Goal: Task Accomplishment & Management: Use online tool/utility

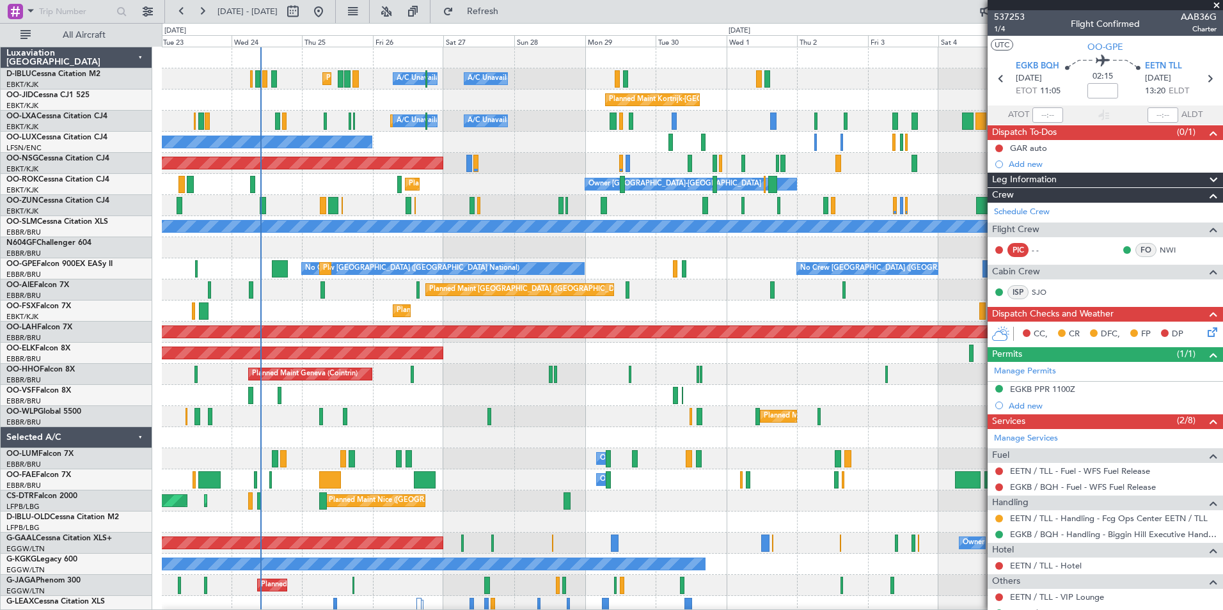
scroll to position [95, 0]
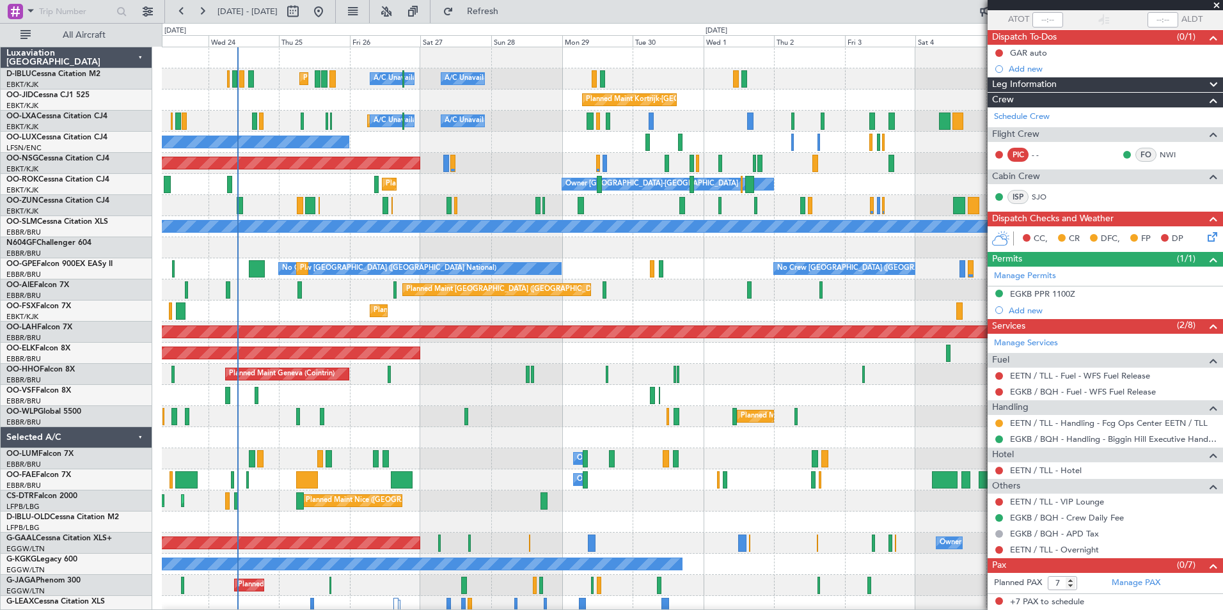
click at [619, 280] on div "A/C Unavailable [GEOGRAPHIC_DATA] ([GEOGRAPHIC_DATA] National) A/C Unavailable …" at bounding box center [692, 448] width 1061 height 802
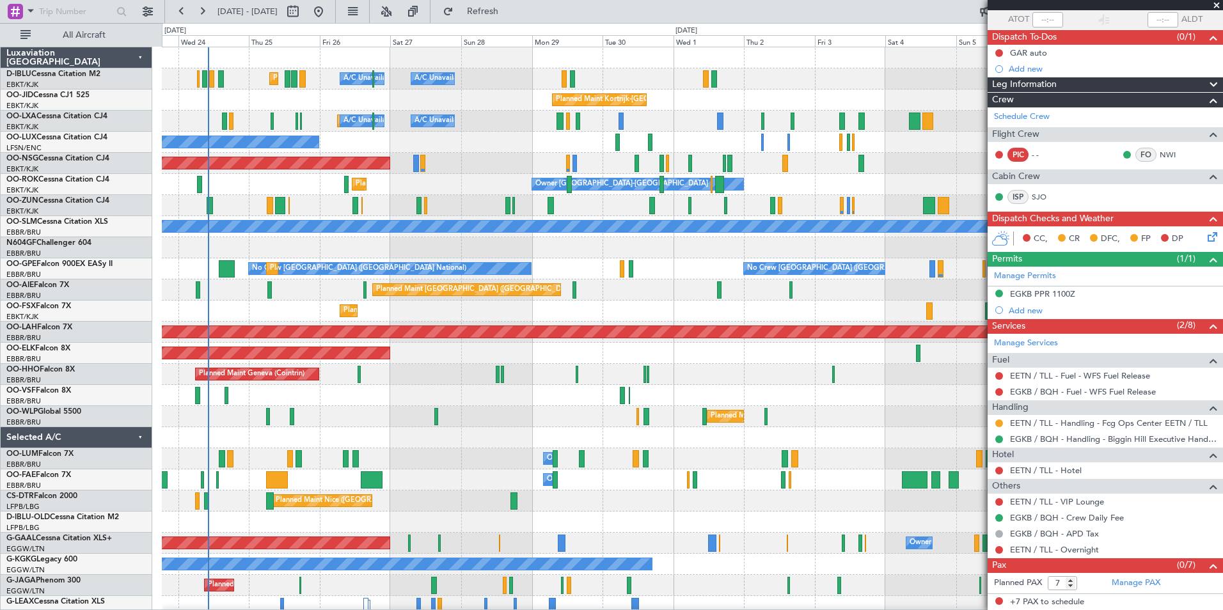
click at [330, 308] on div "Planned Maint Kortrijk-[GEOGRAPHIC_DATA]" at bounding box center [692, 311] width 1061 height 21
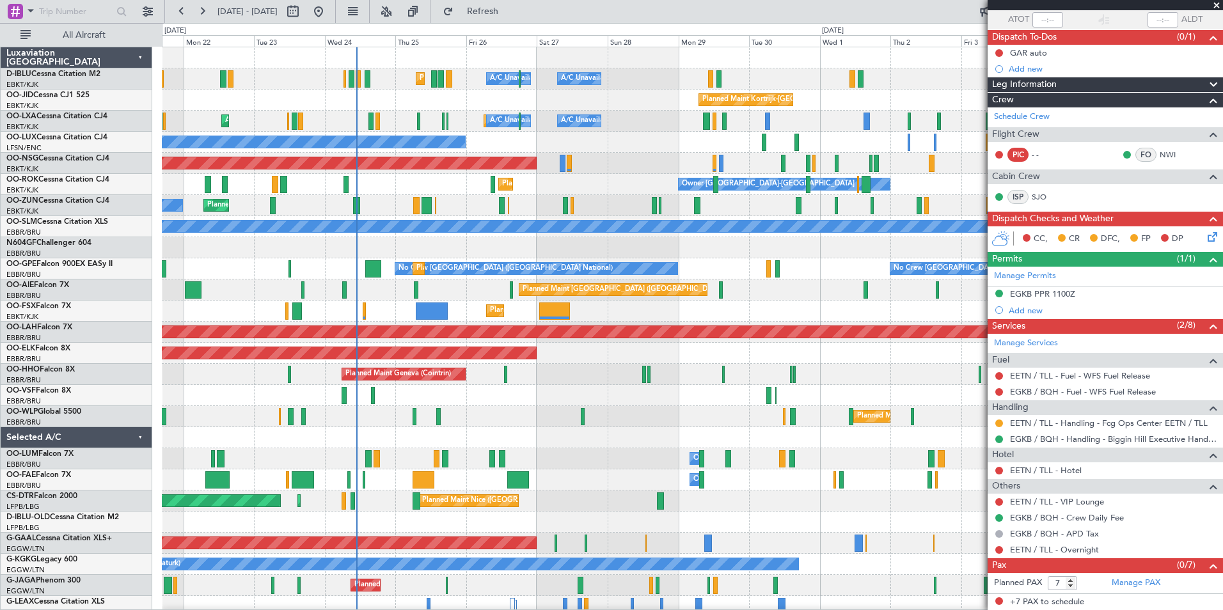
click at [556, 417] on div "A/C Unavailable Brussels (Brussels National) A/C Unavailable Kortrijk-Wevelgem …" at bounding box center [692, 448] width 1061 height 802
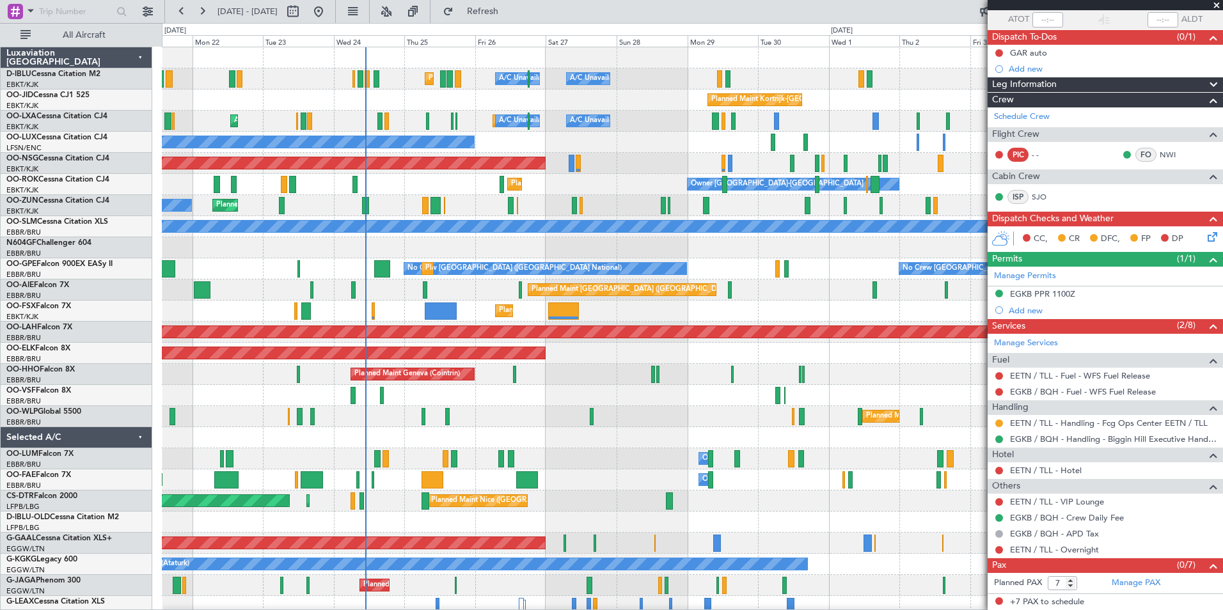
click at [619, 418] on div "Planned Maint Milan (Linate) Planned Maint Liege" at bounding box center [692, 416] width 1061 height 21
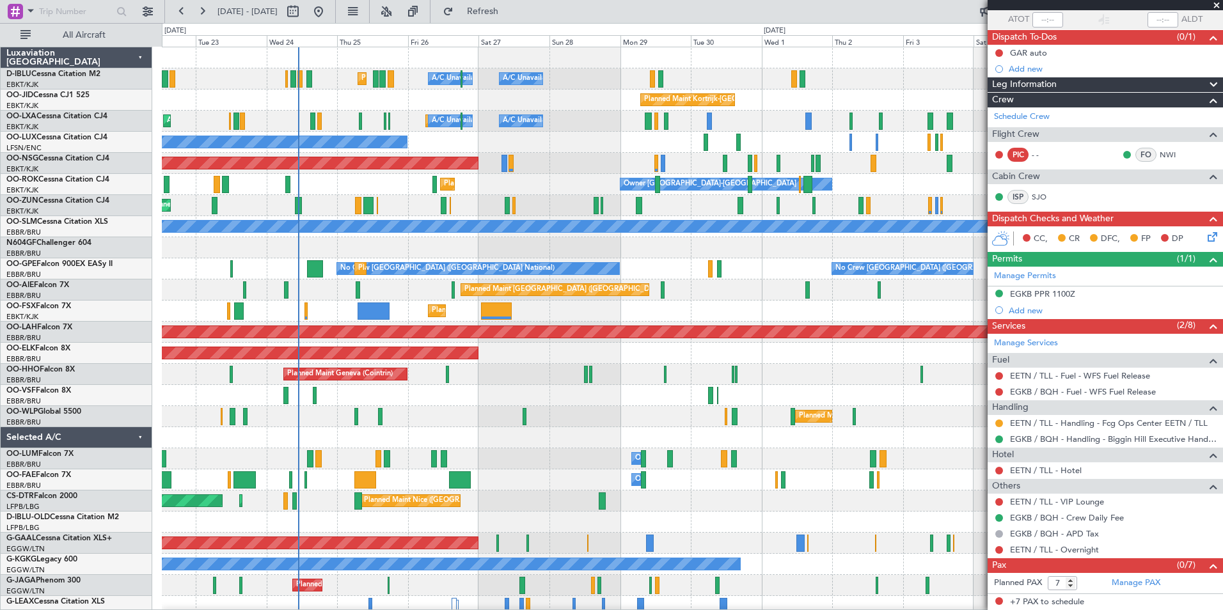
click at [515, 448] on div at bounding box center [692, 437] width 1061 height 21
drag, startPoint x: 535, startPoint y: 386, endPoint x: 513, endPoint y: 382, distance: 22.8
click at [505, 388] on div "AOG Maint [GEOGRAPHIC_DATA] ([GEOGRAPHIC_DATA] National)" at bounding box center [692, 395] width 1061 height 21
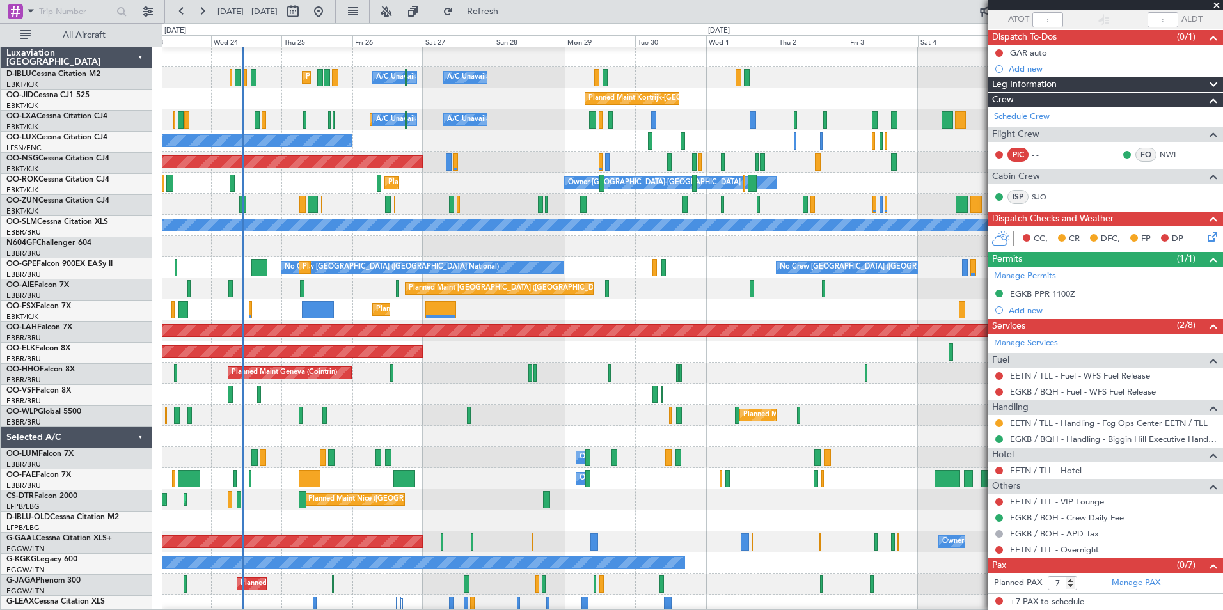
scroll to position [0, 0]
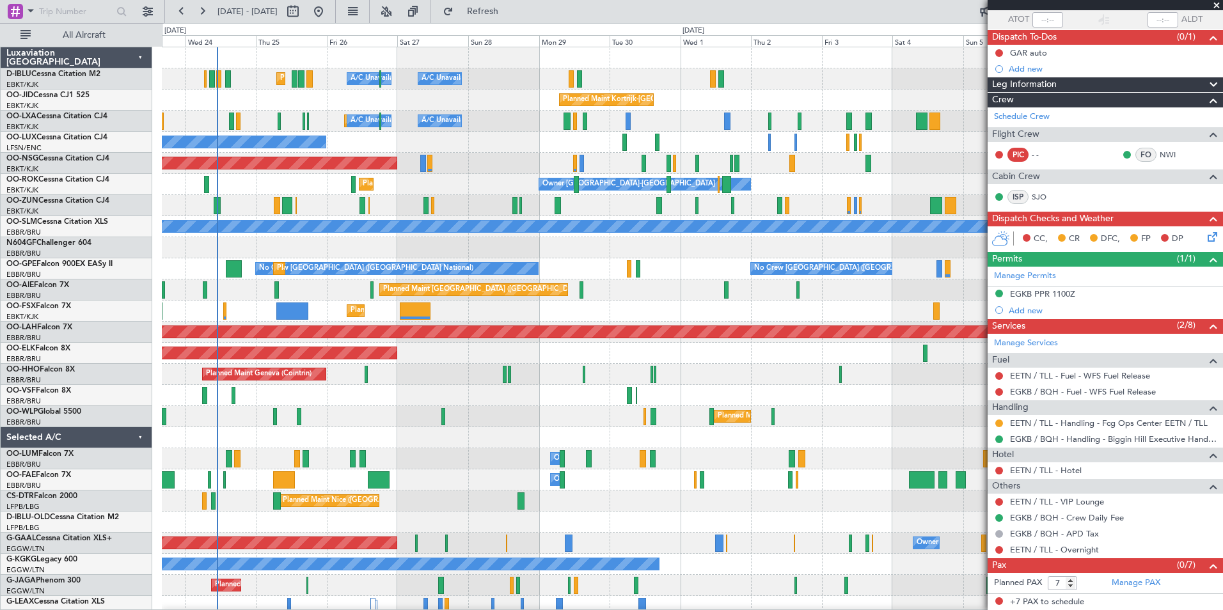
click at [425, 395] on div at bounding box center [692, 395] width 1061 height 21
click at [483, 407] on div "Planned Maint Milan (Linate)" at bounding box center [692, 416] width 1061 height 21
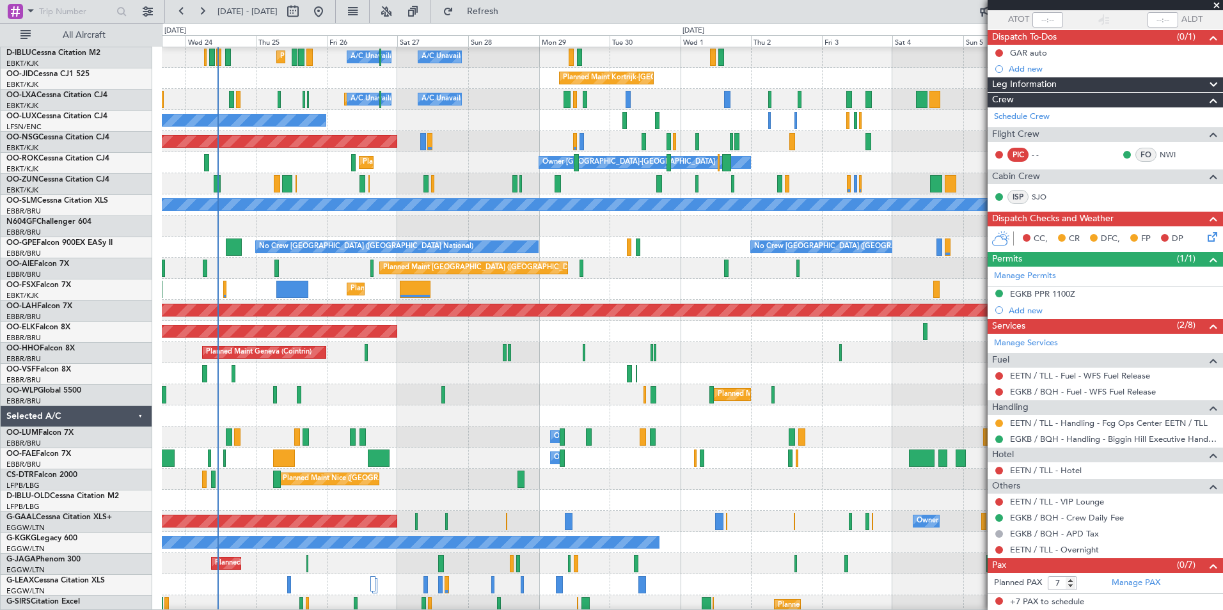
scroll to position [22, 0]
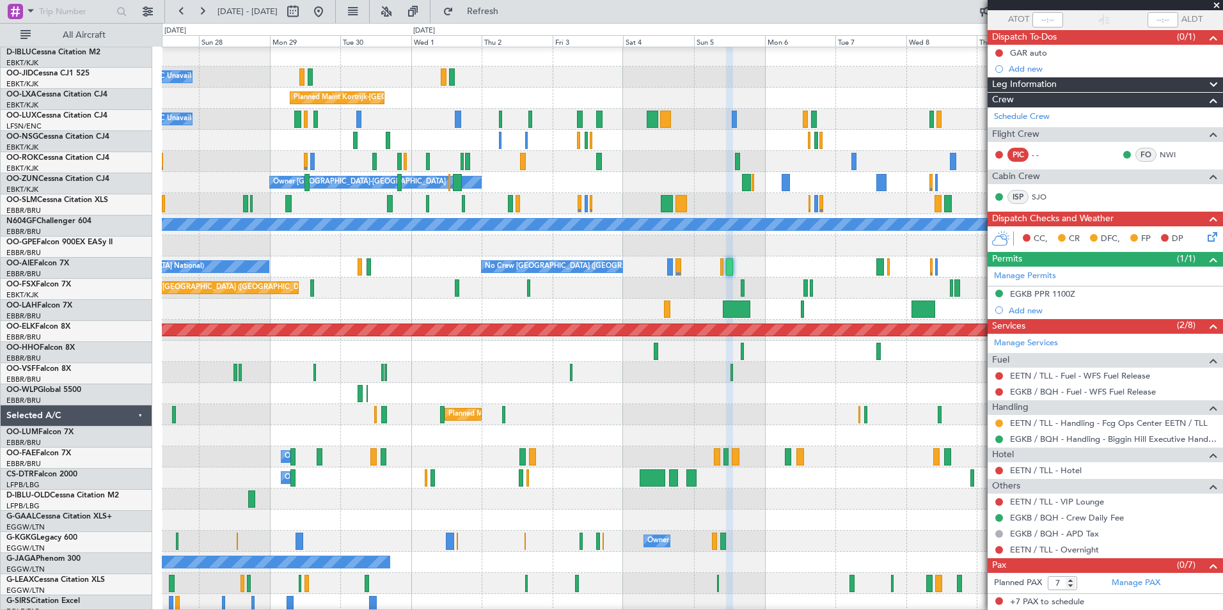
click at [606, 420] on div "Planned Maint Milan (Linate)" at bounding box center [692, 414] width 1061 height 21
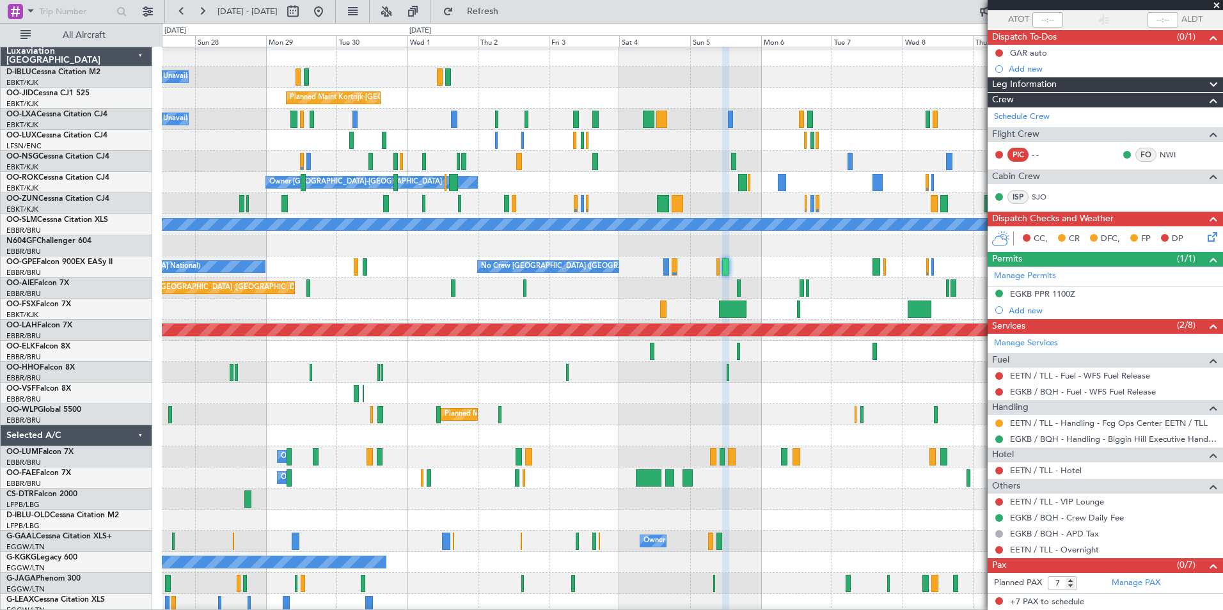
click at [443, 409] on div "A/C Unavailable Kortrijk-Wevelgem Planned Maint Nice (Côte d'Azur Airport) A/C …" at bounding box center [692, 446] width 1061 height 802
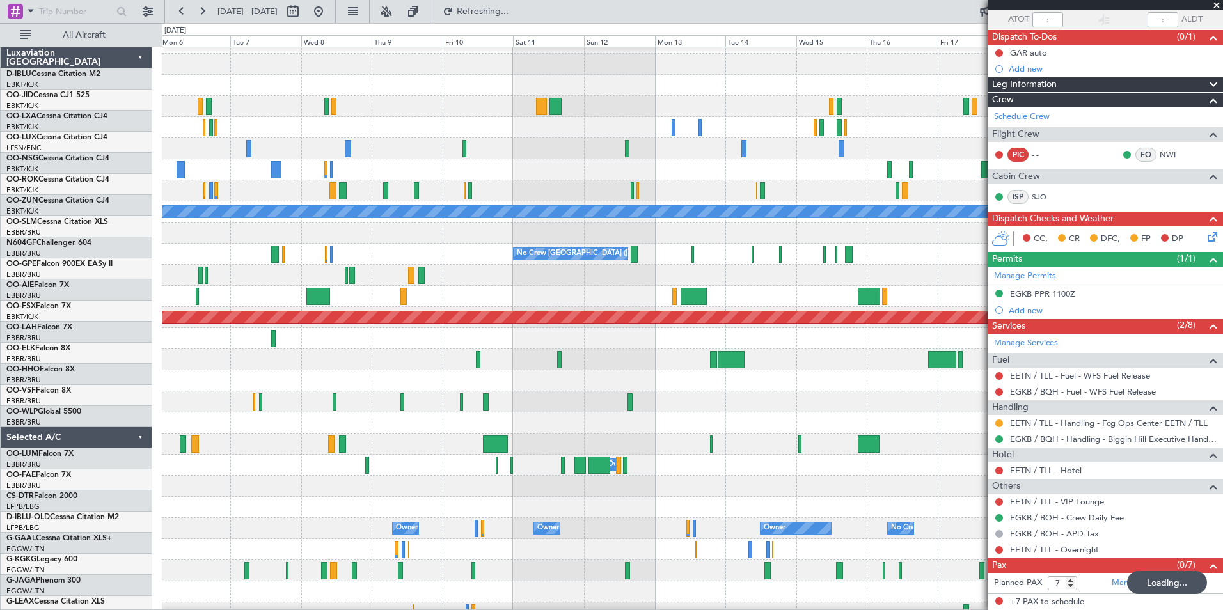
scroll to position [15, 0]
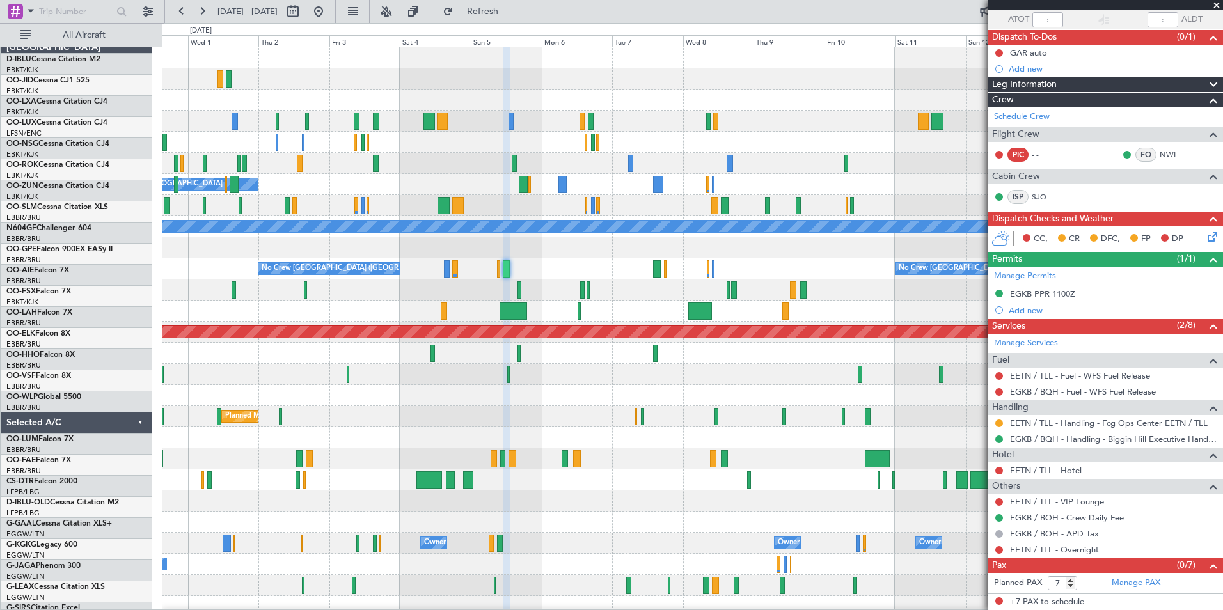
click at [910, 388] on div "A/C Unavailable Kortrijk-Wevelgem A/C Unavailable Brussels (Brussels National) …" at bounding box center [692, 479] width 1061 height 865
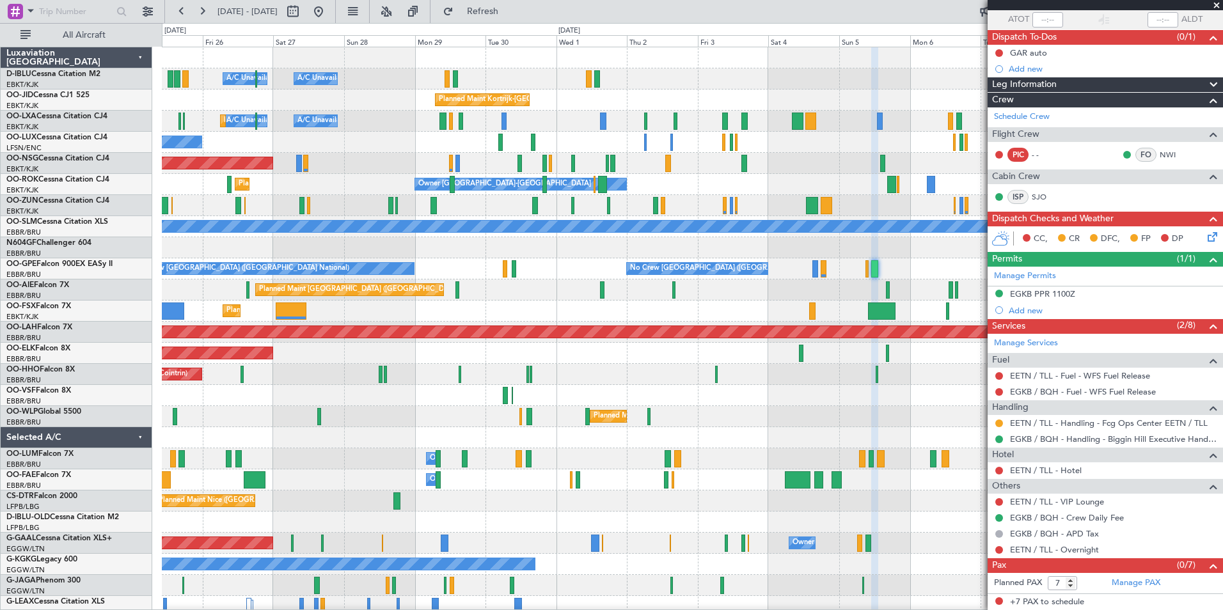
click at [979, 381] on div "A/C Unavailable Kortrijk-Wevelgem A/C Unavailable Brussels (Brussels National) …" at bounding box center [692, 479] width 1061 height 865
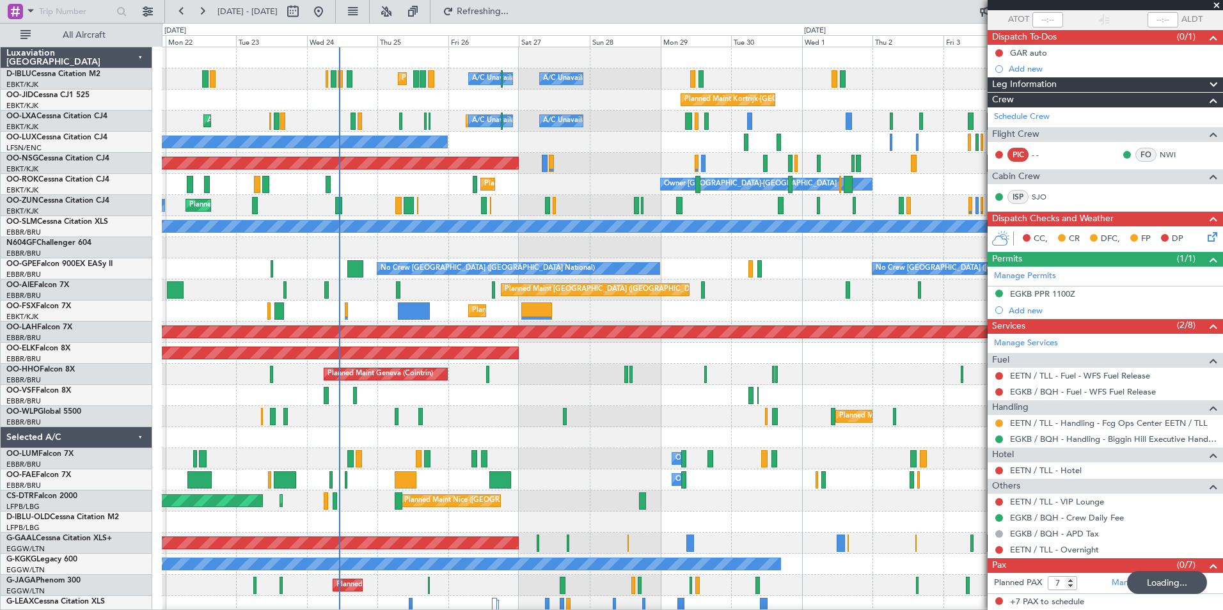
click at [635, 387] on div "AOG Maint [GEOGRAPHIC_DATA] ([GEOGRAPHIC_DATA] National)" at bounding box center [692, 395] width 1061 height 21
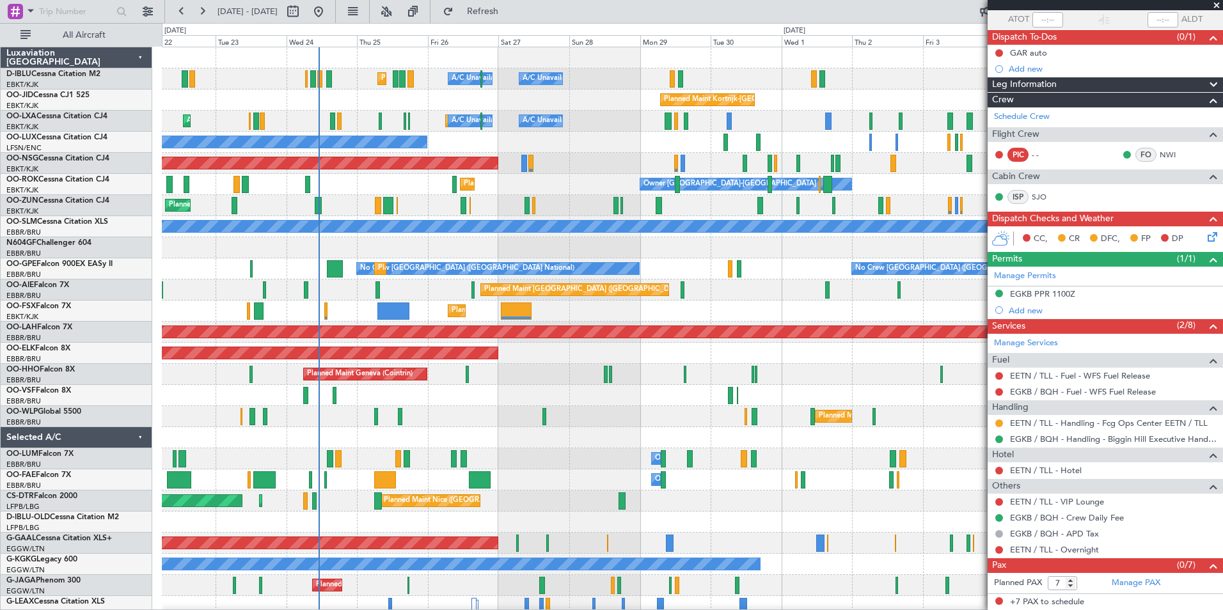
click at [507, 477] on div "A/C Unavailable Brussels (Brussels National) A/C Unavailable Kortrijk-Wevelgem …" at bounding box center [692, 448] width 1061 height 802
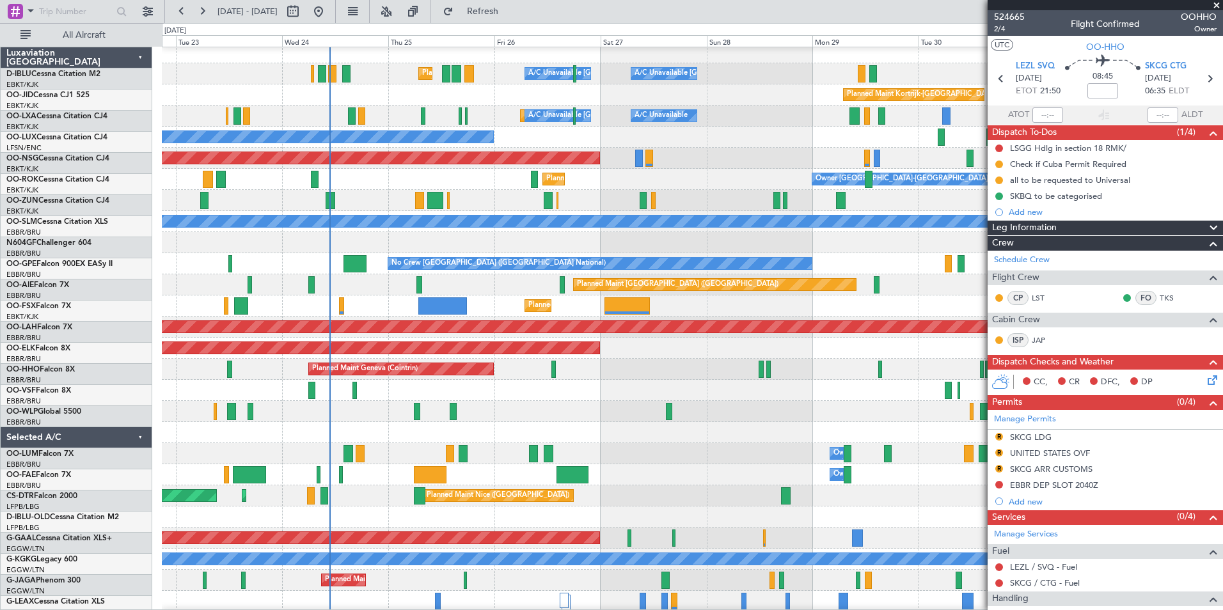
scroll to position [153, 0]
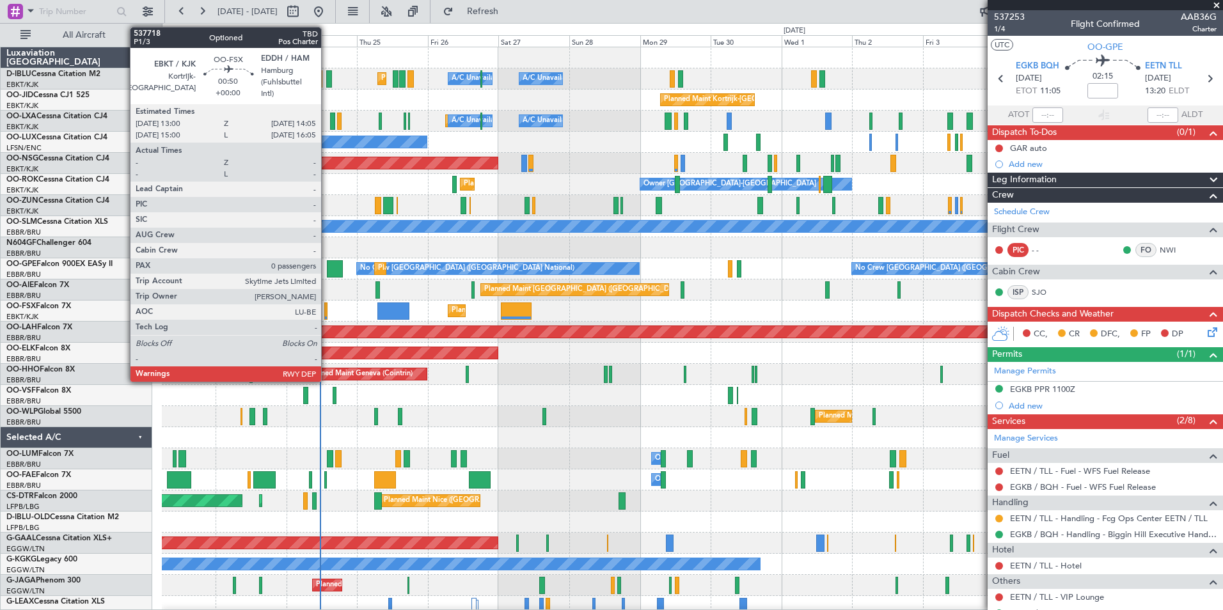
click at [327, 310] on div at bounding box center [325, 311] width 3 height 17
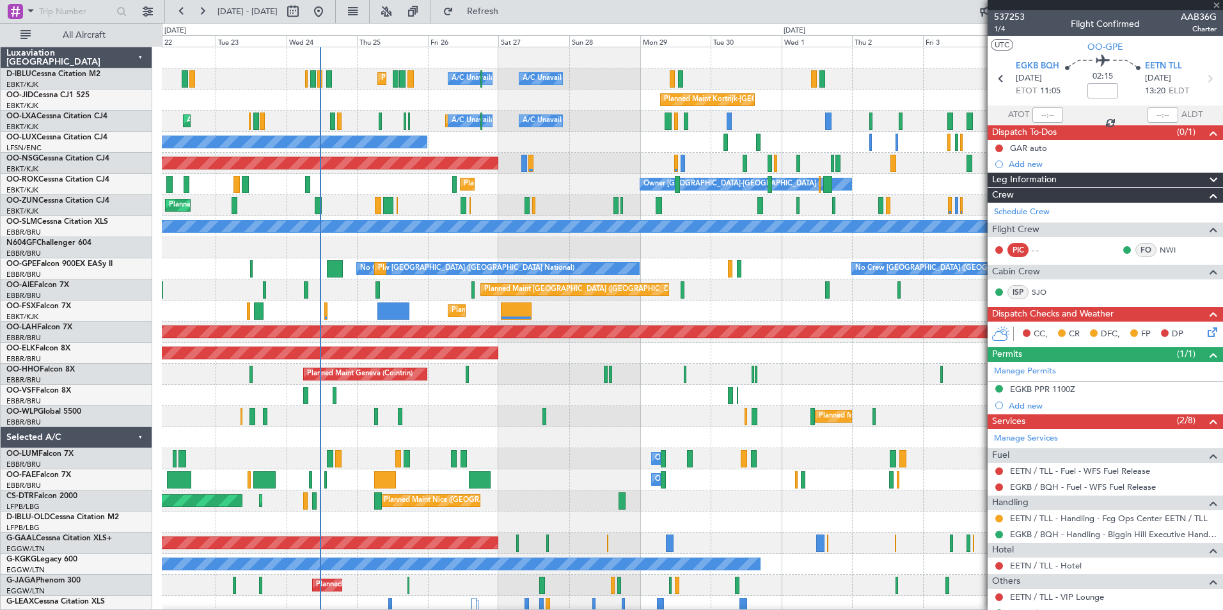
type input "0"
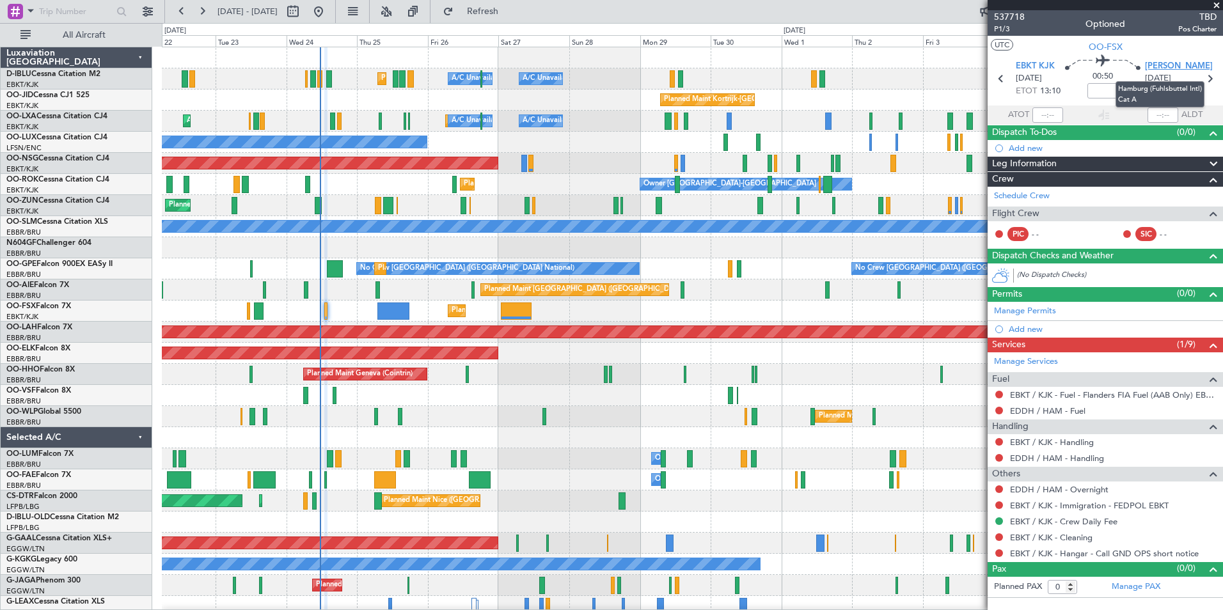
click at [1168, 65] on span "[PERSON_NAME]" at bounding box center [1179, 66] width 68 height 13
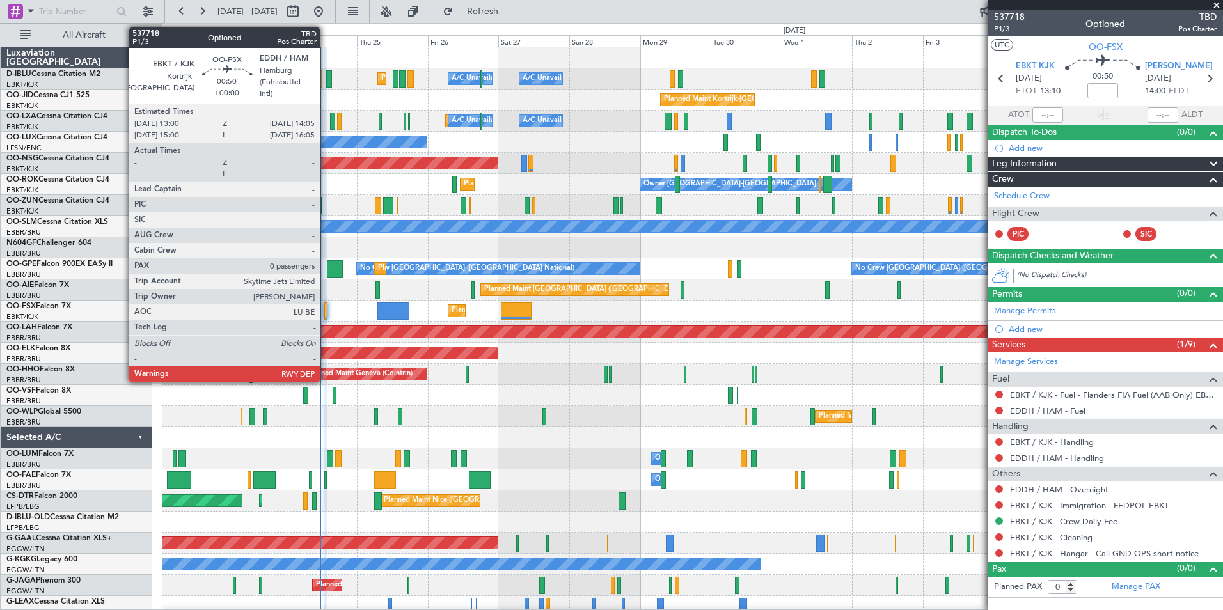
click at [326, 313] on div at bounding box center [325, 311] width 3 height 17
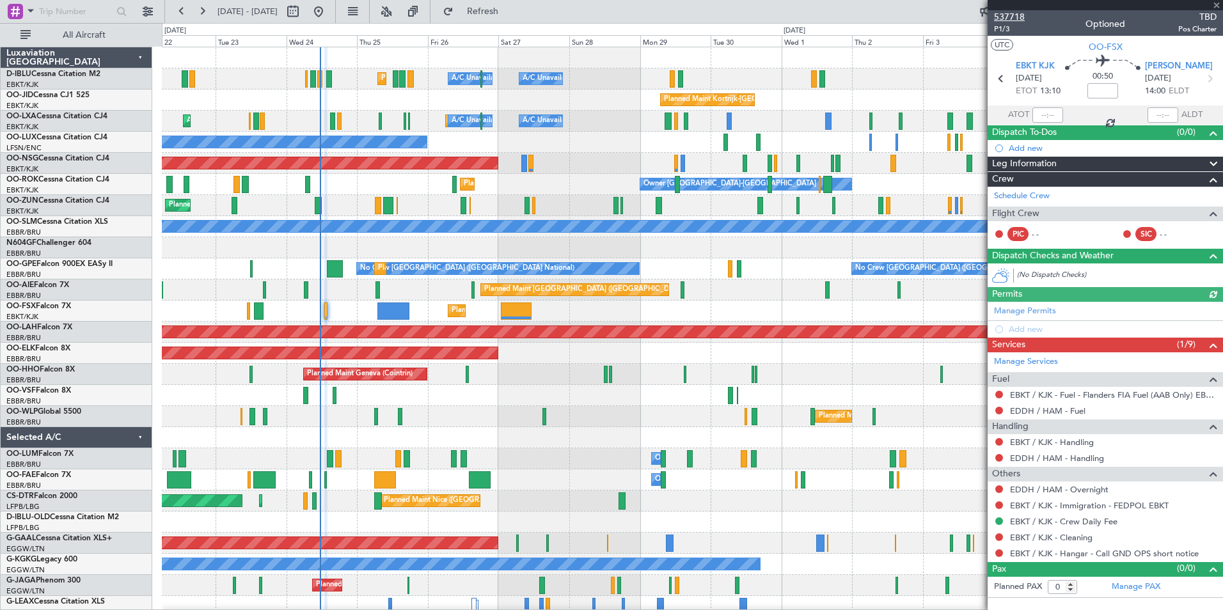
click at [1015, 15] on span "537718" at bounding box center [1009, 16] width 31 height 13
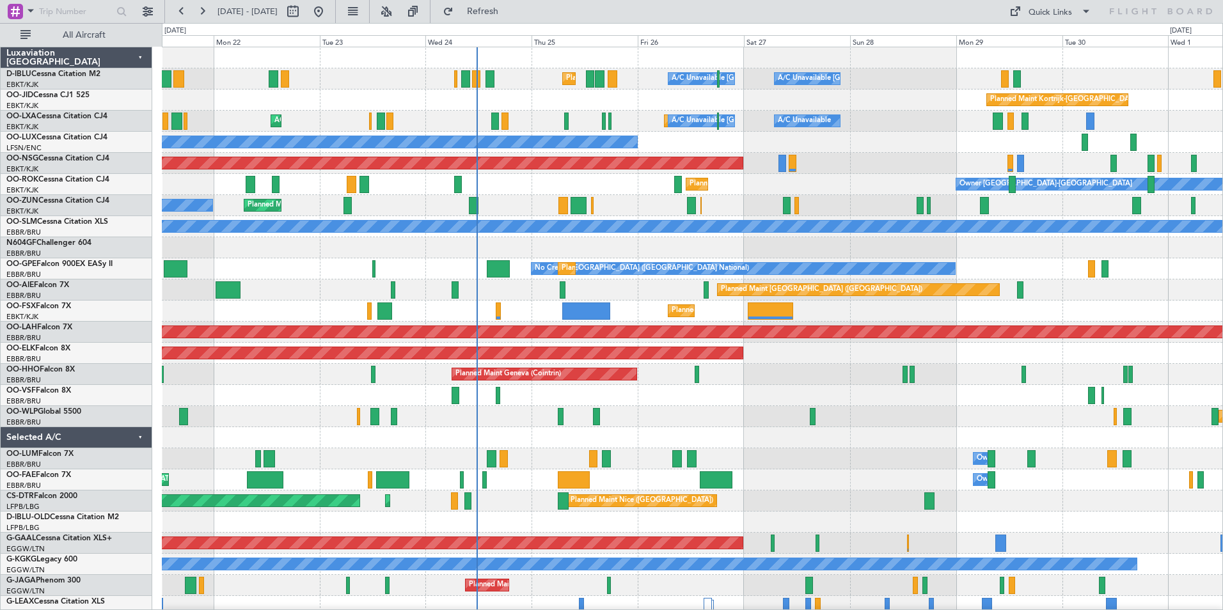
click at [790, 462] on div "Owner Melsbroek Air Base Planned Maint [GEOGRAPHIC_DATA] ([GEOGRAPHIC_DATA])" at bounding box center [692, 458] width 1061 height 21
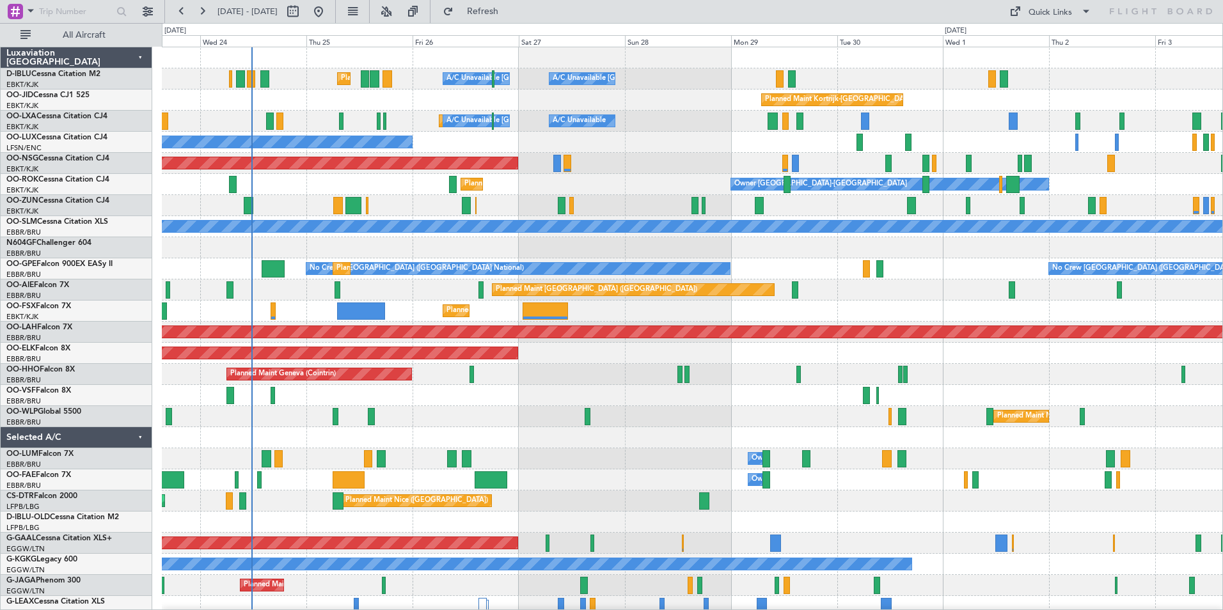
click at [677, 385] on div "A/C Unavailable [GEOGRAPHIC_DATA] ([GEOGRAPHIC_DATA] National) A/C Unavailable …" at bounding box center [692, 448] width 1061 height 802
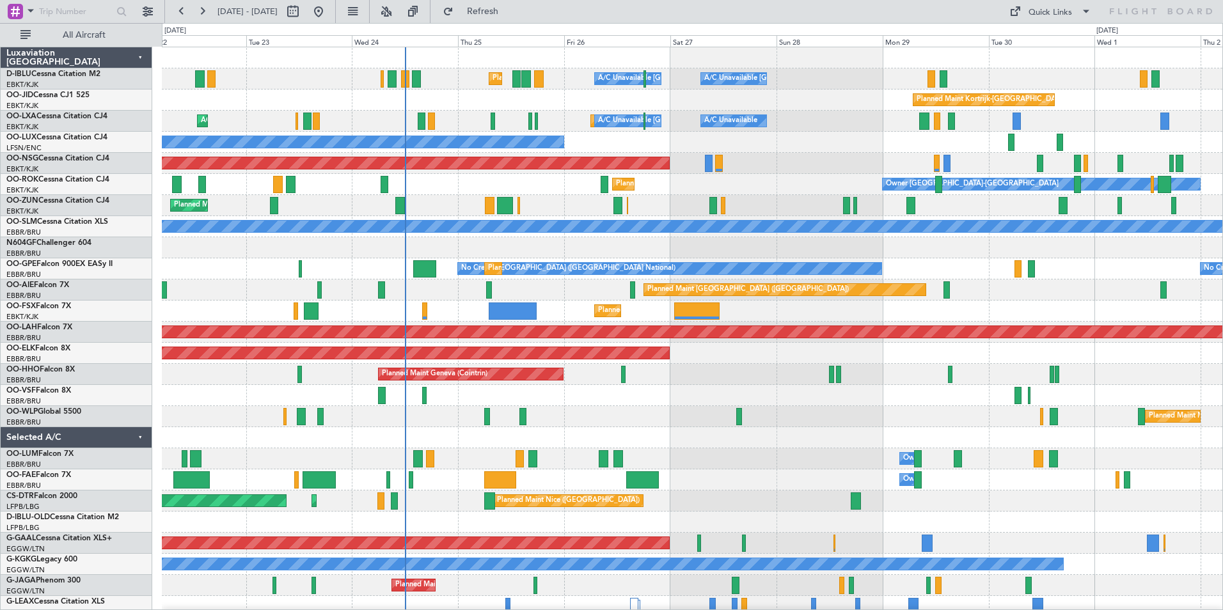
click at [535, 410] on div "A/C Unavailable [GEOGRAPHIC_DATA] ([GEOGRAPHIC_DATA] National) A/C Unavailable …" at bounding box center [692, 448] width 1061 height 802
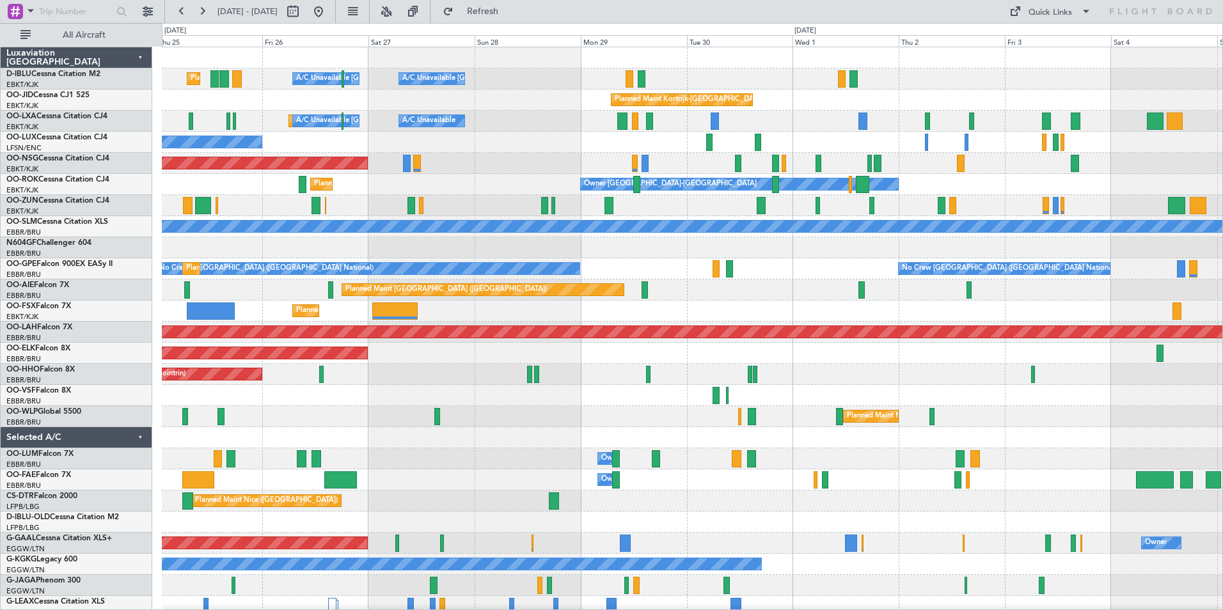
click at [557, 459] on div "A/C Unavailable [GEOGRAPHIC_DATA] ([GEOGRAPHIC_DATA] National) A/C Unavailable …" at bounding box center [692, 448] width 1061 height 802
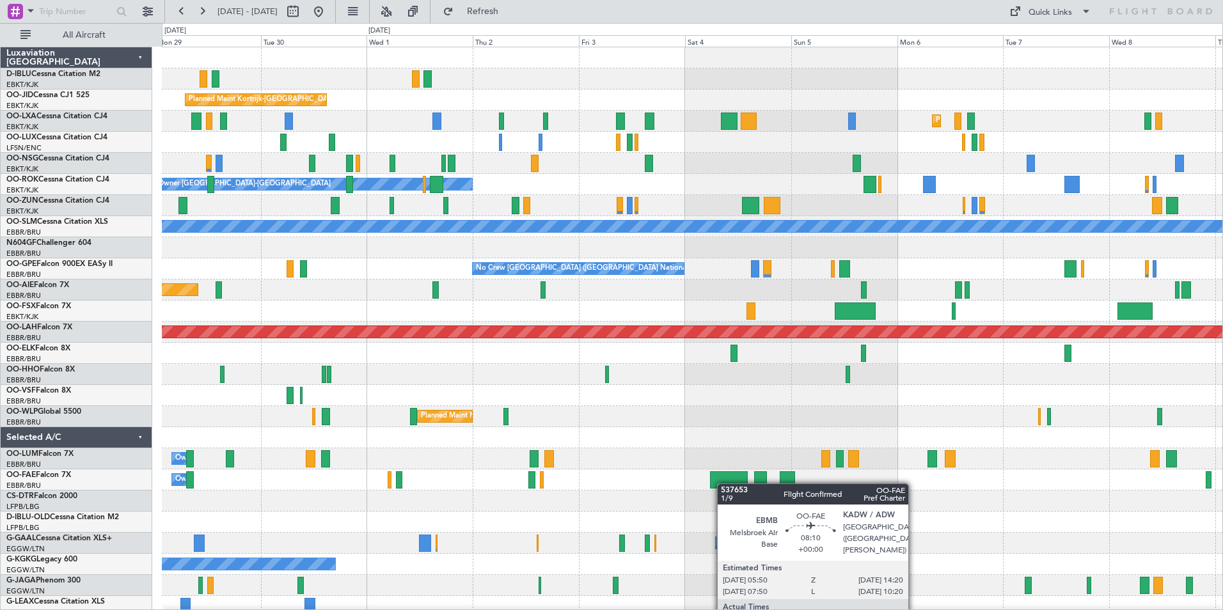
click at [717, 482] on div "A/C Unavailable Kortrijk-Wevelgem A/C Unavailable Brussels (Brussels National) …" at bounding box center [692, 448] width 1061 height 802
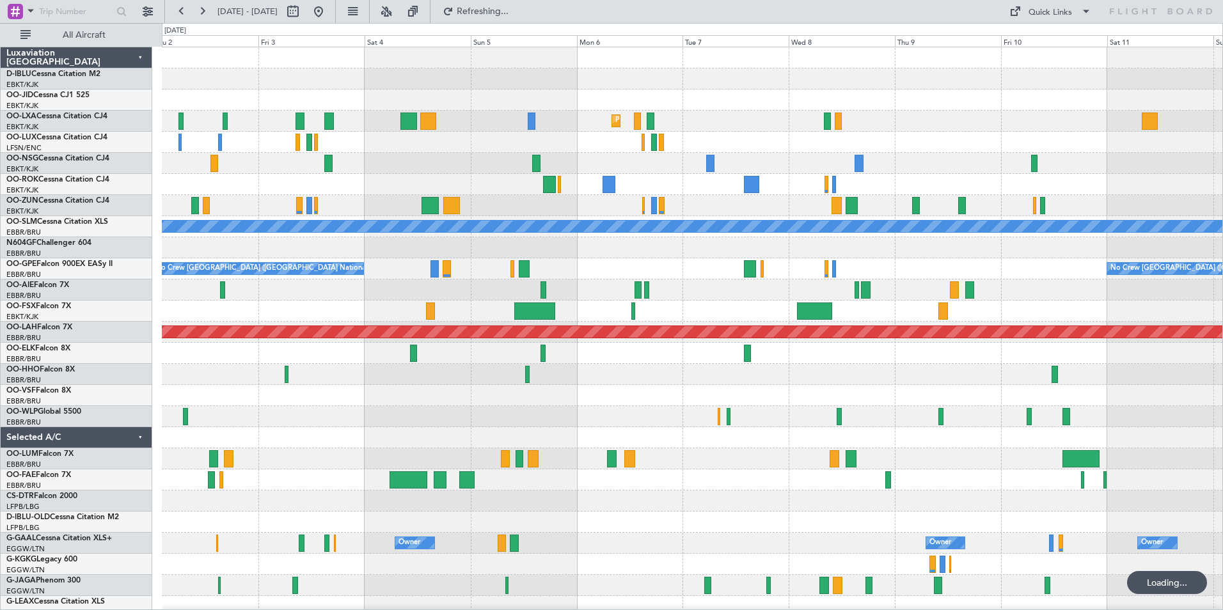
click at [699, 454] on div "Planned Maint Kortrijk-Wevelgem Planned Maint Kortrijk-Wevelgem Owner Kortrijk-…" at bounding box center [692, 448] width 1061 height 802
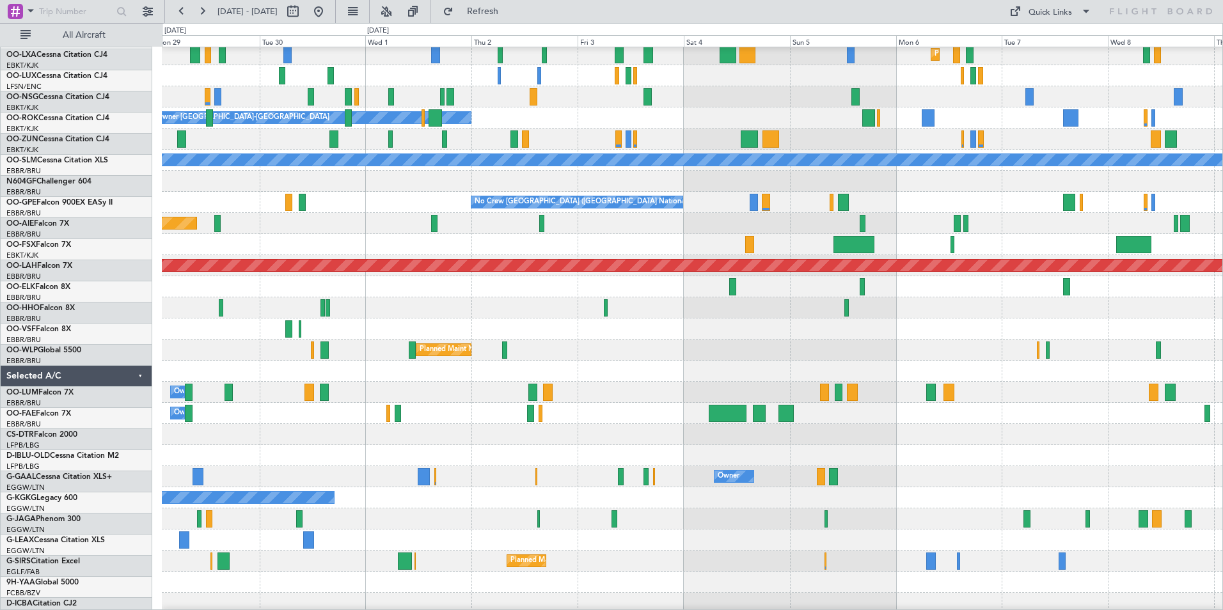
scroll to position [67, 0]
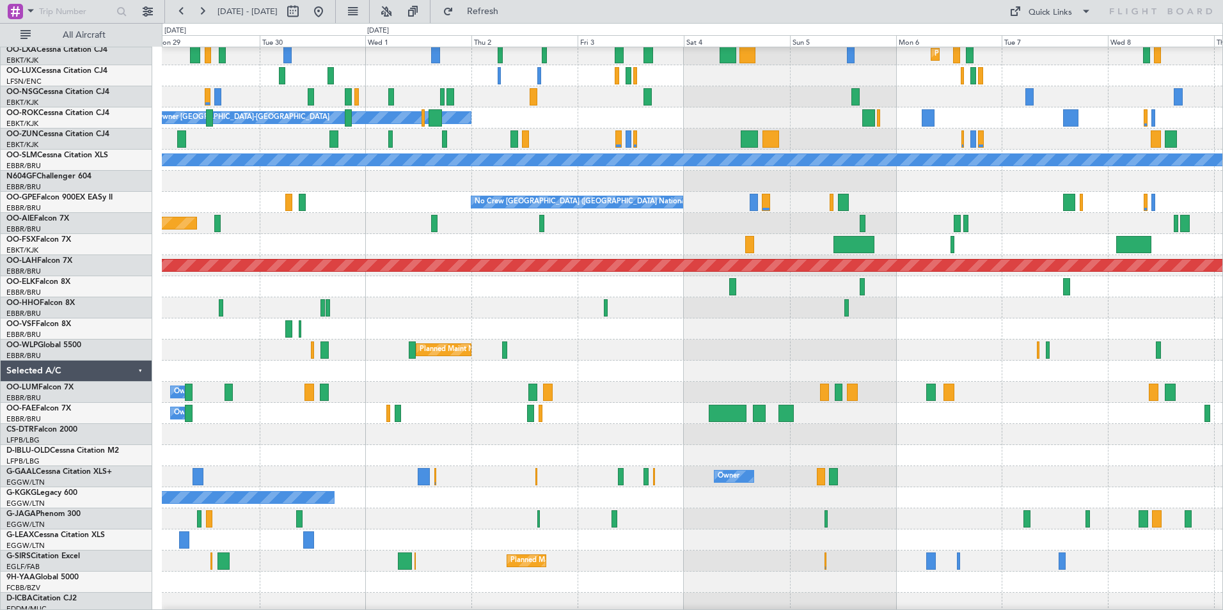
click at [940, 361] on div at bounding box center [692, 371] width 1061 height 21
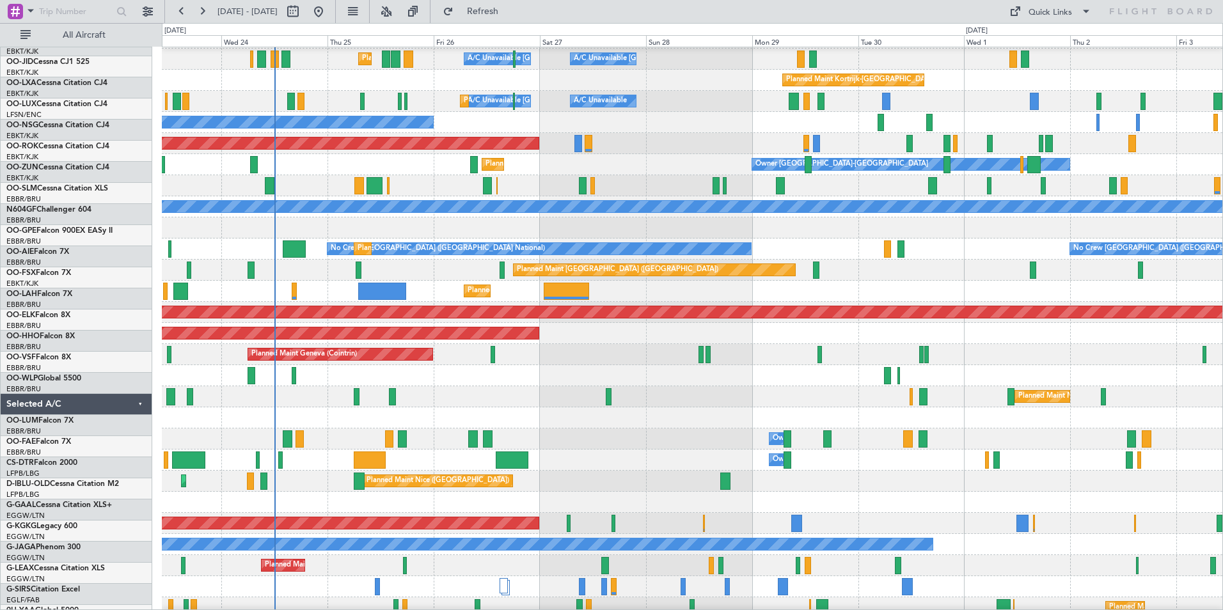
scroll to position [19, 0]
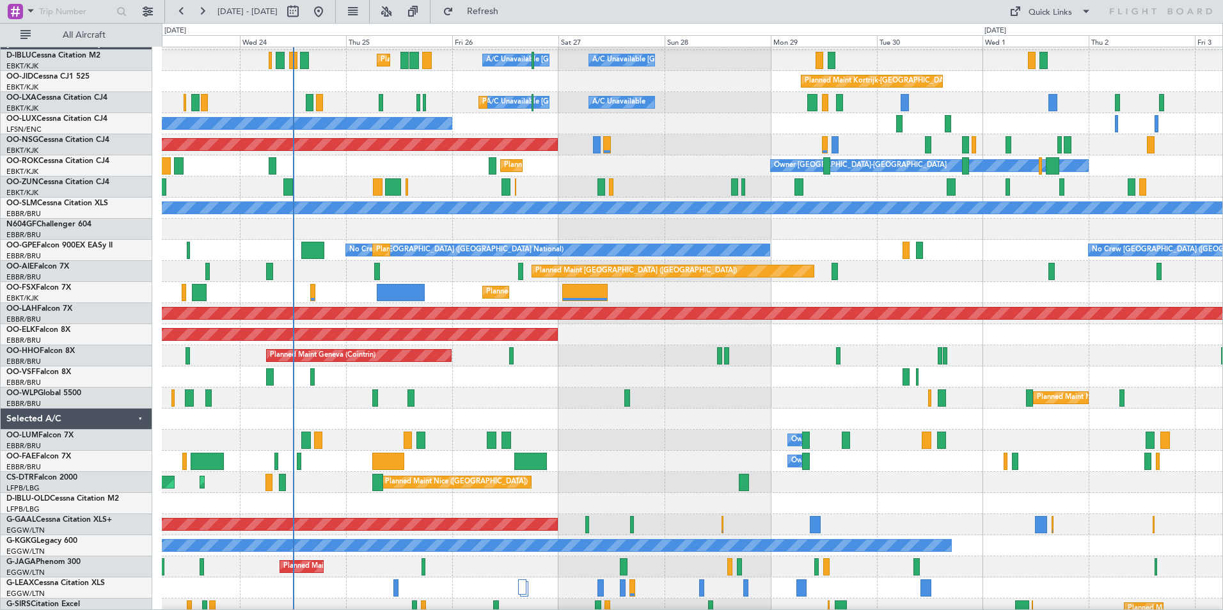
click at [777, 397] on div "Planned Maint Milan (Linate)" at bounding box center [692, 398] width 1061 height 21
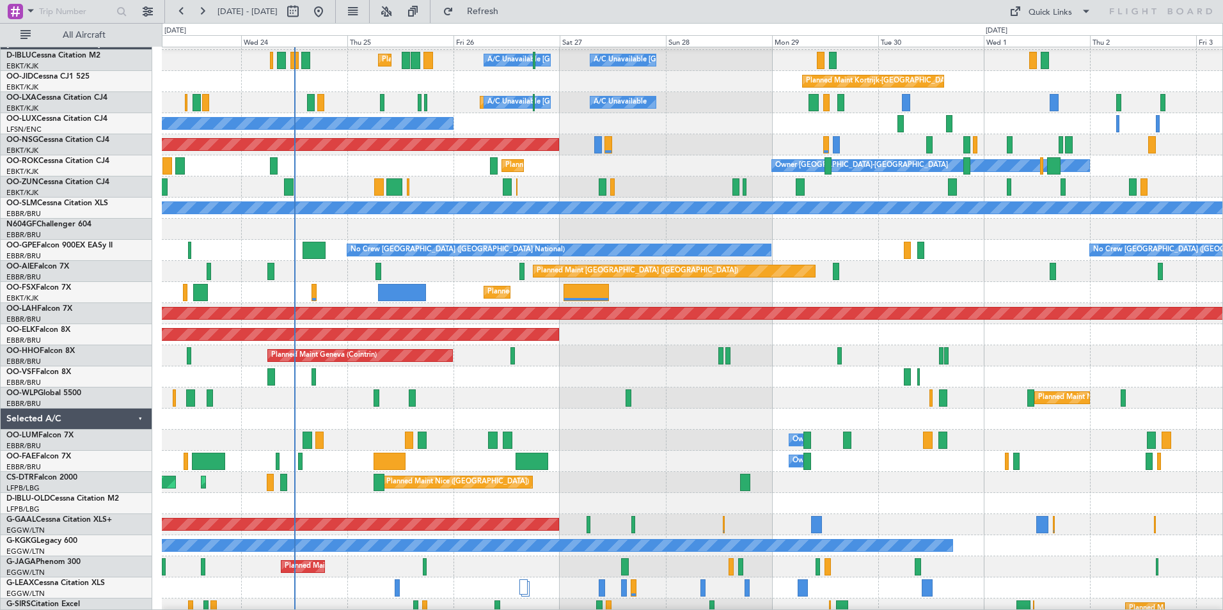
click at [580, 441] on div "Owner Melsbroek Air Base" at bounding box center [692, 440] width 1061 height 21
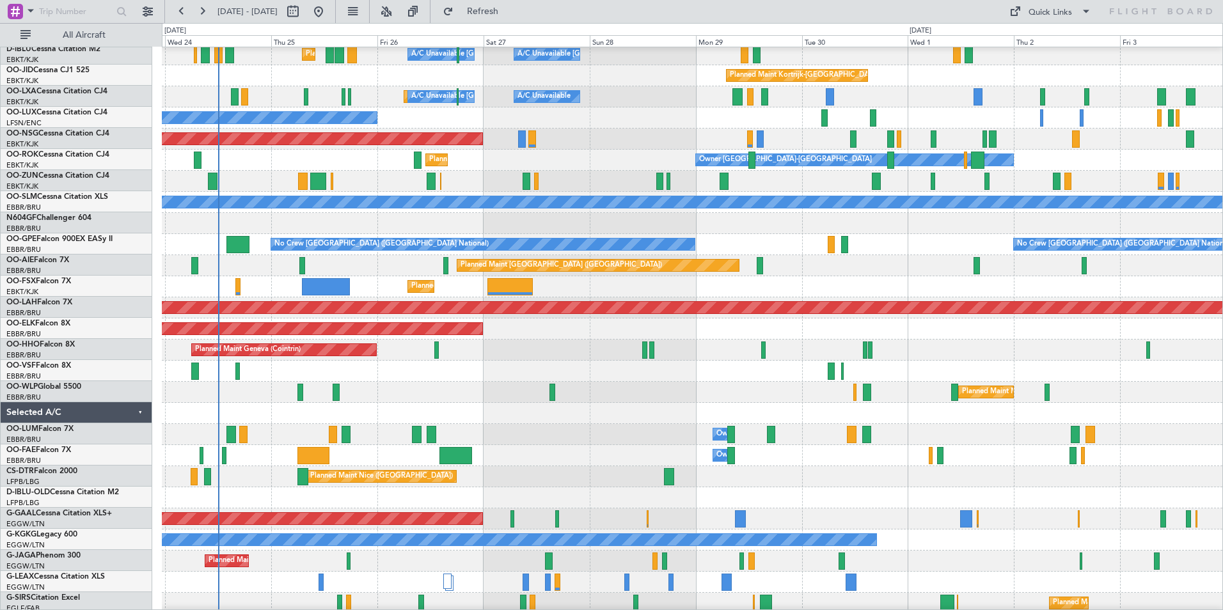
click at [607, 441] on div "Owner Melsbroek Air Base" at bounding box center [692, 434] width 1061 height 21
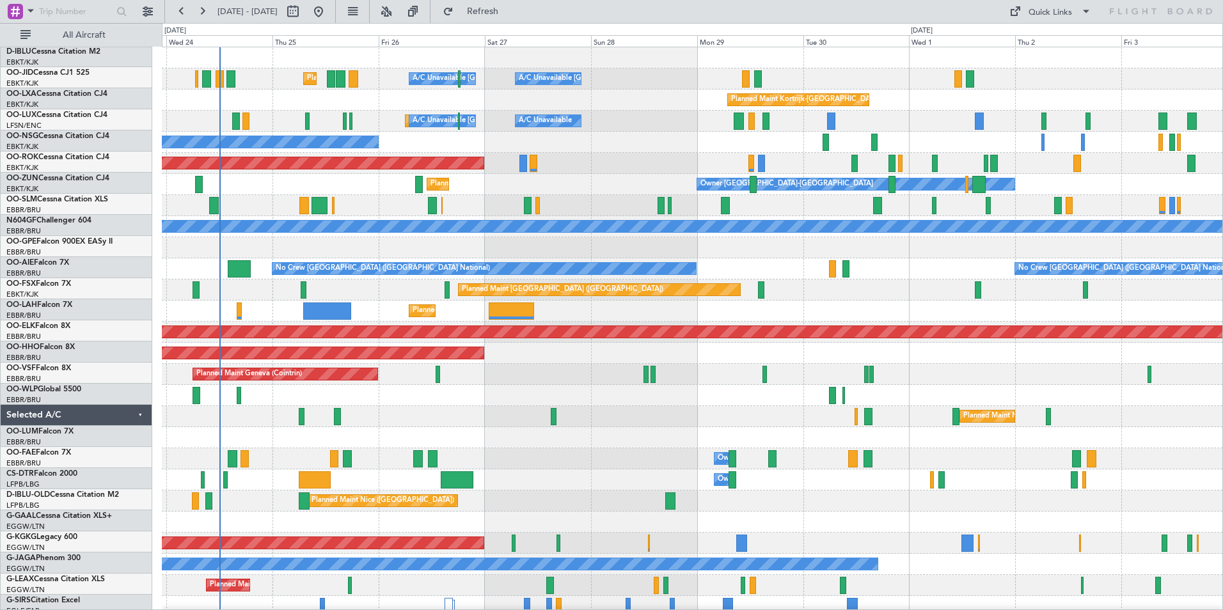
scroll to position [0, 0]
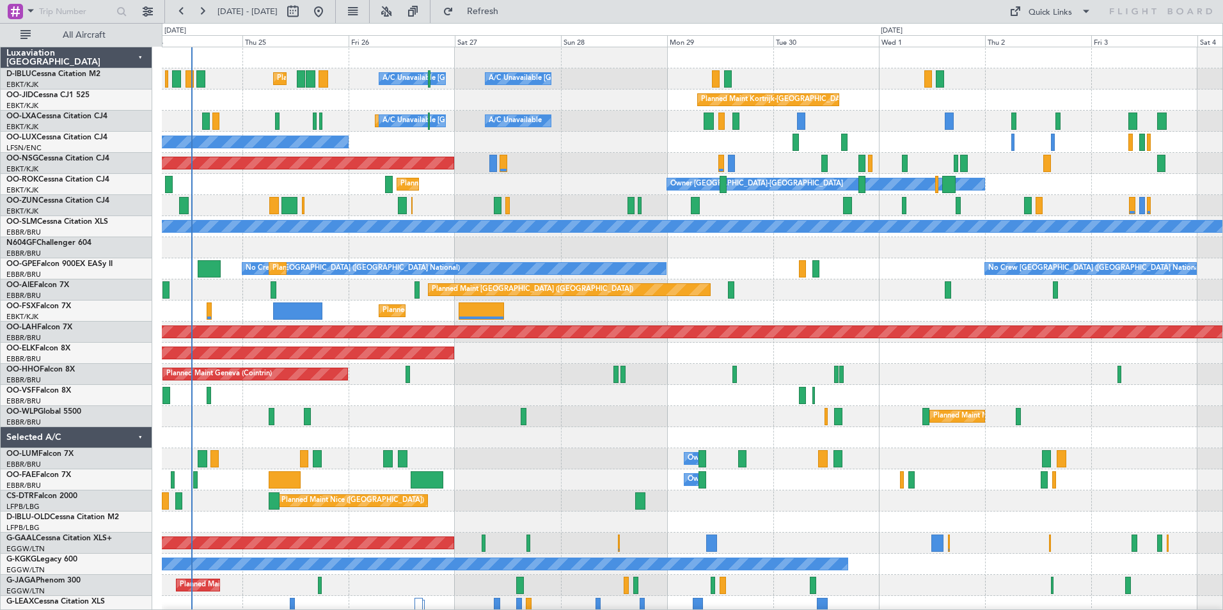
click at [971, 392] on div "A/C Unavailable Brussels (Brussels National) A/C Unavailable Kortrijk-Wevelgem …" at bounding box center [692, 448] width 1061 height 802
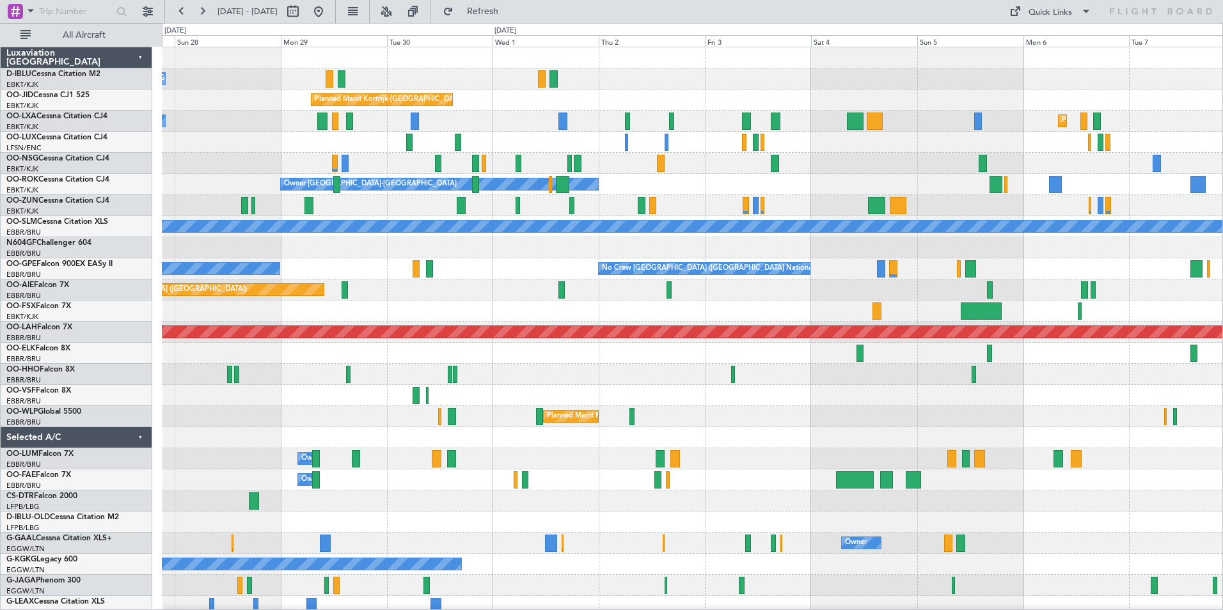
click at [594, 400] on div "A/C Unavailable Kortrijk-Wevelgem A/C Unavailable Brussels (Brussels National) …" at bounding box center [692, 448] width 1061 height 802
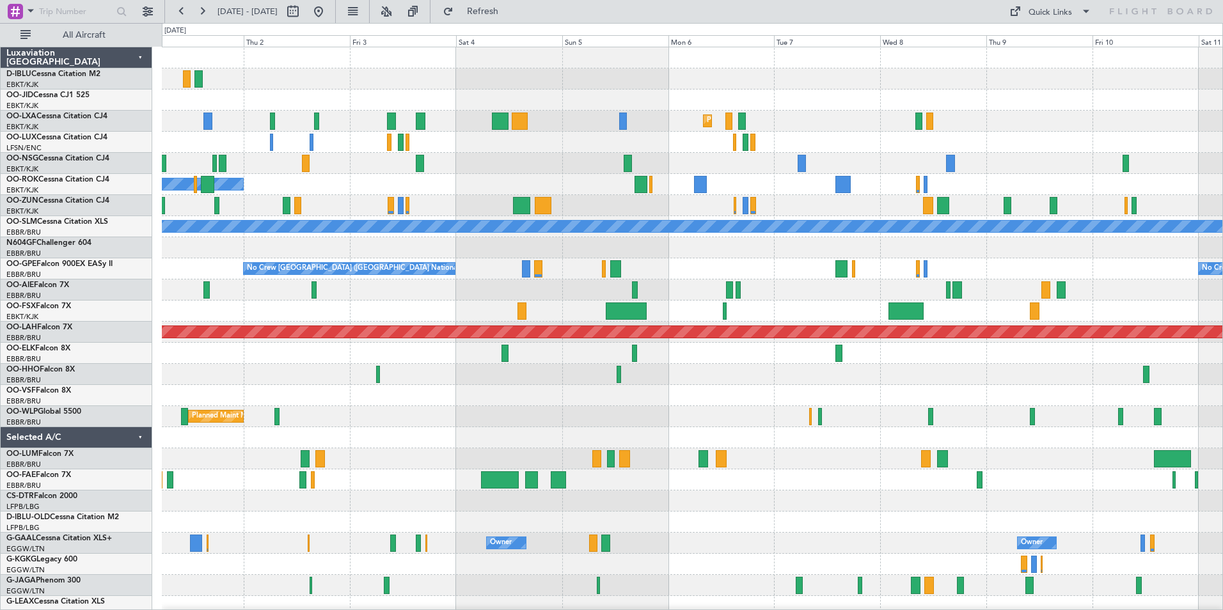
click at [507, 402] on div at bounding box center [692, 395] width 1061 height 21
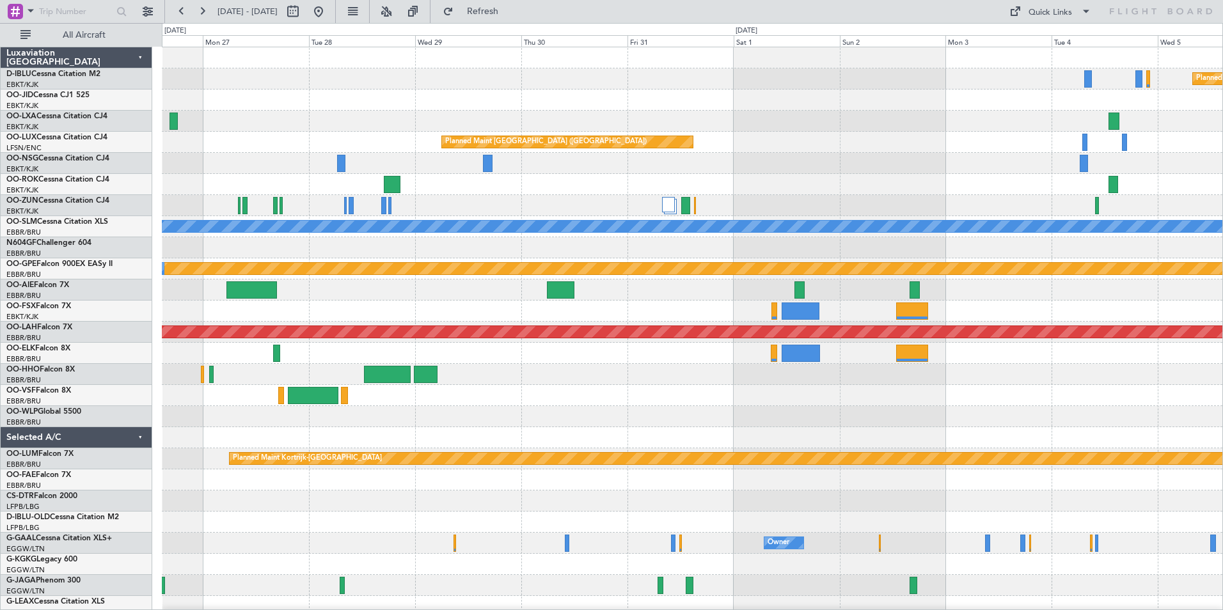
click at [553, 462] on div "Planned Maint Paris (Le Bourget) No Crew No Crew Planned Maint Paris (Le Bourge…" at bounding box center [692, 469] width 1061 height 844
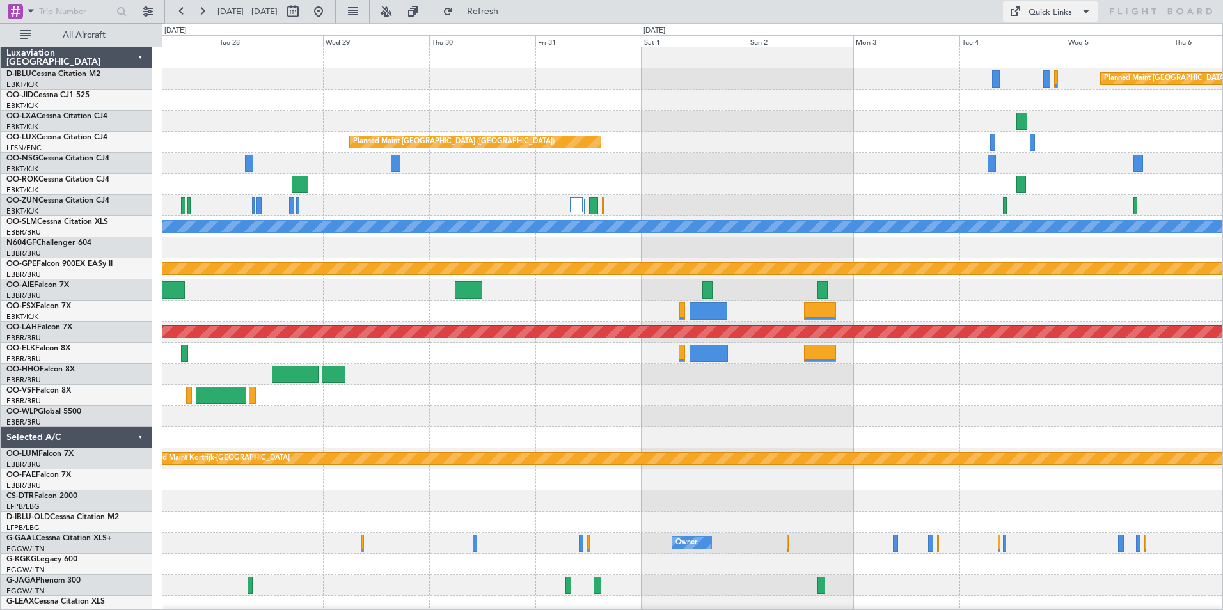
click at [1059, 12] on div "Quick Links" at bounding box center [1050, 12] width 43 height 13
click at [1054, 40] on button "Trip Builder" at bounding box center [1051, 42] width 96 height 31
click at [61, 475] on link "OO-FAE Falcon 7X" at bounding box center [38, 475] width 65 height 8
click at [1222, 592] on div at bounding box center [692, 585] width 1061 height 21
click at [329, 17] on button at bounding box center [318, 11] width 20 height 20
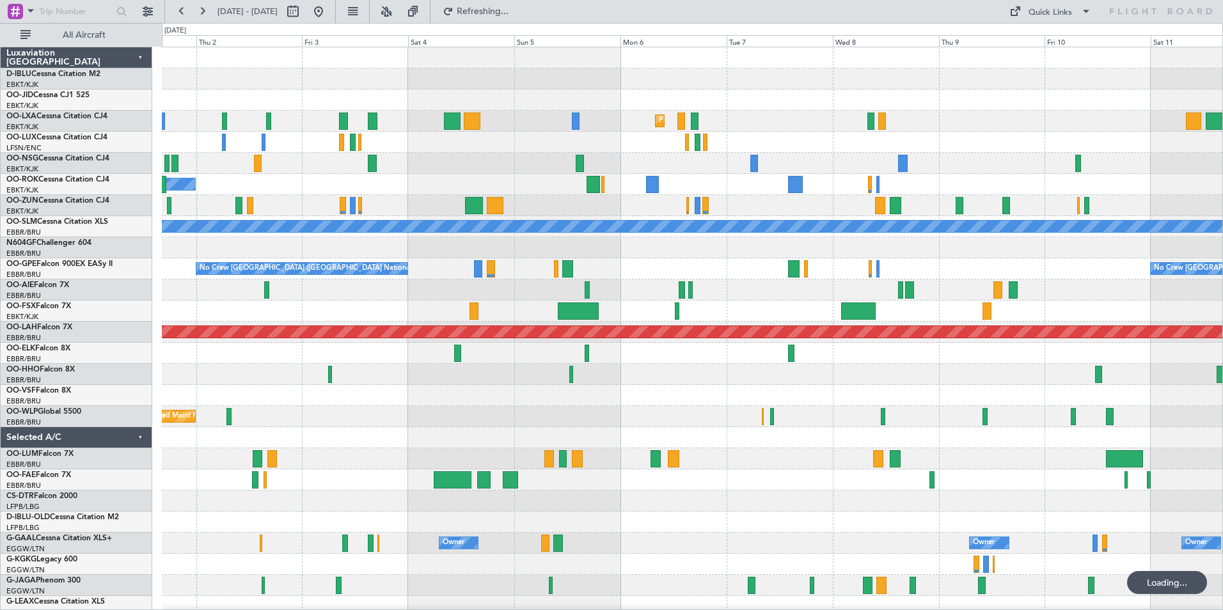
click at [567, 471] on div "Planned Maint Kortrijk-Wevelgem Planned Maint Kortrijk-Wevelgem Owner Kortrijk-…" at bounding box center [692, 448] width 1061 height 802
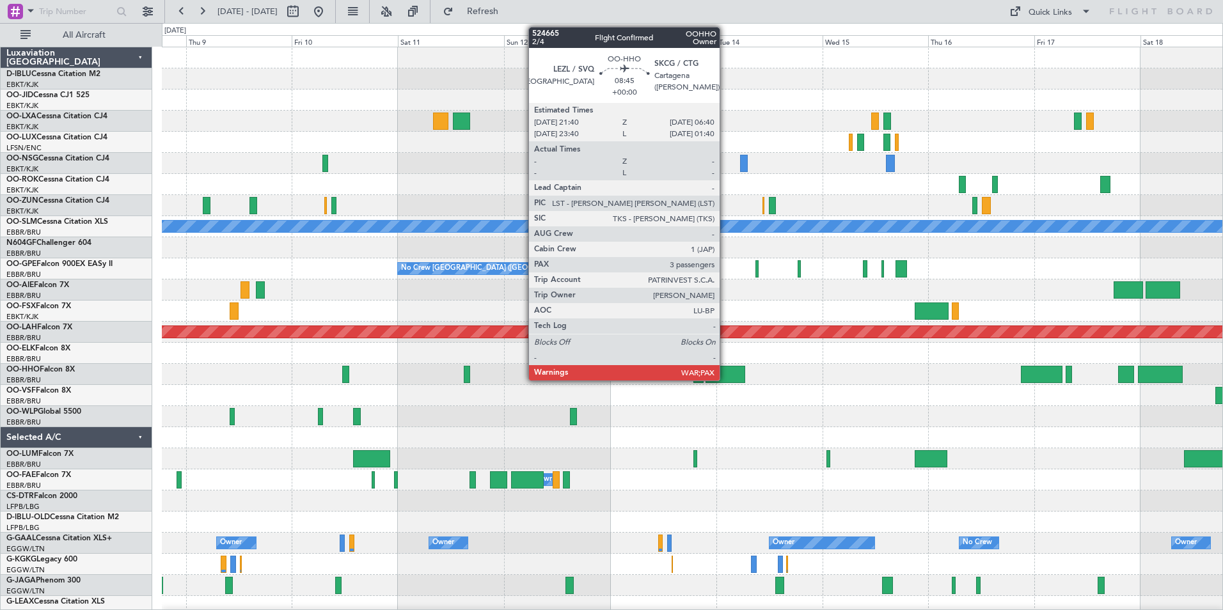
click at [725, 378] on div at bounding box center [726, 374] width 40 height 17
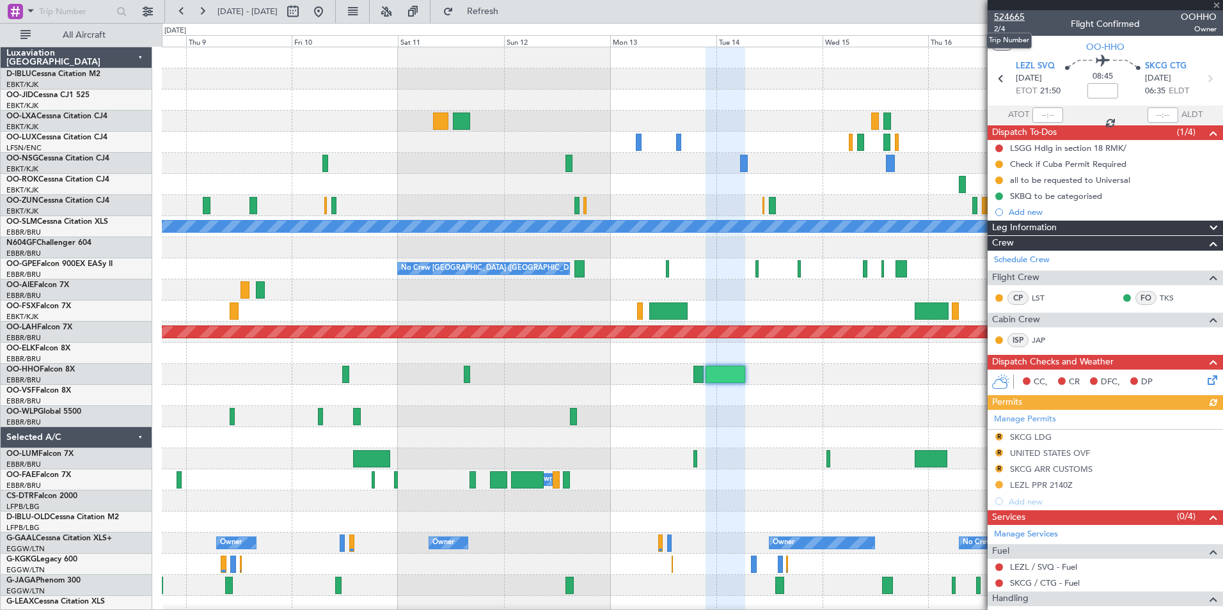
click at [1018, 16] on span "524665" at bounding box center [1009, 16] width 31 height 13
click at [303, 19] on button at bounding box center [293, 11] width 20 height 20
select select "10"
select select "2025"
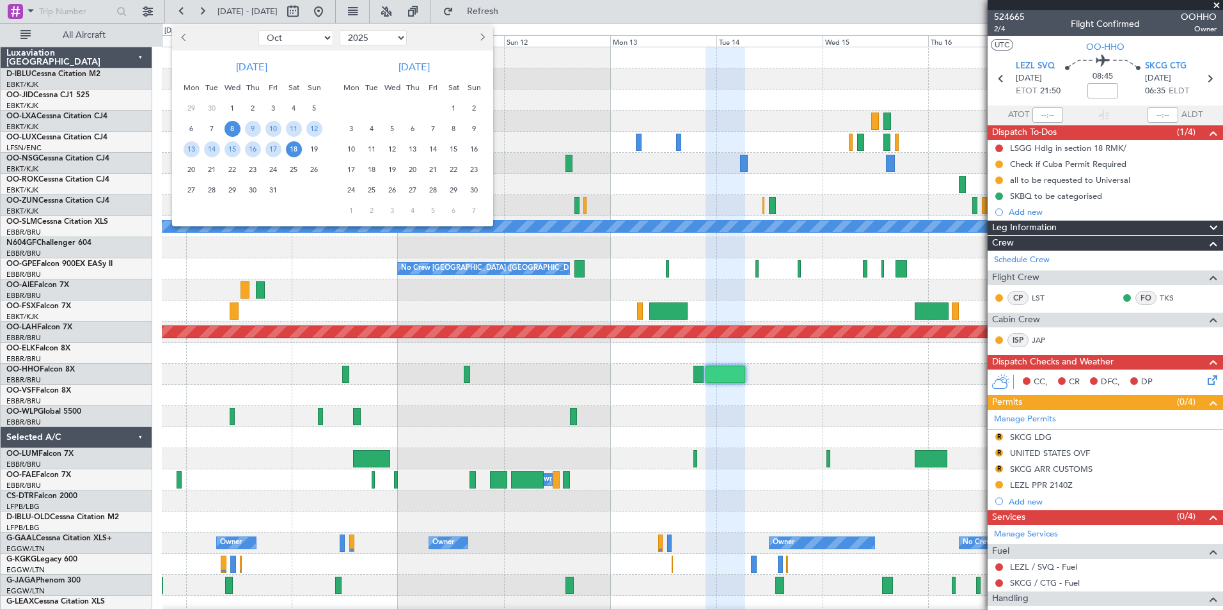
click at [304, 43] on select "Jan Feb Mar Apr May Jun Jul Aug Sep Oct Nov Dec" at bounding box center [295, 37] width 75 height 15
select select "8"
click at [258, 30] on select "Jan Feb Mar Apr May Jun Jul Aug Sep Oct Nov Dec" at bounding box center [295, 37] width 75 height 15
click at [274, 104] on span "1" at bounding box center [273, 108] width 16 height 16
click at [270, 153] on span "15" at bounding box center [273, 149] width 16 height 16
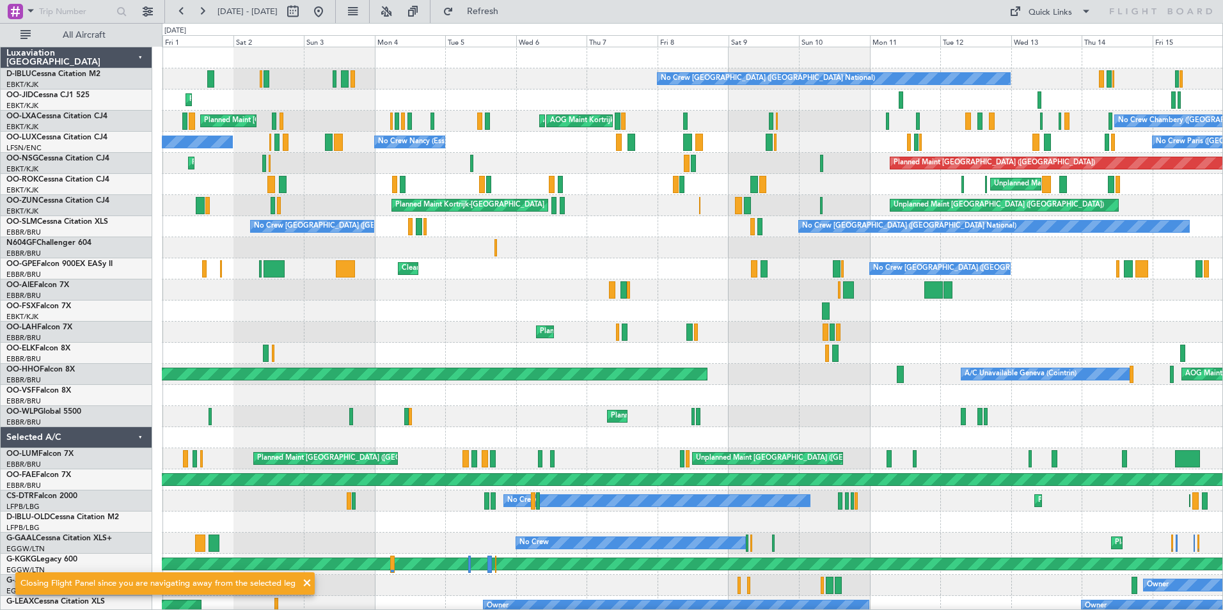
click at [561, 340] on div "No Crew Brussels (Brussels National) Planned Maint Kortrijk-Wevelgem No Crew Ch…" at bounding box center [692, 490] width 1061 height 887
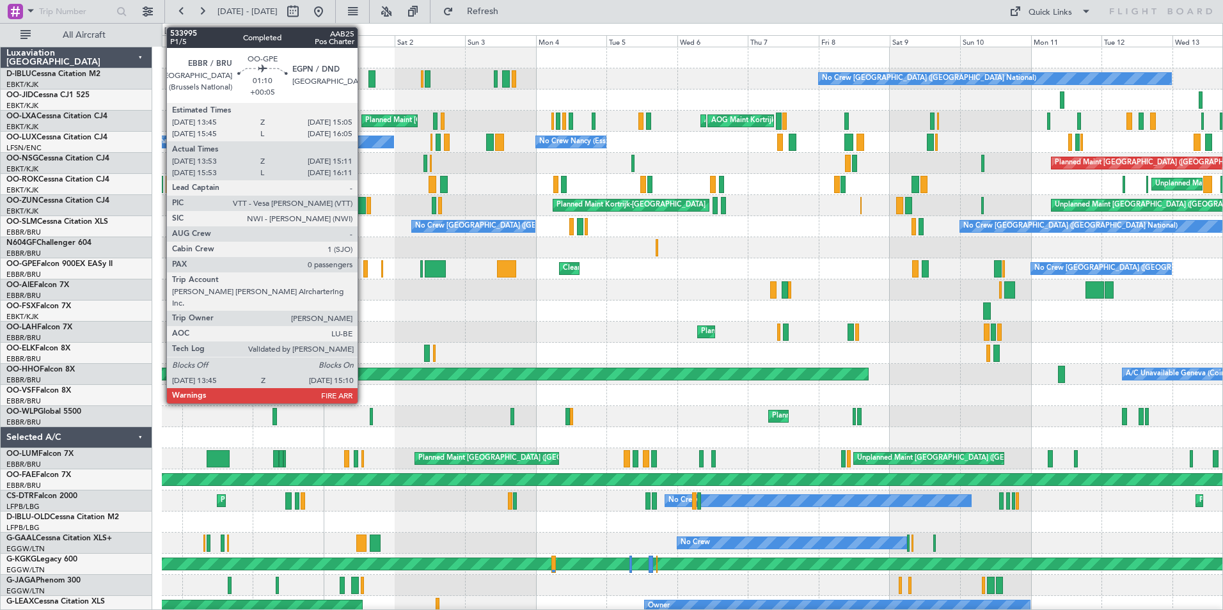
click at [363, 267] on div at bounding box center [365, 268] width 4 height 17
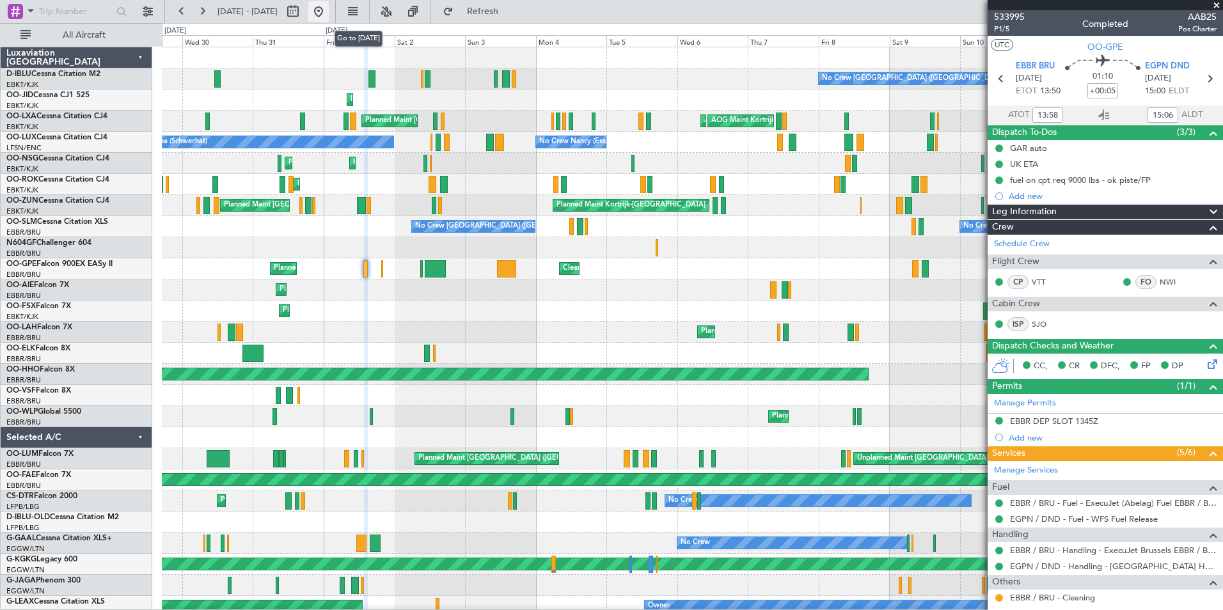
click at [329, 15] on button at bounding box center [318, 11] width 20 height 20
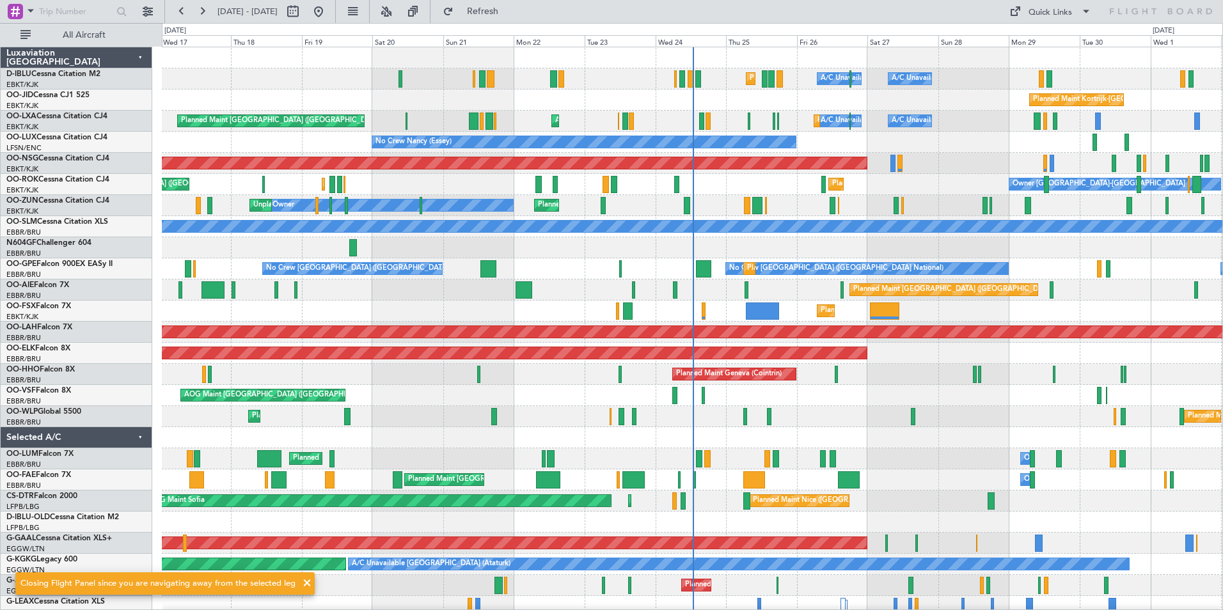
click at [748, 409] on div "Planned Maint Milan (Linate) Planned Maint Liege" at bounding box center [692, 416] width 1061 height 21
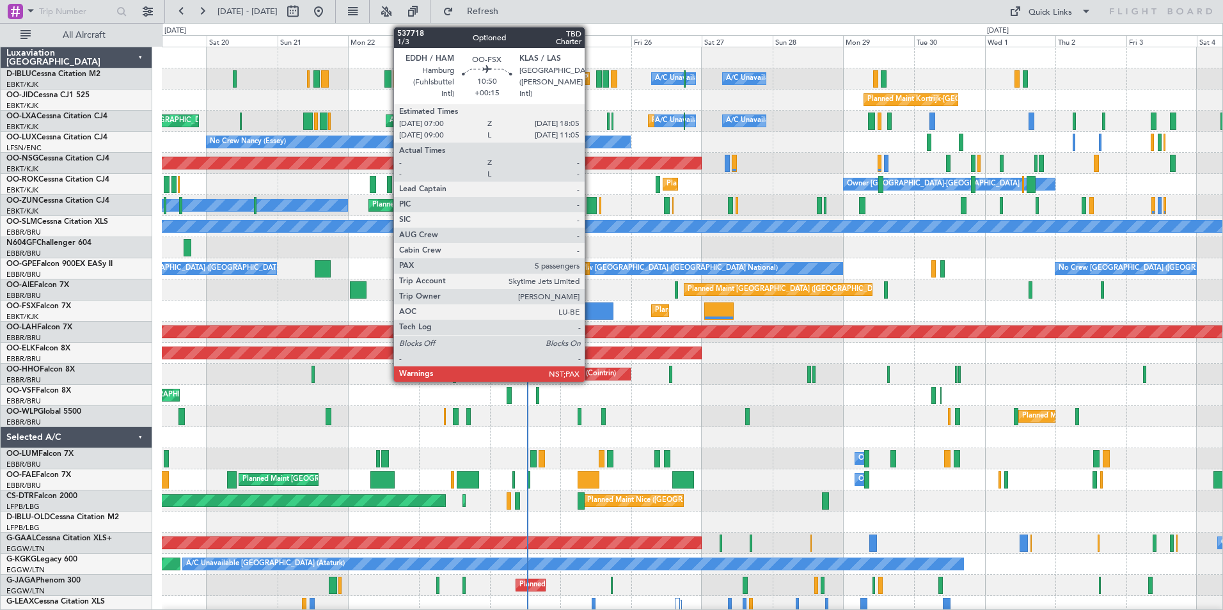
click at [590, 316] on div at bounding box center [596, 311] width 33 height 17
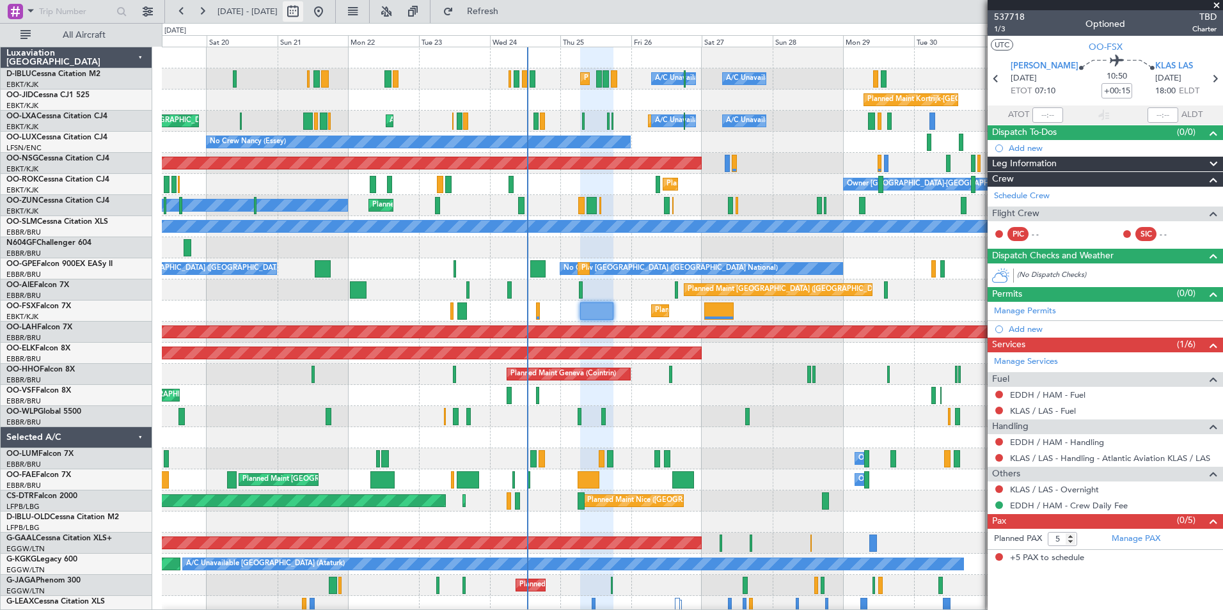
click at [303, 15] on button at bounding box center [293, 11] width 20 height 20
select select "9"
select select "2025"
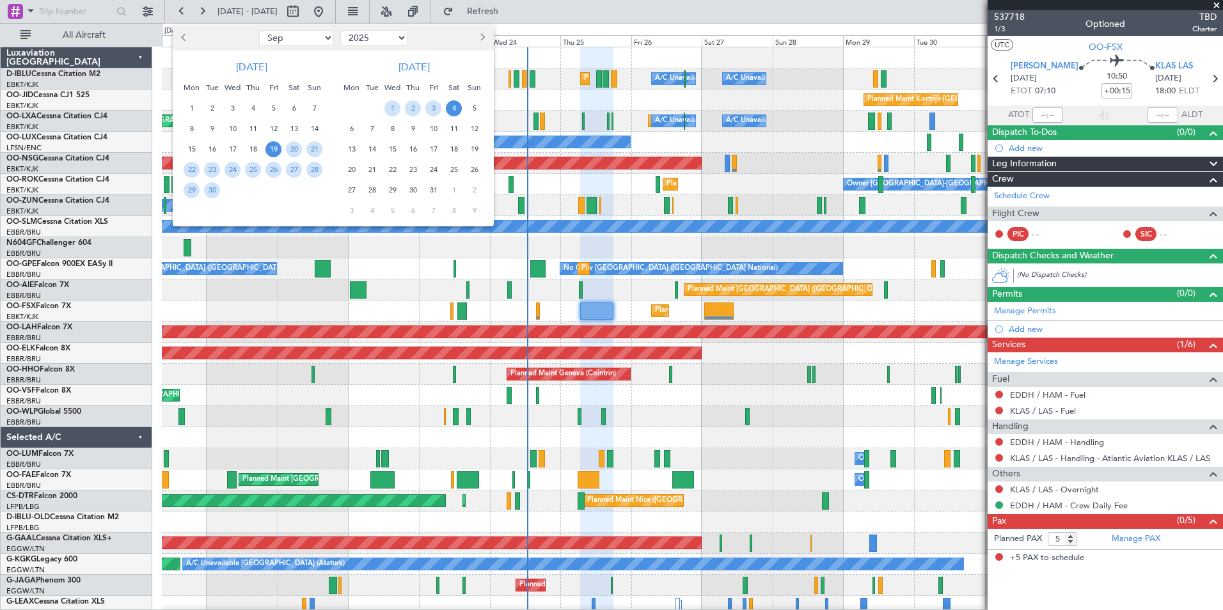
click at [295, 36] on select "Jan Feb Mar Apr May Jun Jul Aug Sep Oct Nov Dec" at bounding box center [296, 37] width 75 height 15
select select "8"
click at [259, 30] on select "Jan Feb Mar Apr May Jun Jul Aug Sep Oct Nov Dec" at bounding box center [296, 37] width 75 height 15
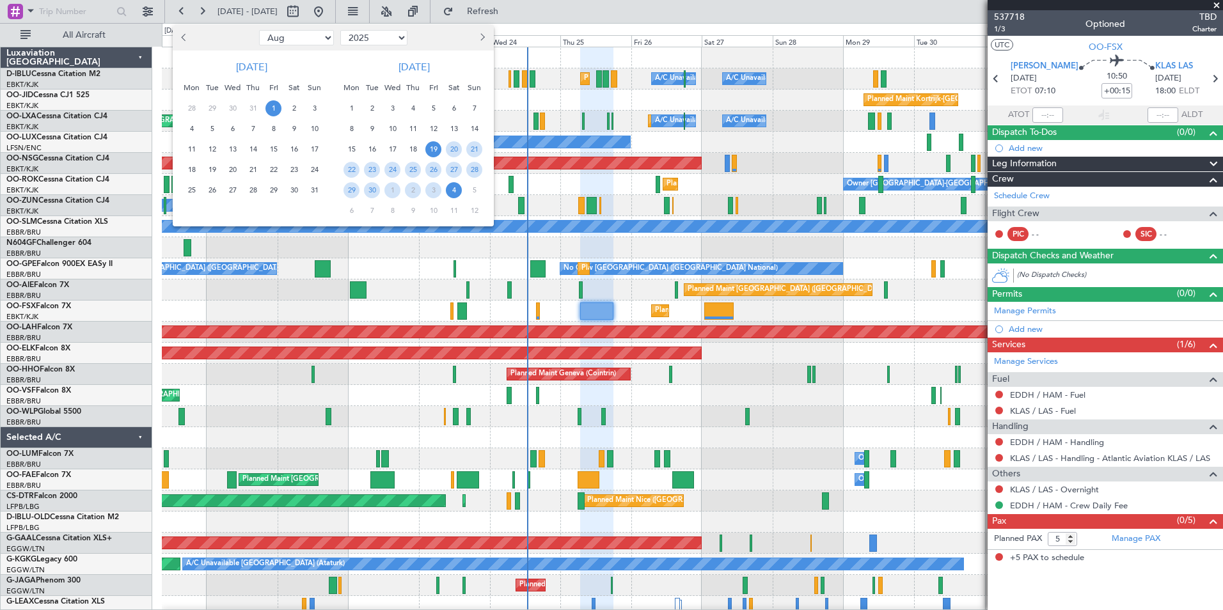
click at [268, 109] on span "1" at bounding box center [273, 108] width 16 height 16
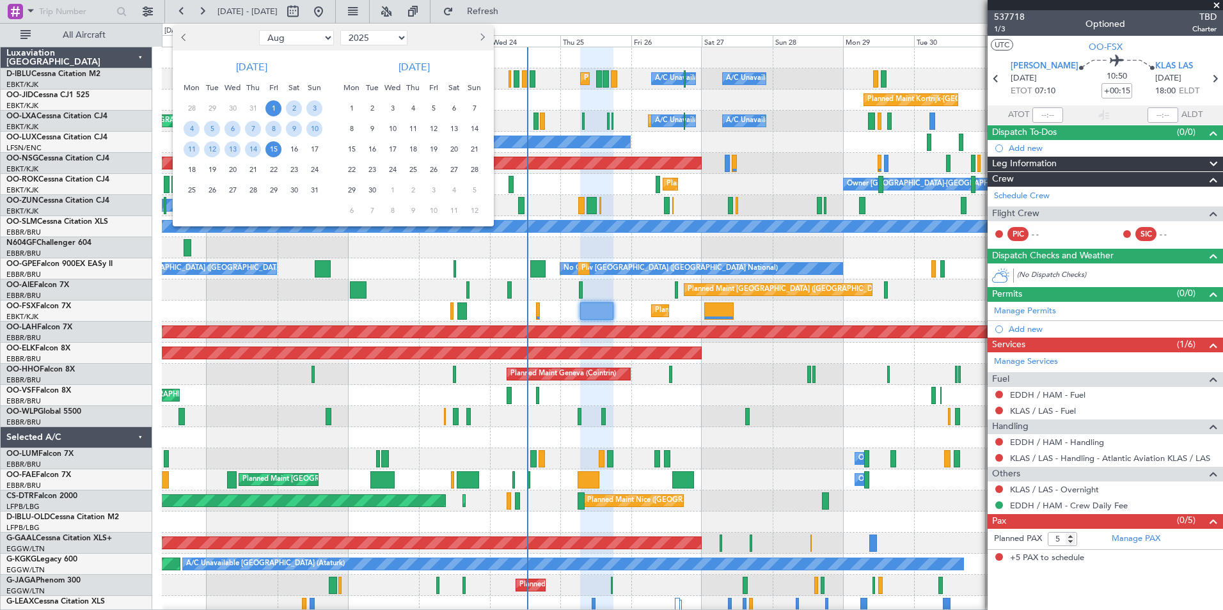
click at [273, 152] on span "15" at bounding box center [273, 149] width 16 height 16
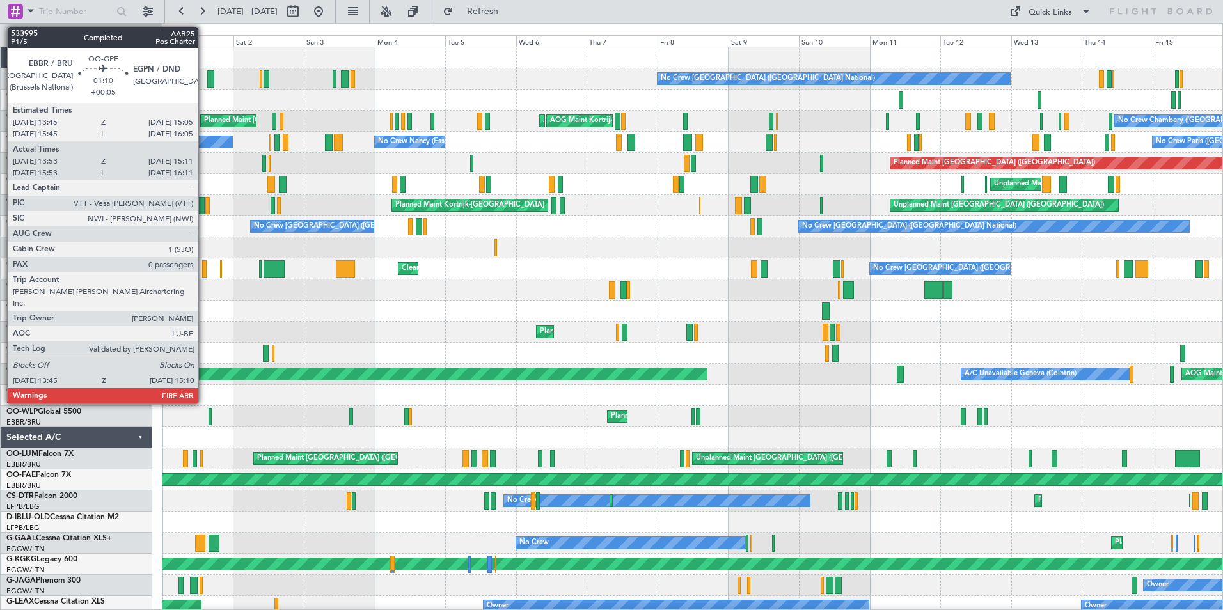
click at [204, 273] on div at bounding box center [204, 268] width 4 height 17
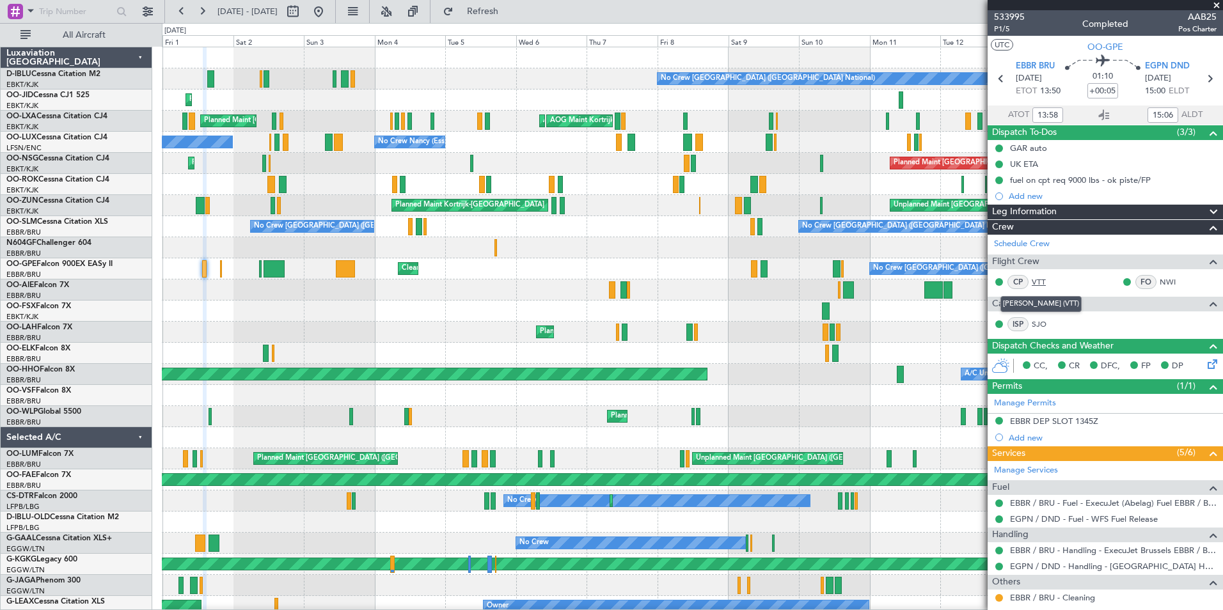
click at [1039, 283] on link "VTT" at bounding box center [1046, 282] width 29 height 12
click at [1040, 475] on link "Manage Services" at bounding box center [1026, 470] width 64 height 13
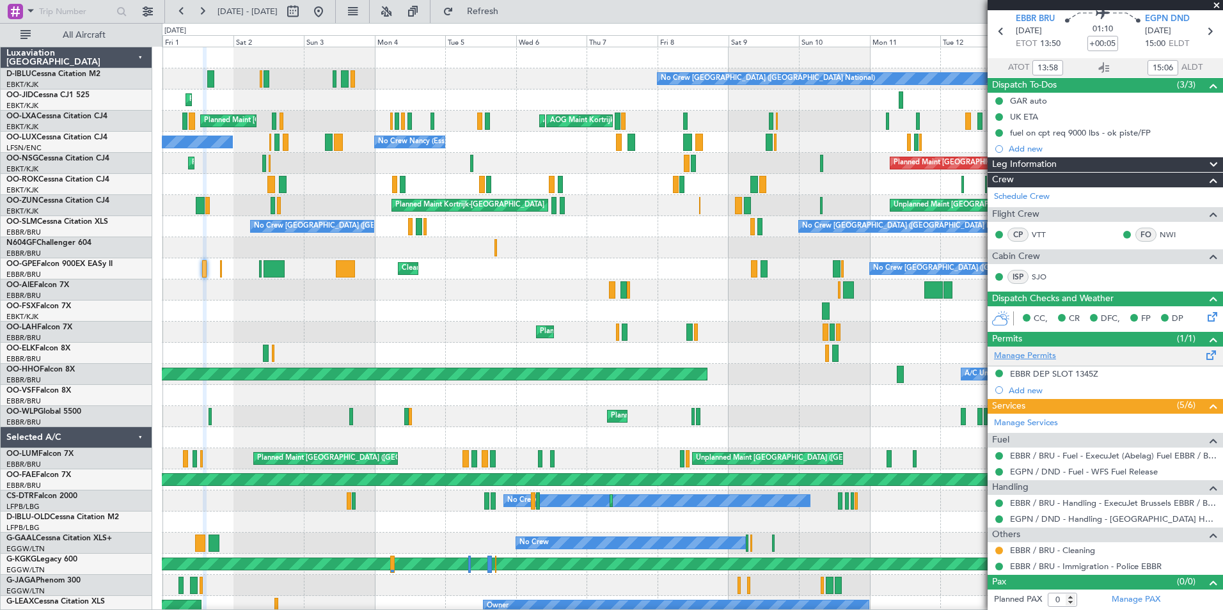
click at [1048, 359] on link "Manage Permits" at bounding box center [1025, 356] width 62 height 13
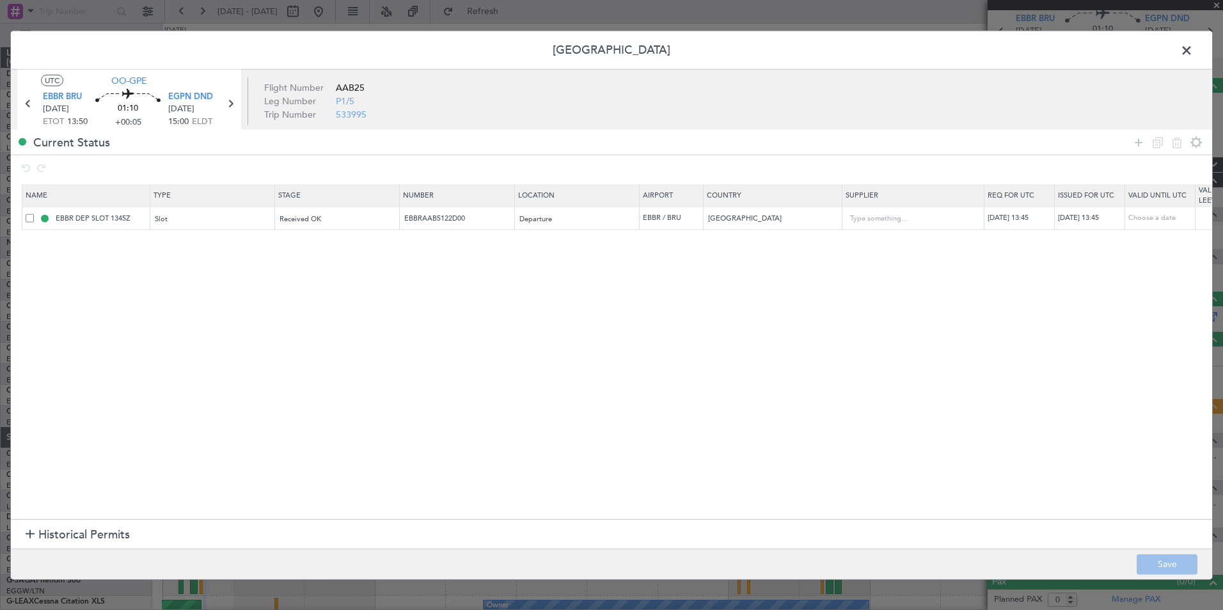
click at [1193, 53] on span at bounding box center [1193, 54] width 0 height 26
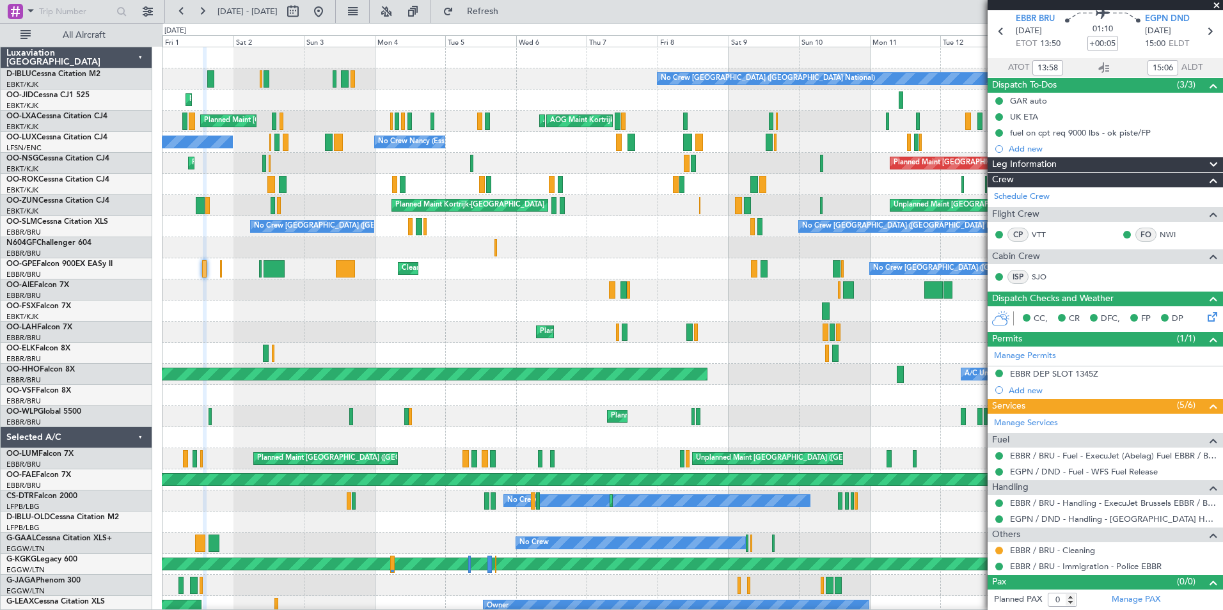
scroll to position [0, 0]
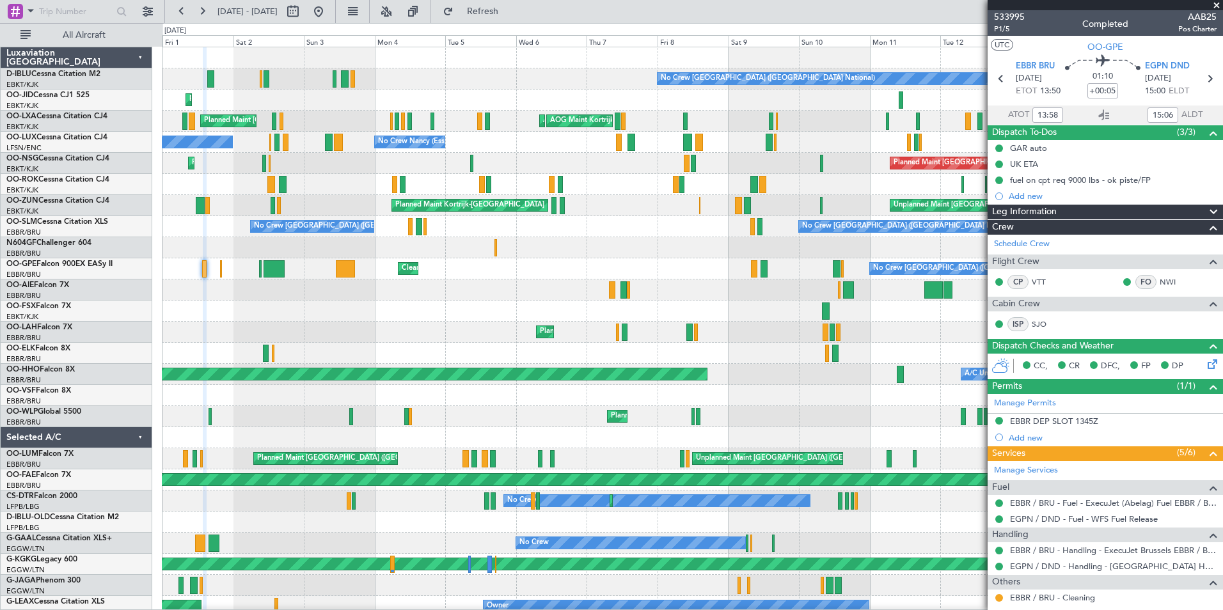
type input "15:58"
type input "16:06"
type input "13:58"
type input "15:06"
click at [1002, 34] on span "P1/5" at bounding box center [1009, 29] width 31 height 11
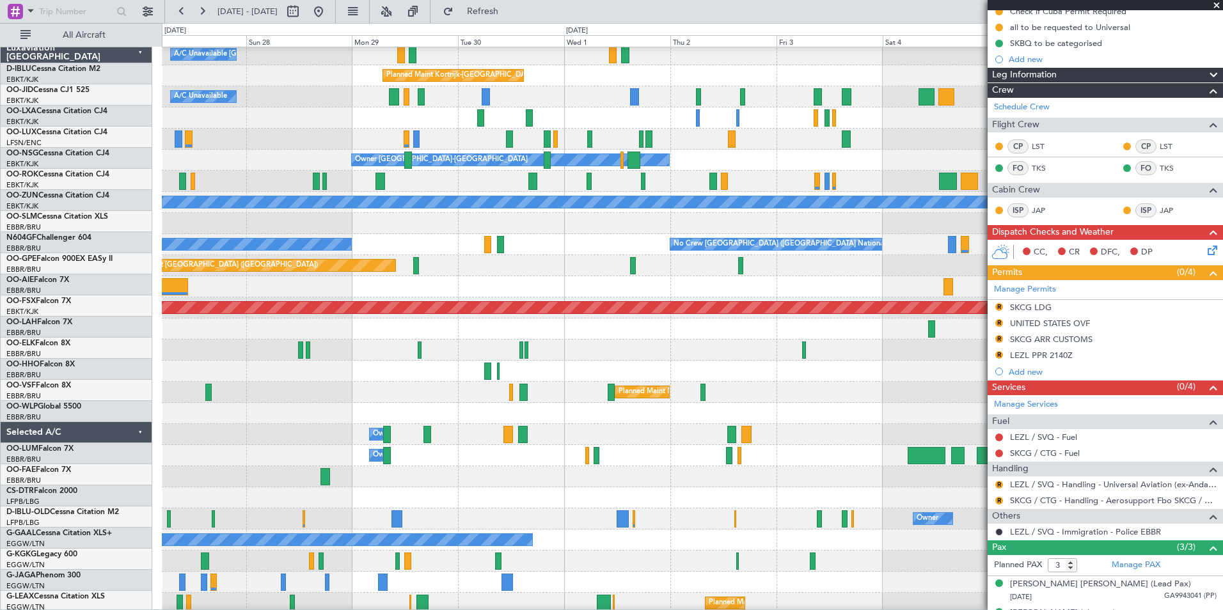
scroll to position [24, 0]
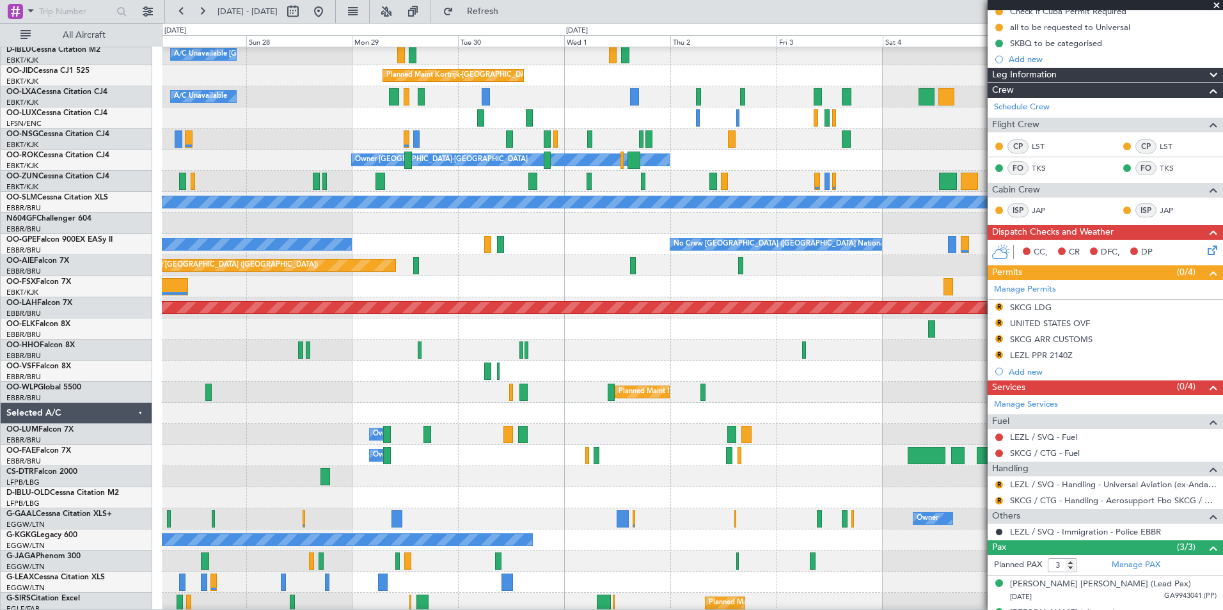
click at [394, 362] on div at bounding box center [692, 371] width 1061 height 21
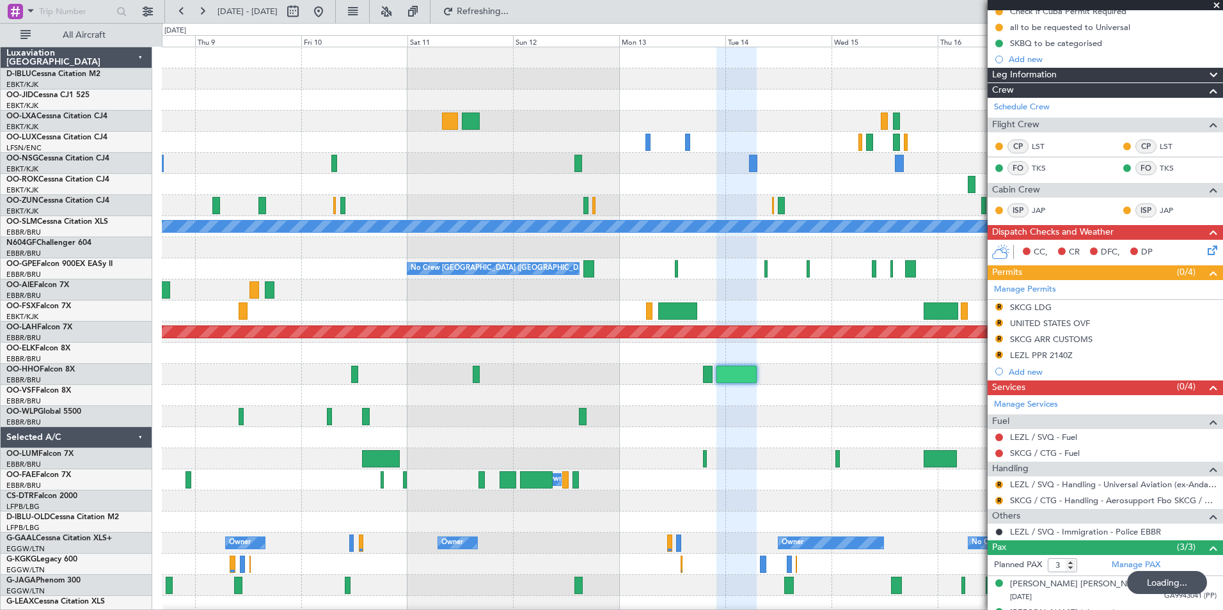
scroll to position [0, 0]
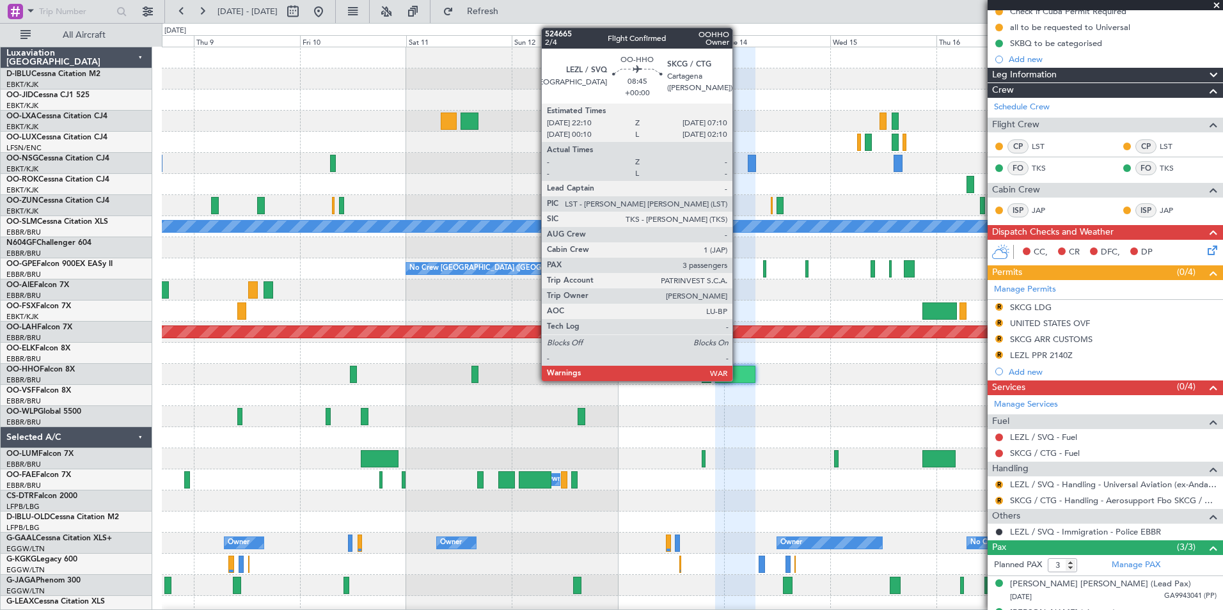
click at [738, 380] on div at bounding box center [735, 374] width 40 height 17
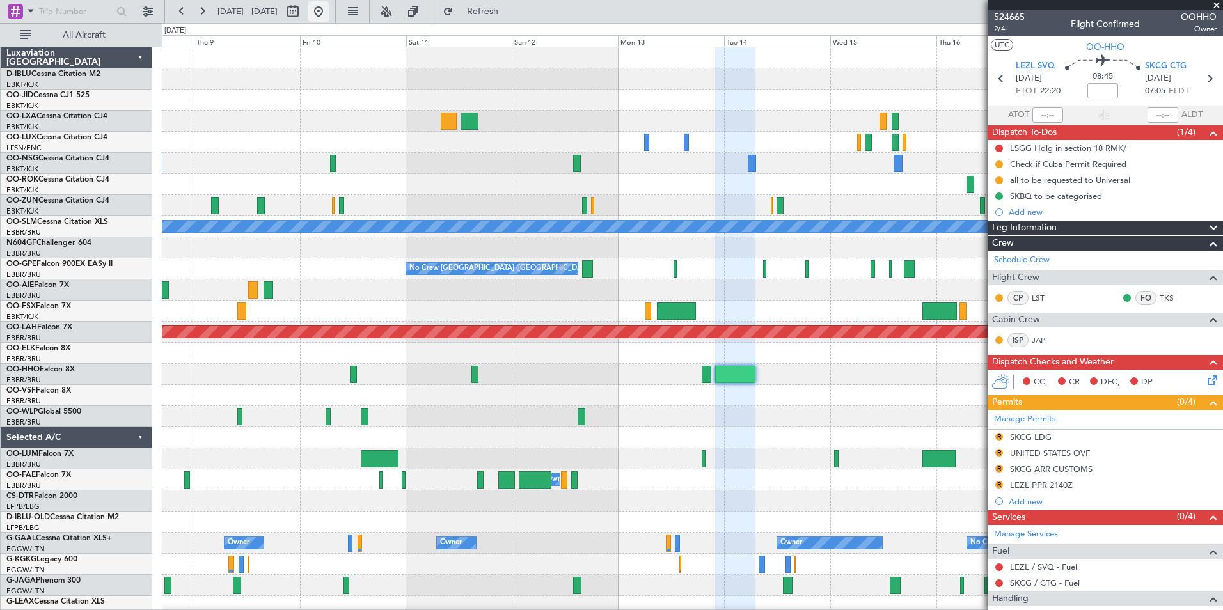
click at [329, 15] on button at bounding box center [318, 11] width 20 height 20
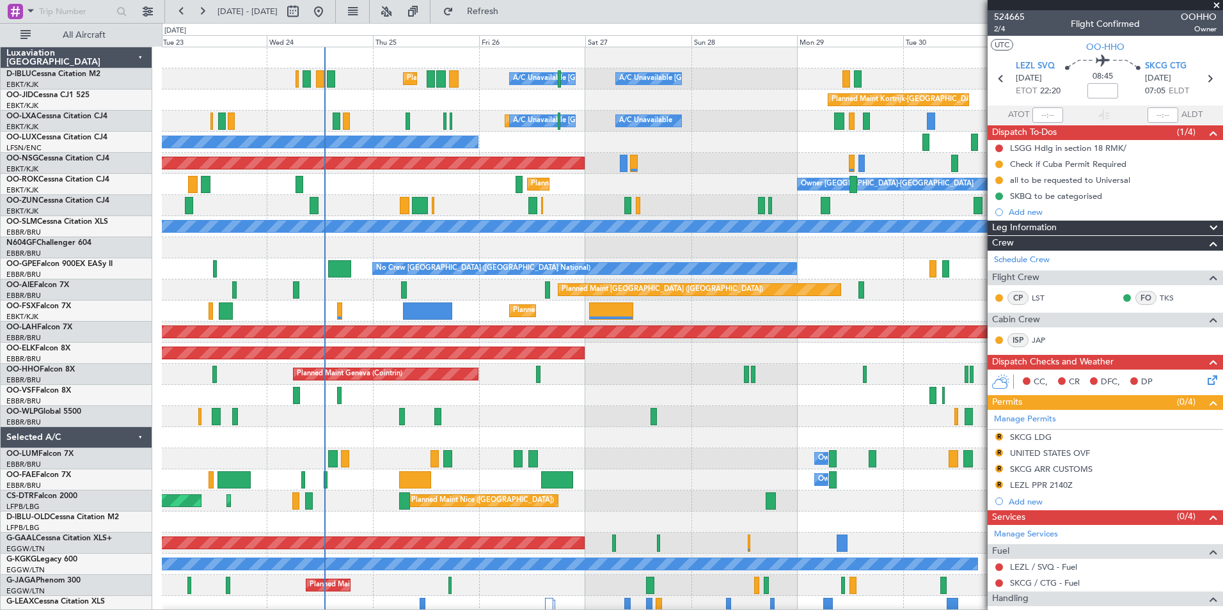
click at [556, 432] on div "Planned Maint Nice (Côte d'Azur Airport) A/C Unavailable Brussels (Brussels Nat…" at bounding box center [692, 448] width 1061 height 802
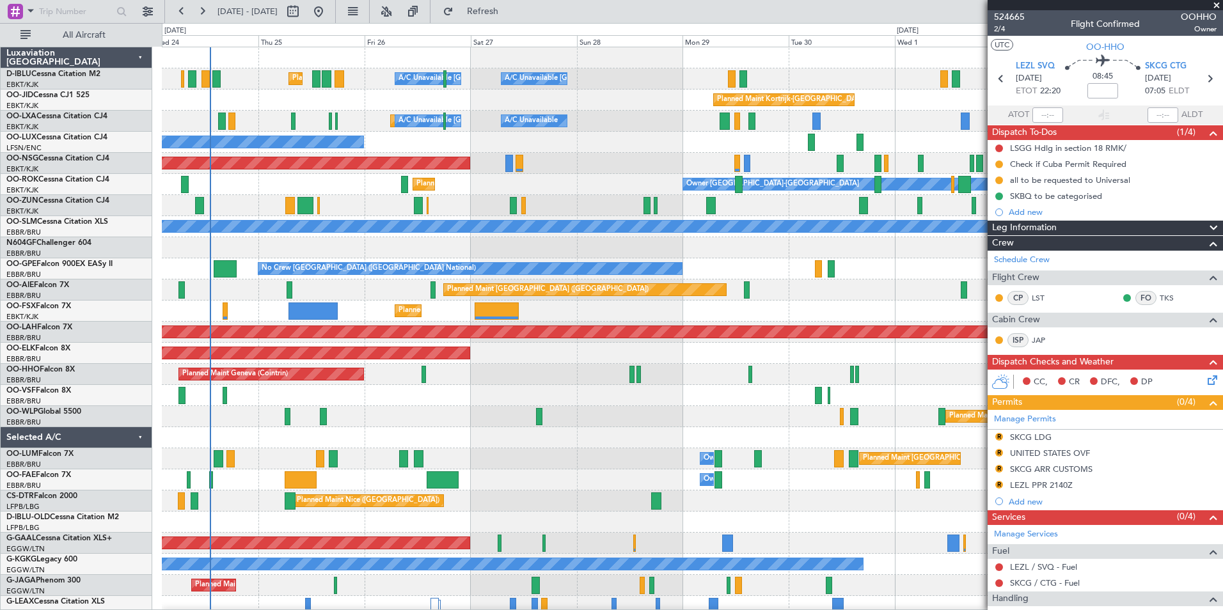
click at [470, 406] on div "Planned Maint Nice (Côte d'Azur Airport) A/C Unavailable Brussels (Brussels Nat…" at bounding box center [692, 448] width 1061 height 802
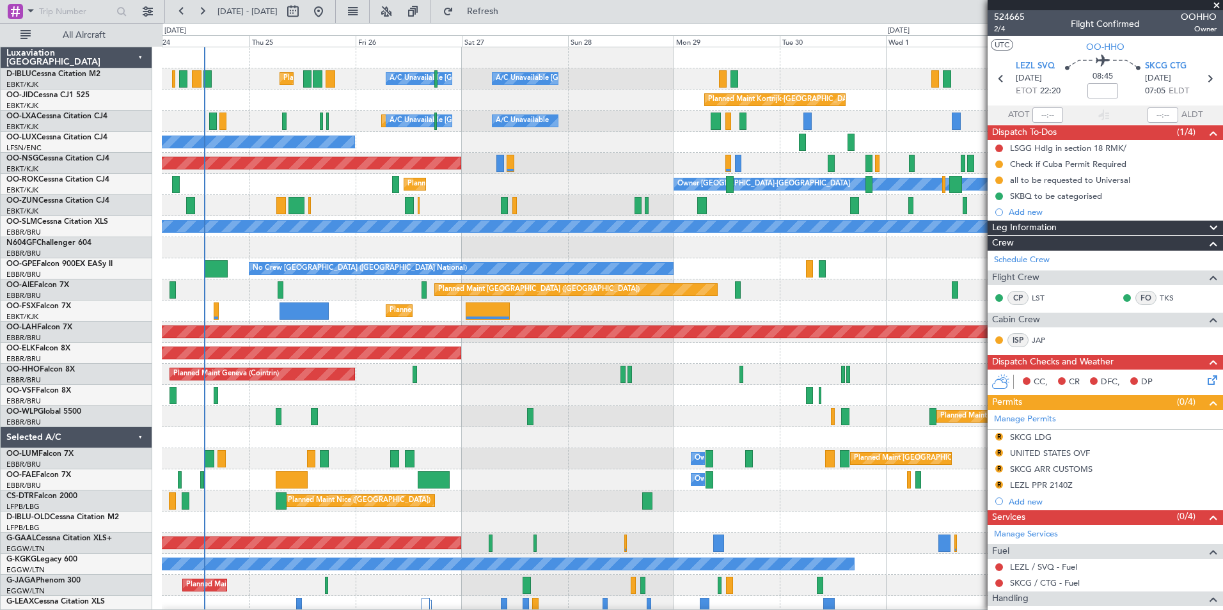
click at [489, 429] on div at bounding box center [692, 437] width 1061 height 21
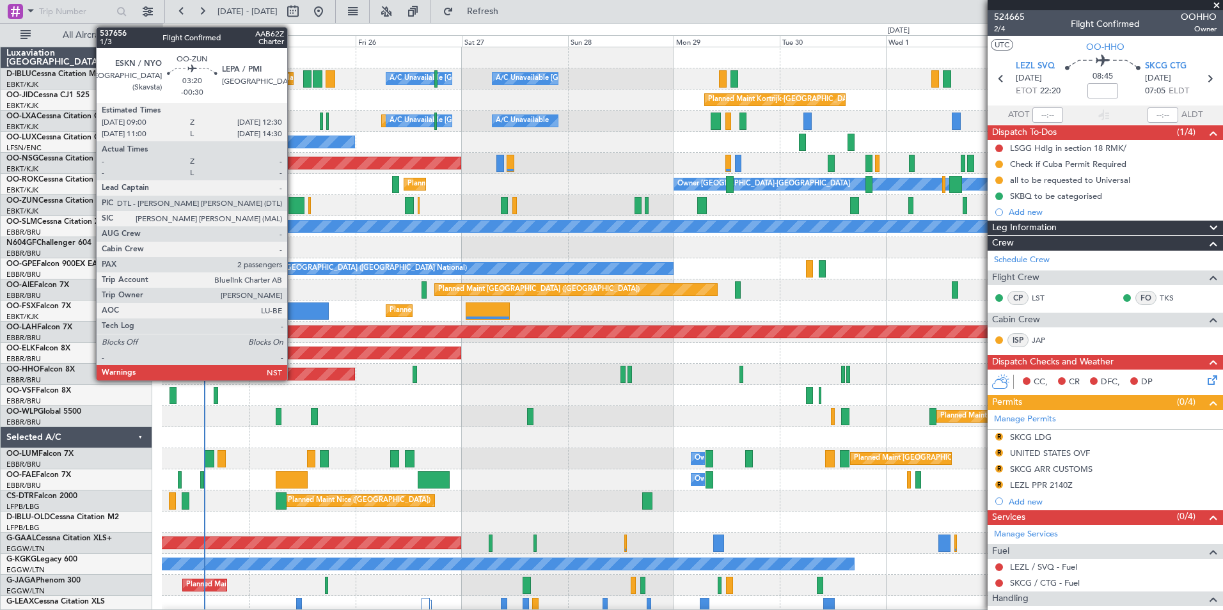
click at [293, 205] on div at bounding box center [296, 205] width 16 height 17
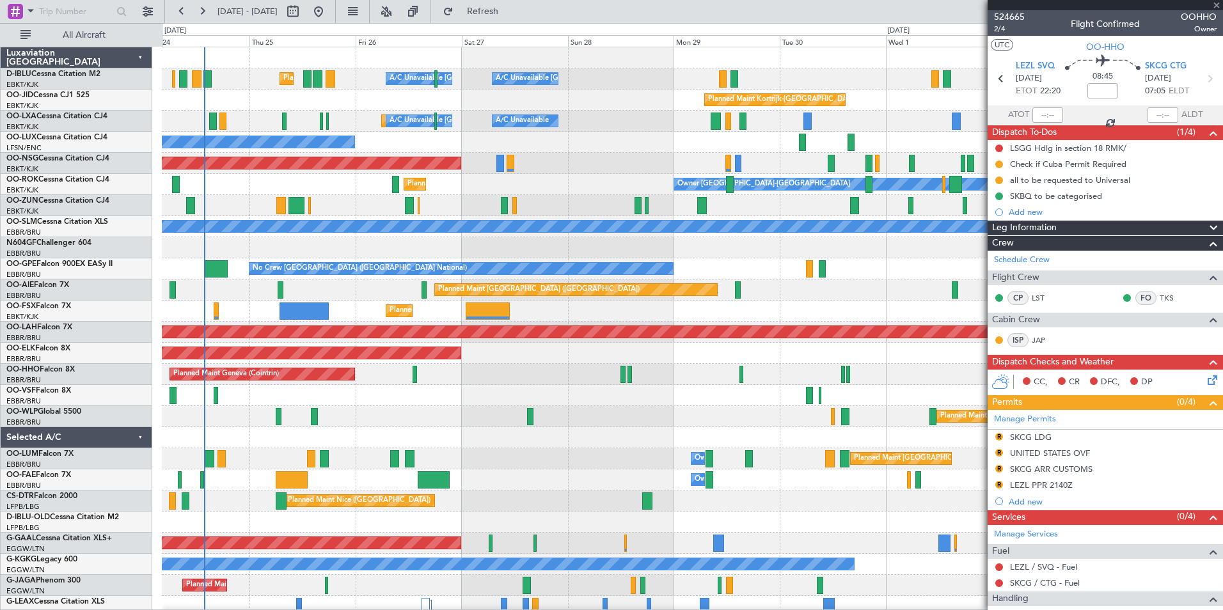
type input "-00:30"
type input "2"
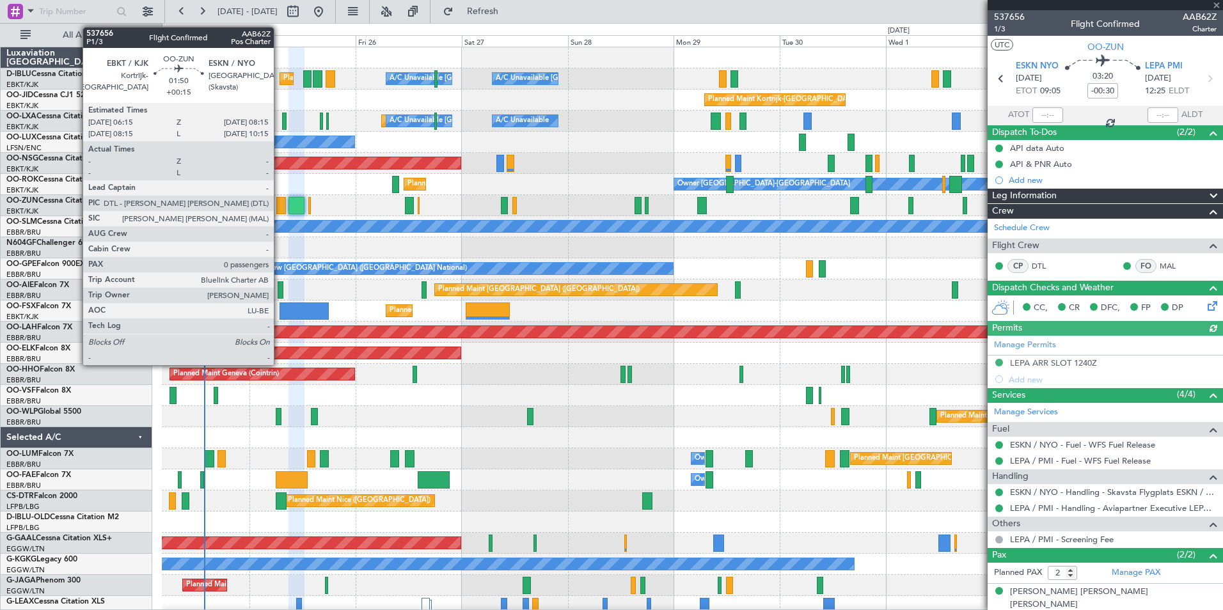
click at [280, 210] on div at bounding box center [280, 205] width 9 height 17
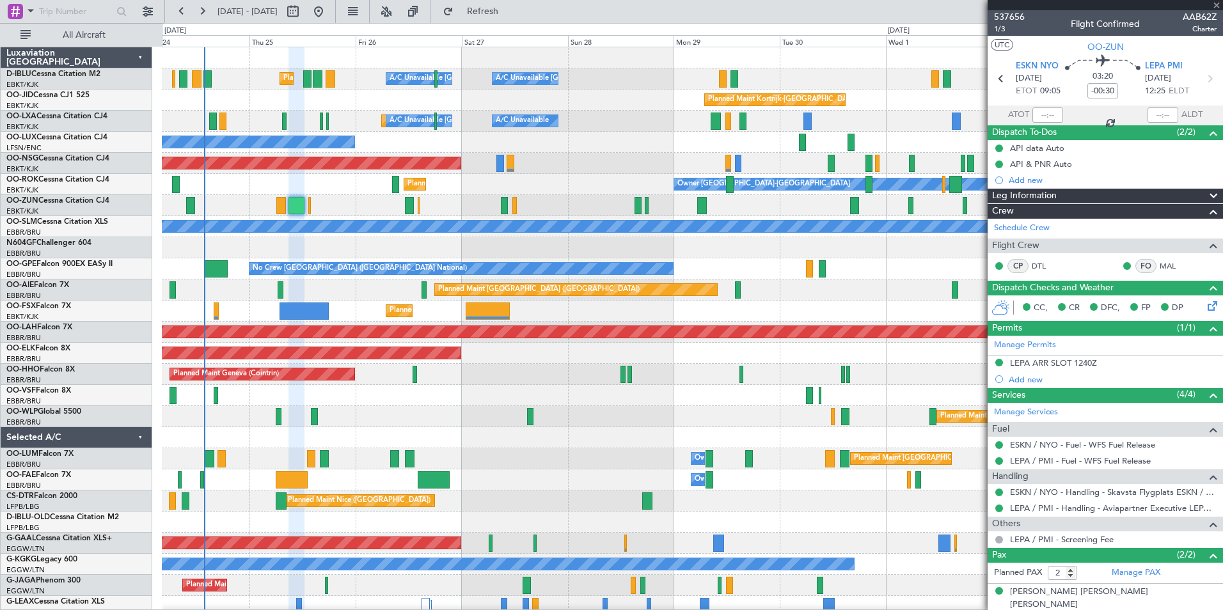
type input "+00:15"
type input "0"
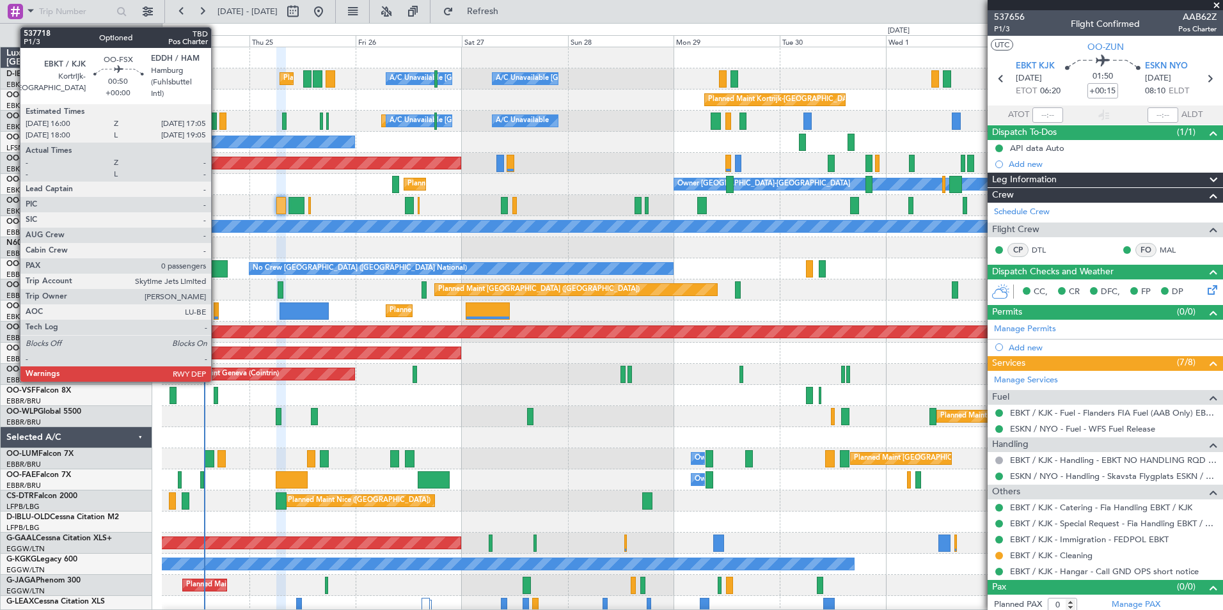
click at [217, 306] on div at bounding box center [216, 311] width 5 height 17
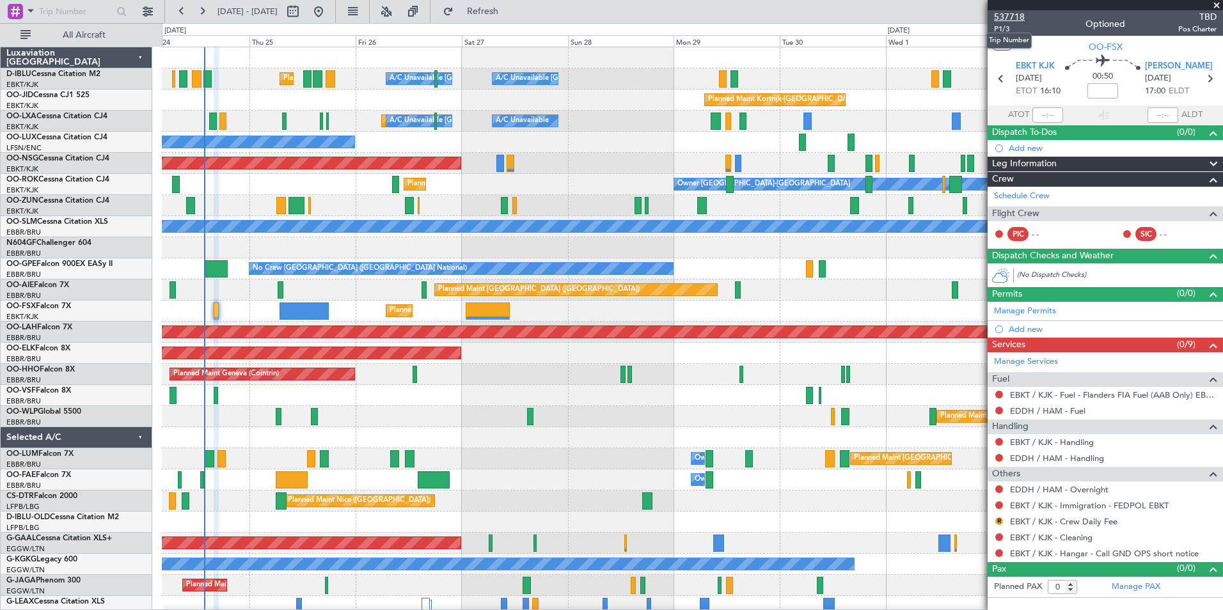
click at [1022, 13] on span "537718" at bounding box center [1009, 16] width 31 height 13
click at [604, 420] on div "Planned Maint Milan (Linate)" at bounding box center [692, 416] width 1061 height 21
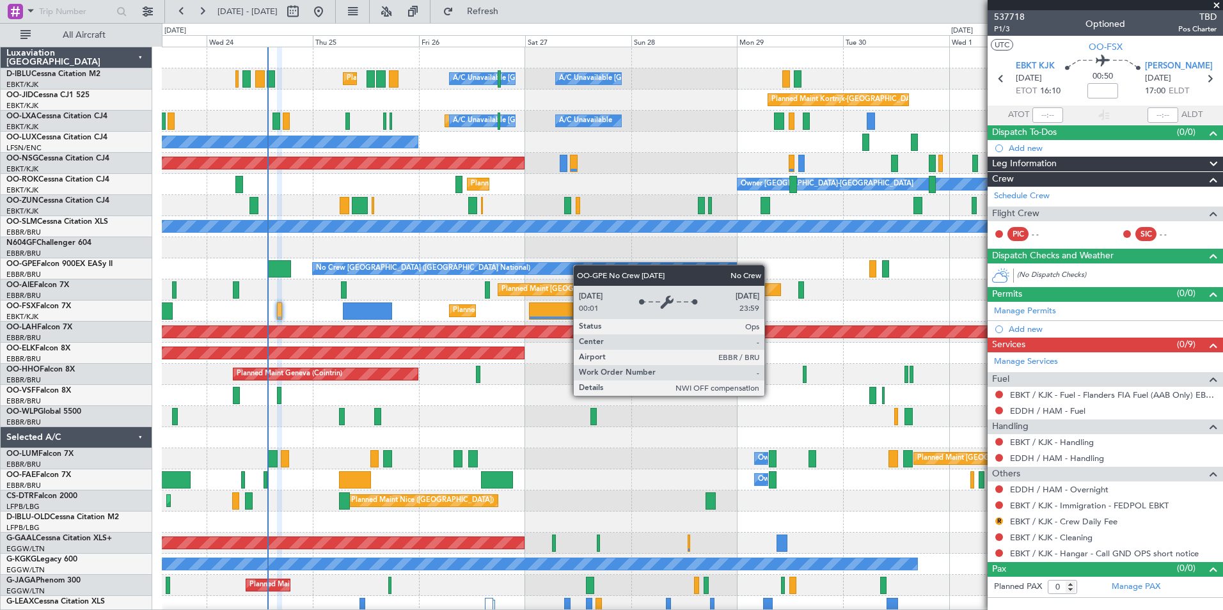
click at [593, 271] on div "Planned Maint Nice ([GEOGRAPHIC_DATA]) A/C Unavailable [GEOGRAPHIC_DATA] ([GEOG…" at bounding box center [692, 448] width 1061 height 802
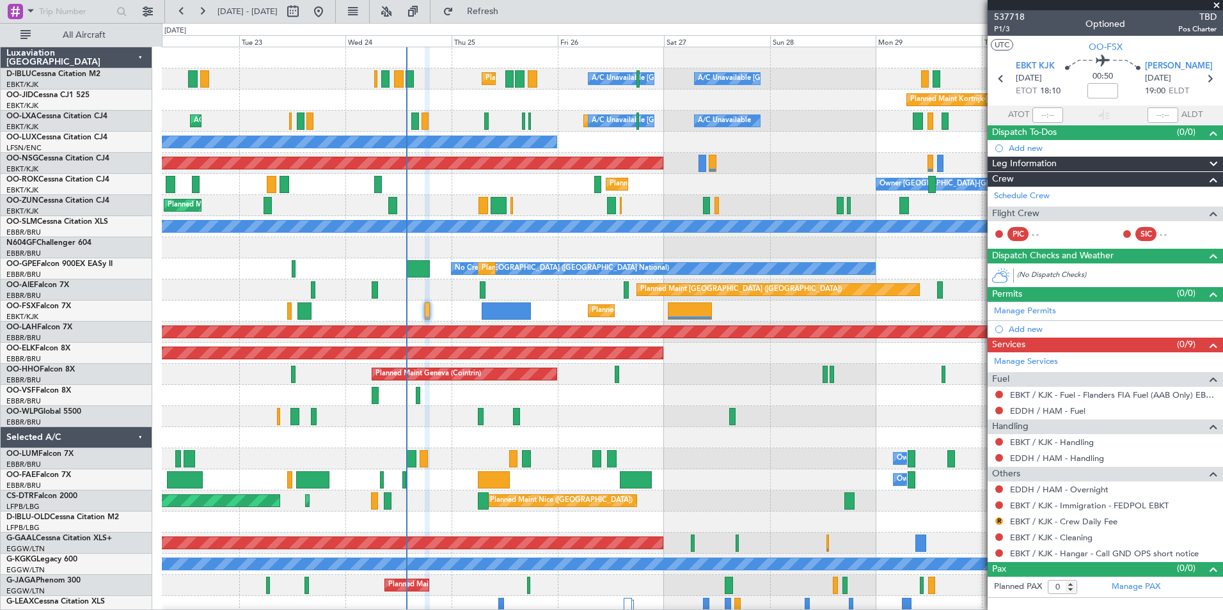
click at [705, 514] on div "A/C Unavailable Brussels (Brussels National) A/C Unavailable Kortrijk-Wevelgem …" at bounding box center [692, 448] width 1061 height 802
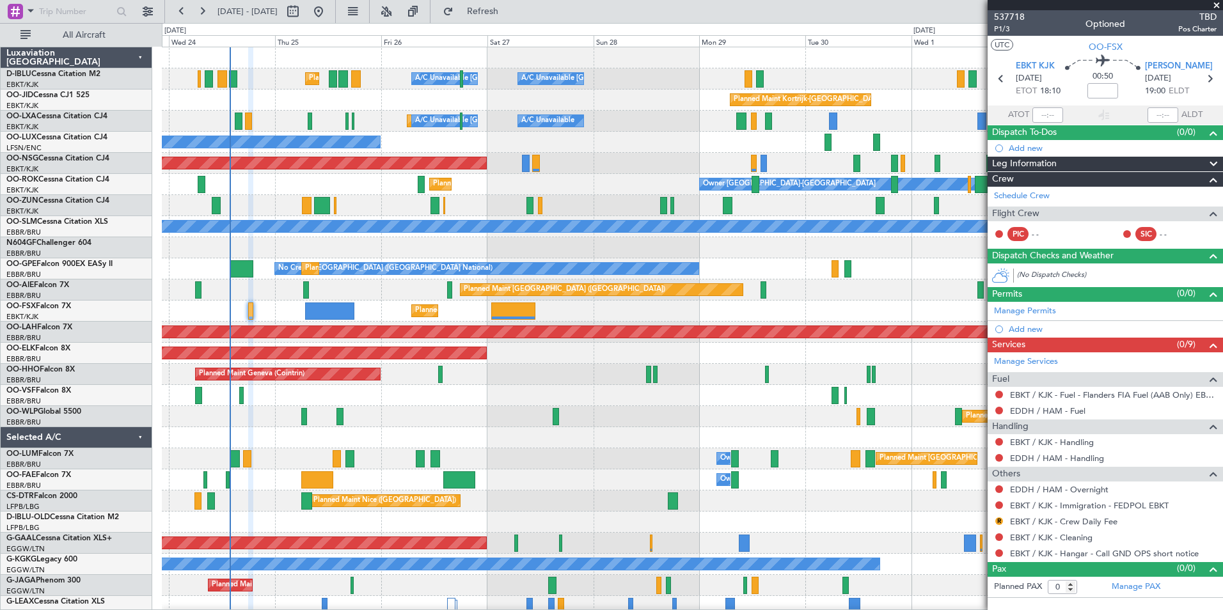
click at [634, 503] on div "A/C Unavailable Brussels (Brussels National) A/C Unavailable Kortrijk-Wevelgem …" at bounding box center [692, 448] width 1061 height 802
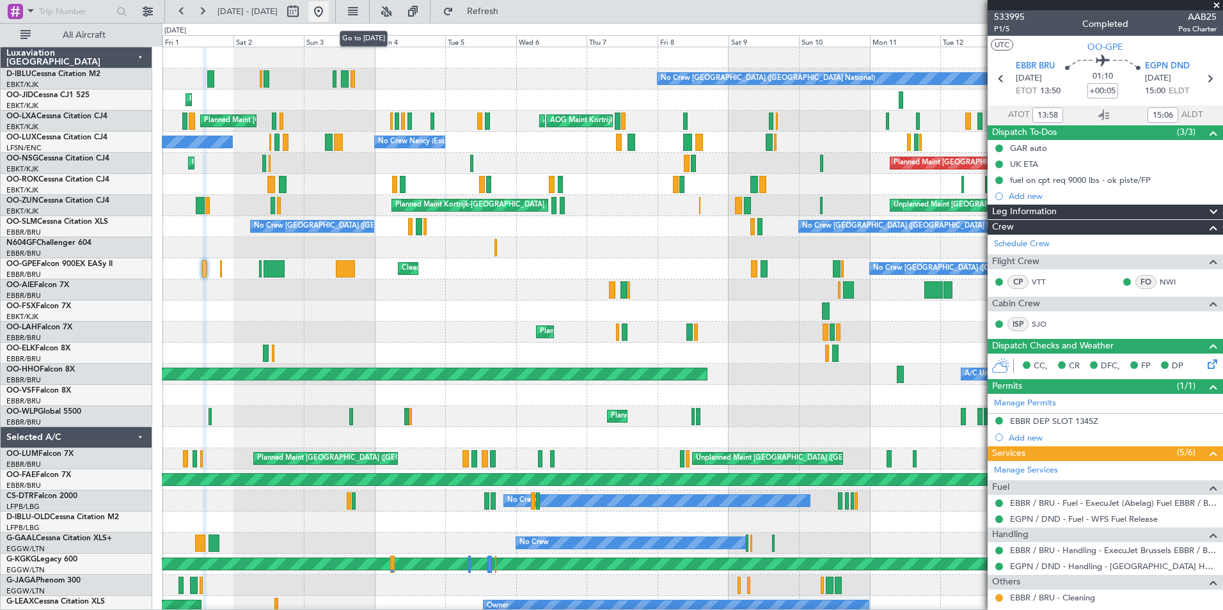
click at [329, 15] on button at bounding box center [318, 11] width 20 height 20
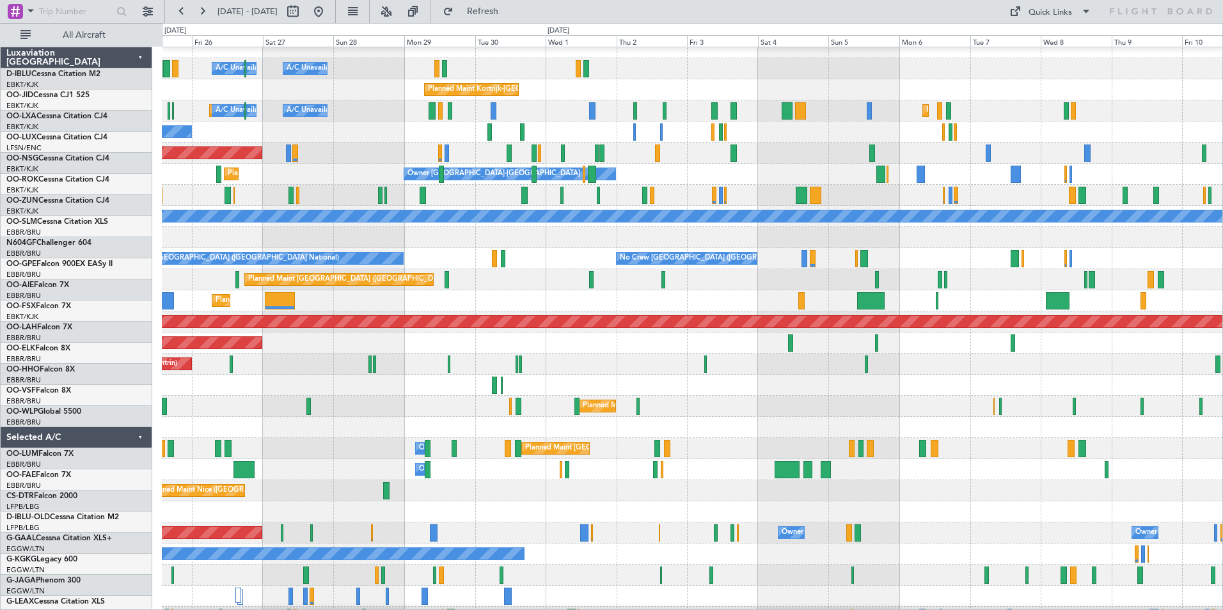
click at [722, 407] on div "Planned Maint Milan (Linate)" at bounding box center [692, 406] width 1061 height 21
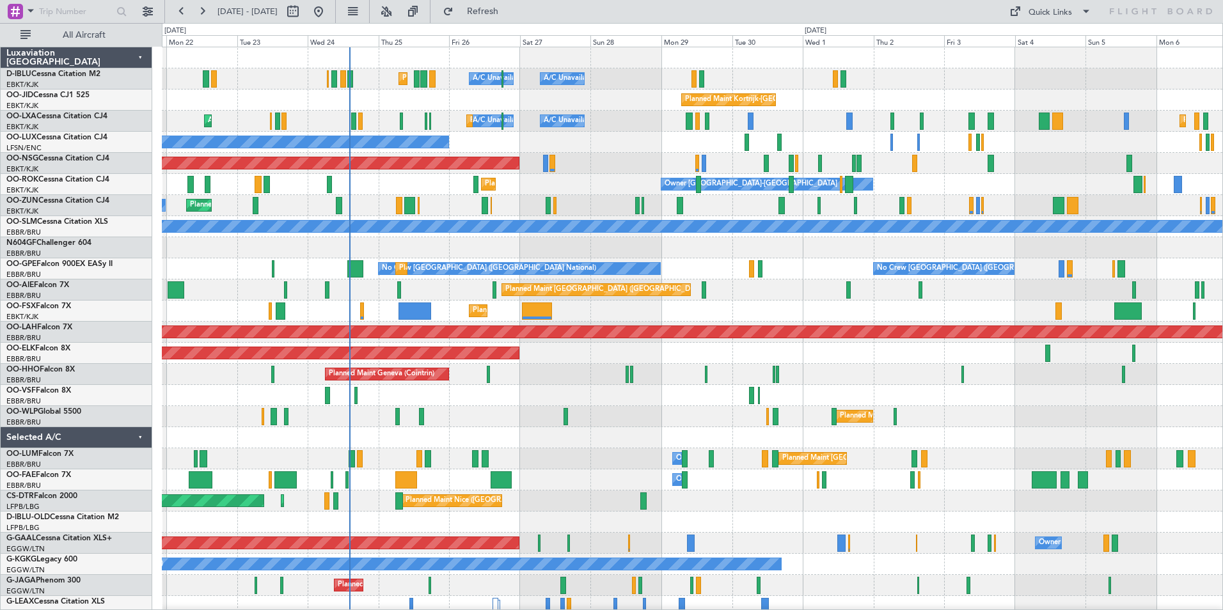
click at [697, 434] on div at bounding box center [692, 437] width 1061 height 21
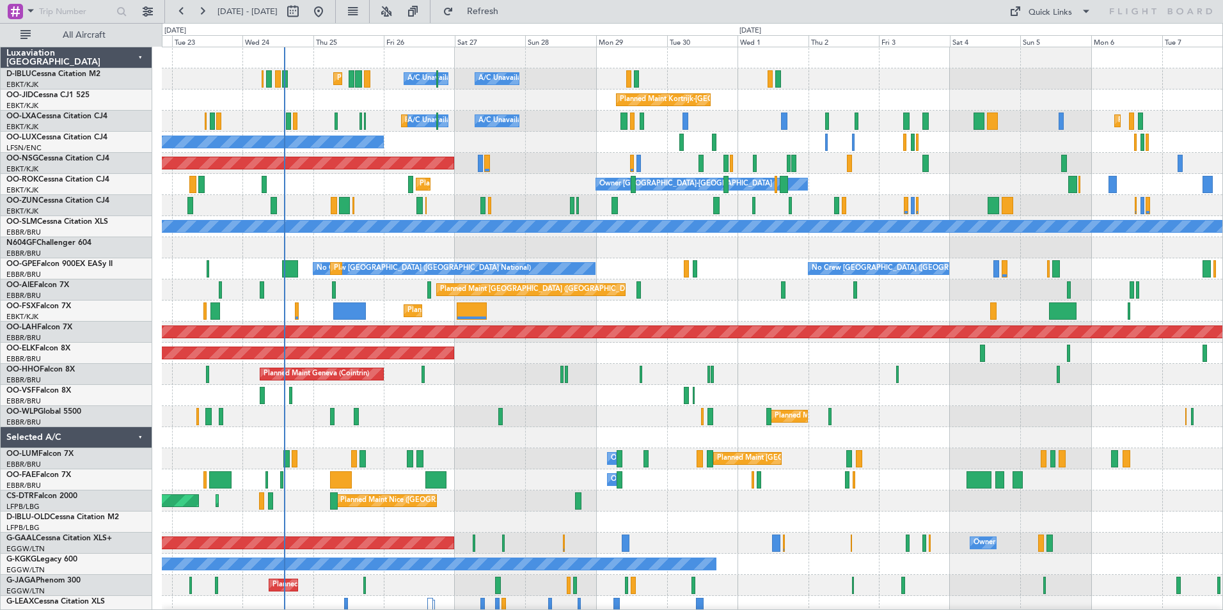
click at [823, 465] on div "A/C Unavailable Kortrijk-Wevelgem A/C Unavailable Brussels (Brussels National) …" at bounding box center [692, 448] width 1061 height 802
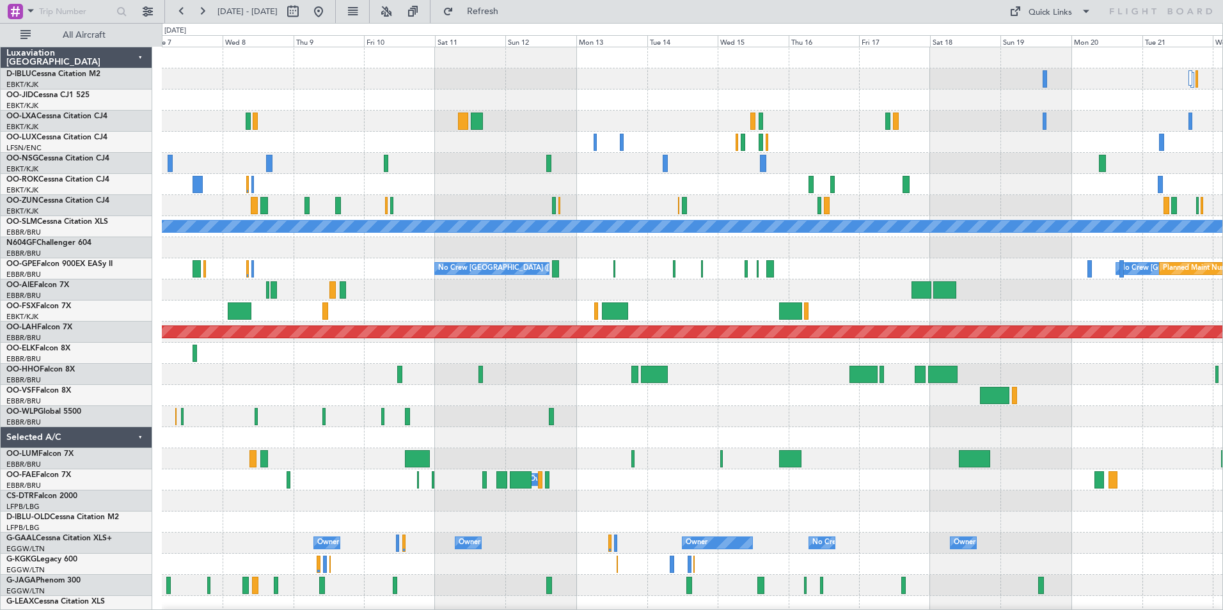
click at [613, 480] on div "No Crew No Crew Planned Maint Kortrijk-Wevelgem A/C Unavailable Monchengladbach…" at bounding box center [692, 448] width 1061 height 802
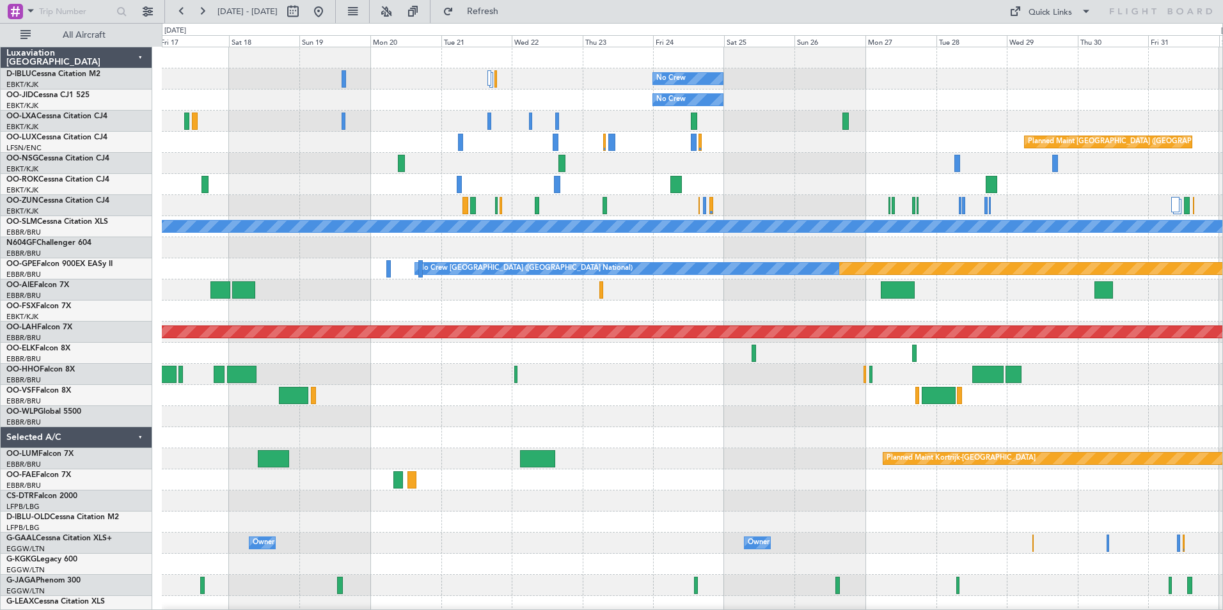
click at [824, 485] on div "No Crew No Crew Planned Maint Paris (Le Bourget) A/C Unavailable Monchengladbac…" at bounding box center [692, 479] width 1061 height 865
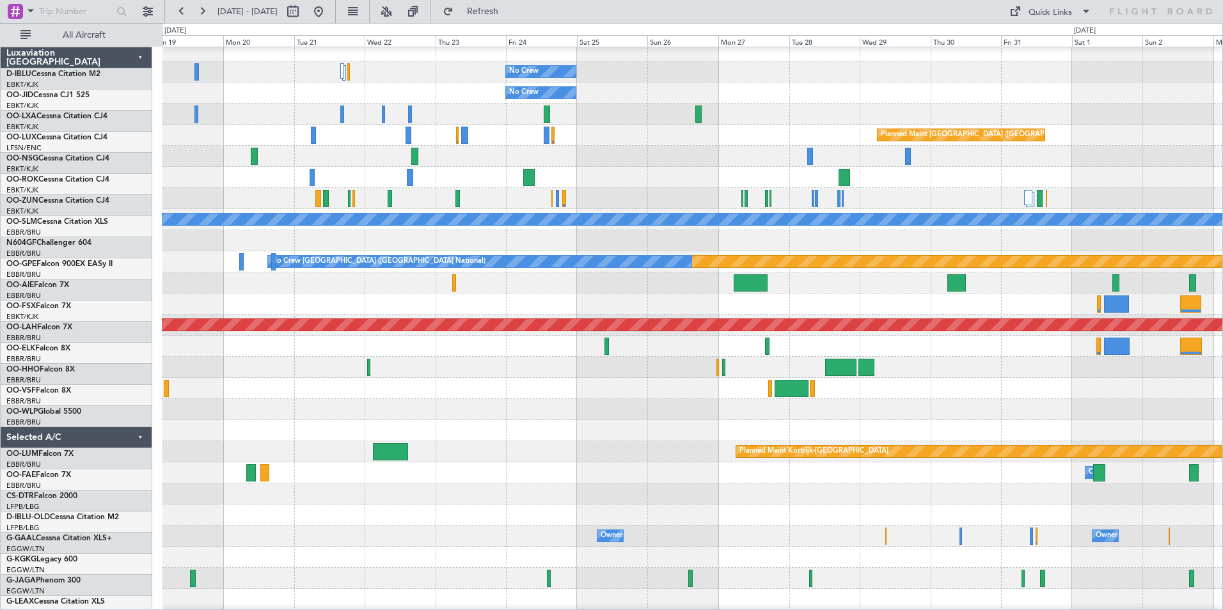
scroll to position [12, 0]
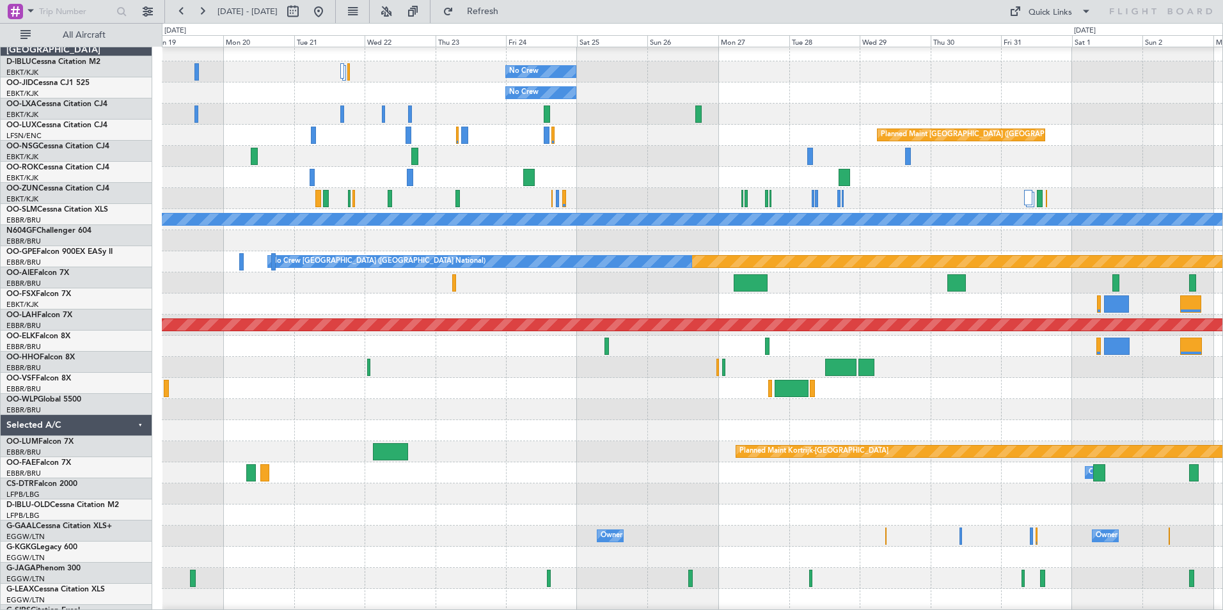
click at [789, 383] on div at bounding box center [692, 388] width 1061 height 21
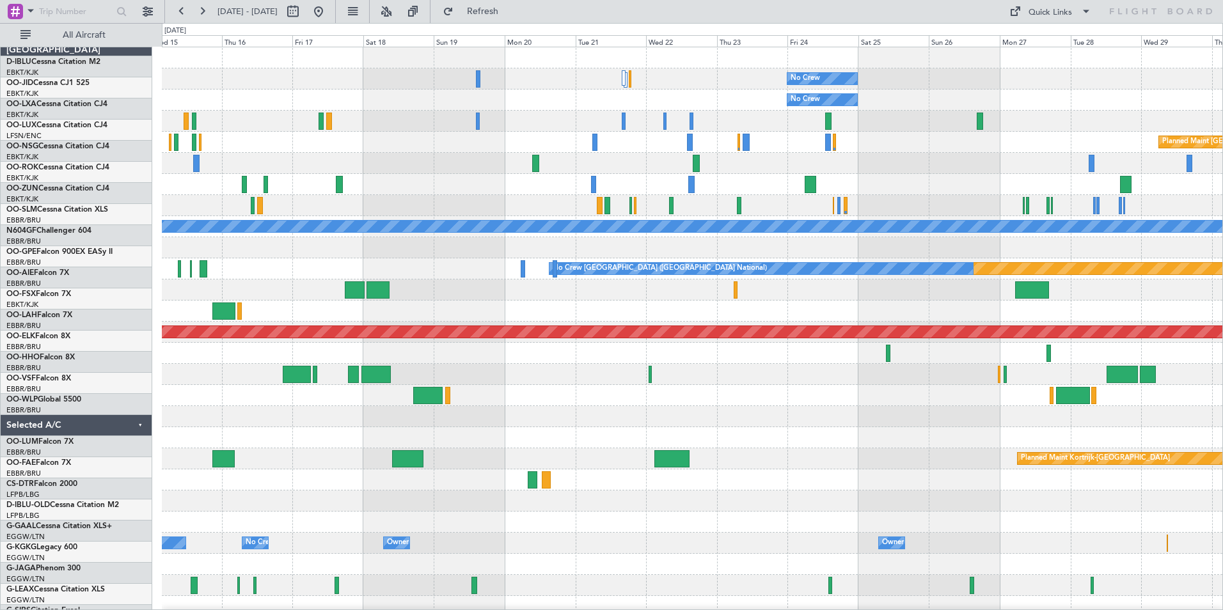
click at [709, 420] on div at bounding box center [692, 416] width 1061 height 21
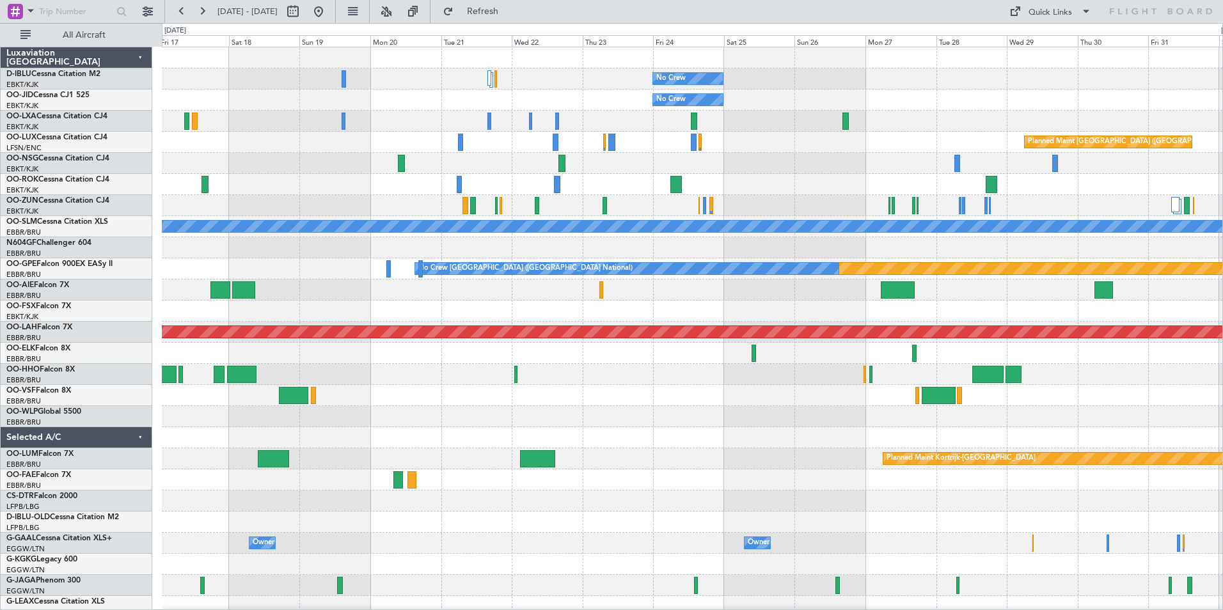
click at [701, 446] on div "No Crew No Crew Planned Maint Paris (Le Bourget) A/C Unavailable Monchengladbac…" at bounding box center [692, 479] width 1061 height 865
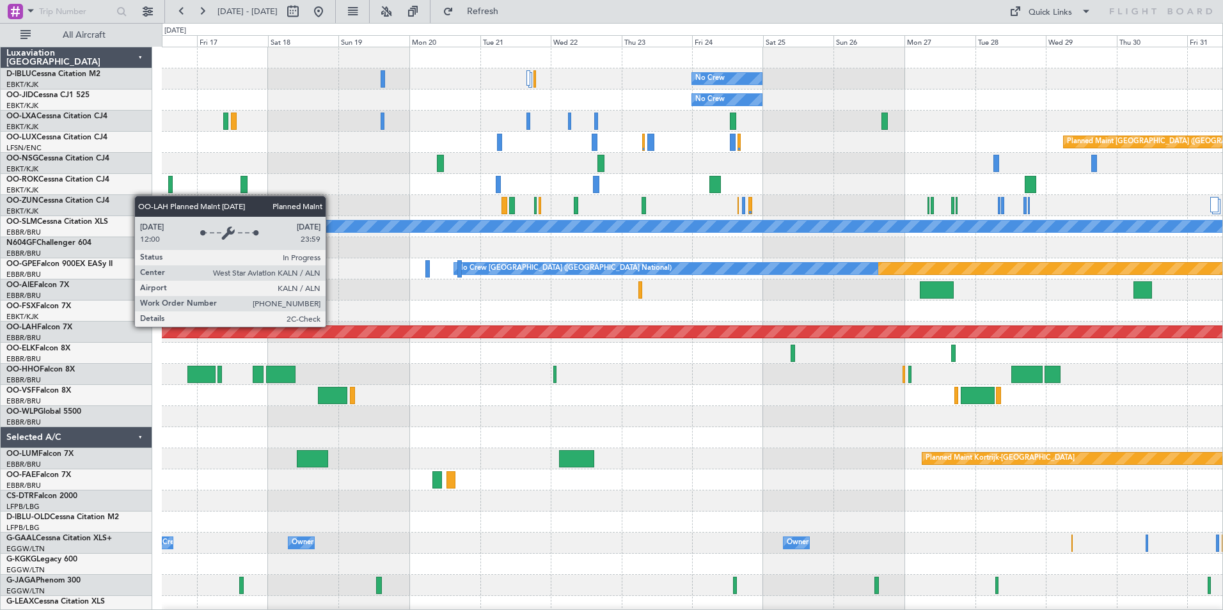
click at [374, 336] on div "Planned Maint [PERSON_NAME]-[GEOGRAPHIC_DATA][PERSON_NAME] ([GEOGRAPHIC_DATA][P…" at bounding box center [692, 332] width 3181 height 12
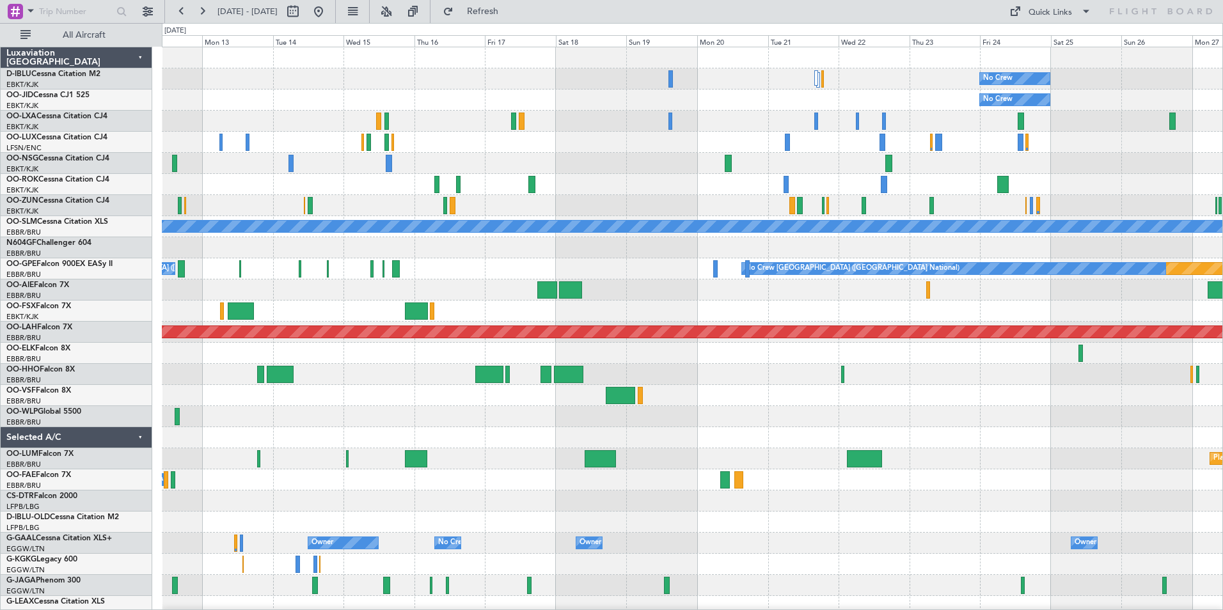
click at [619, 470] on div "No Crew No Crew Planned Maint Paris (Le Bourget) A/C Unavailable Monchengladbac…" at bounding box center [692, 479] width 1061 height 865
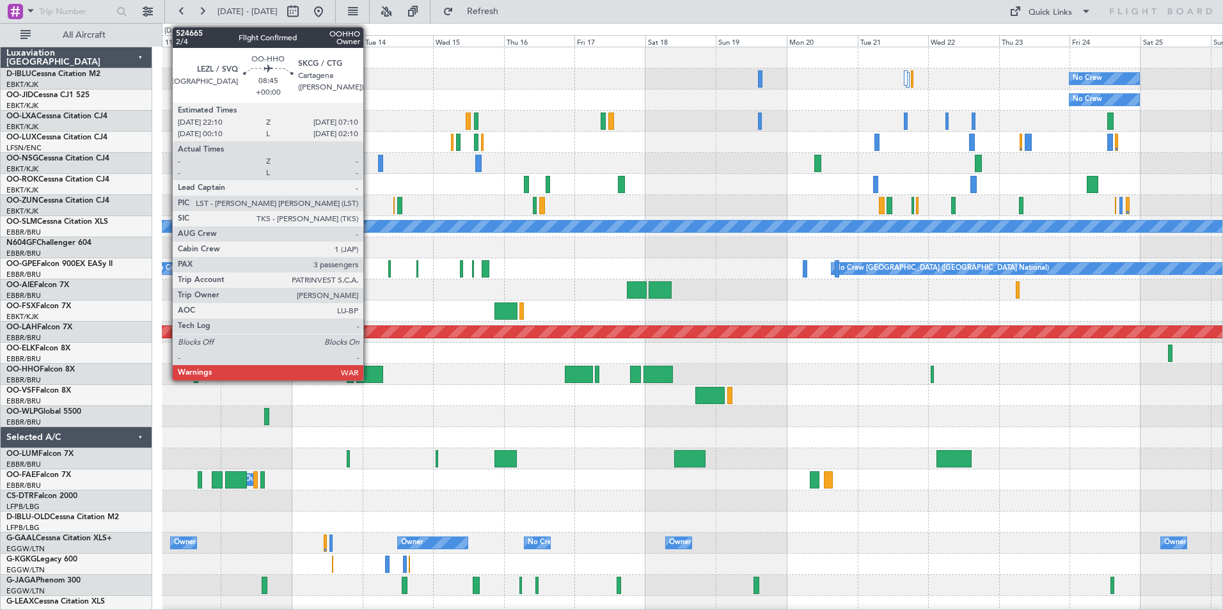
click at [369, 370] on div at bounding box center [369, 374] width 27 height 17
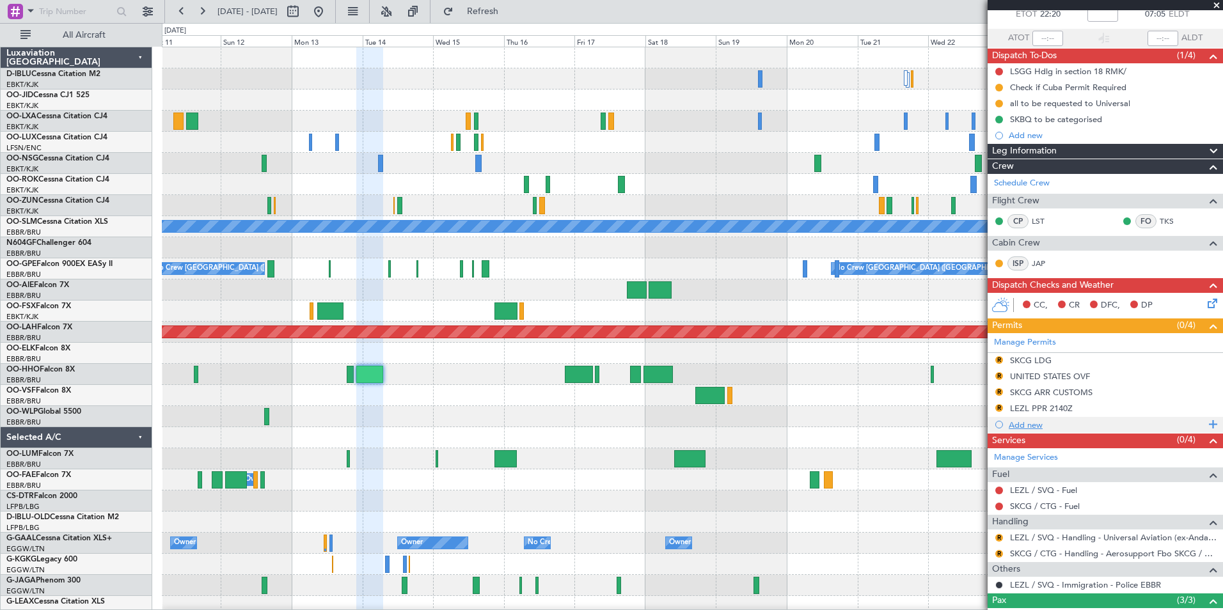
scroll to position [77, 0]
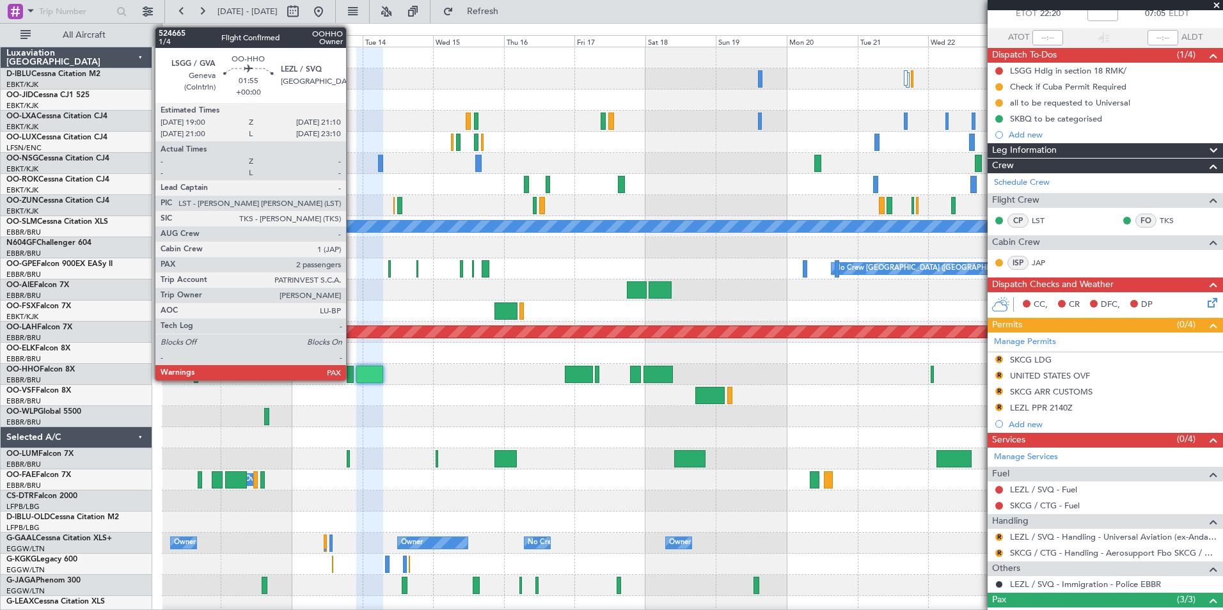
click at [352, 373] on div at bounding box center [350, 374] width 6 height 17
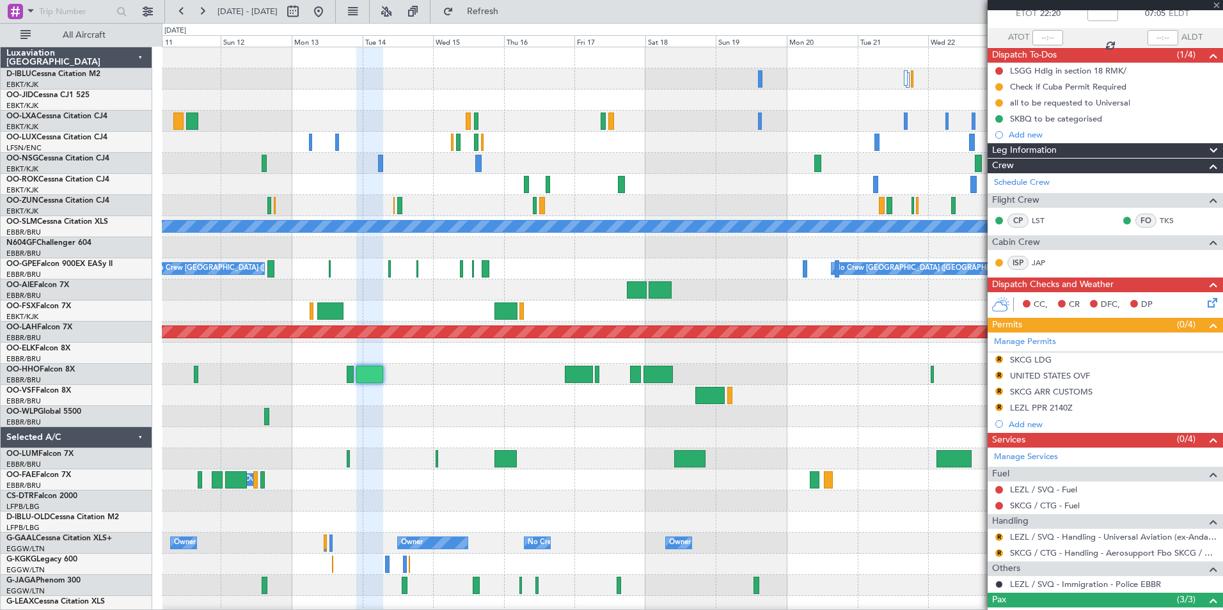
scroll to position [0, 0]
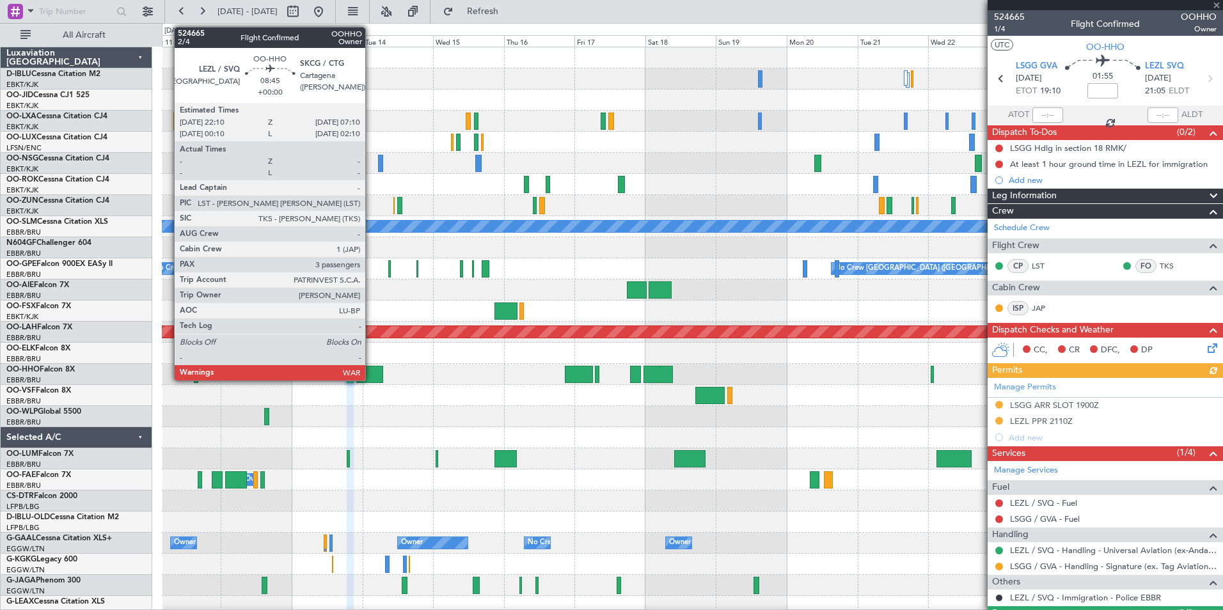
click at [371, 376] on div at bounding box center [369, 374] width 27 height 17
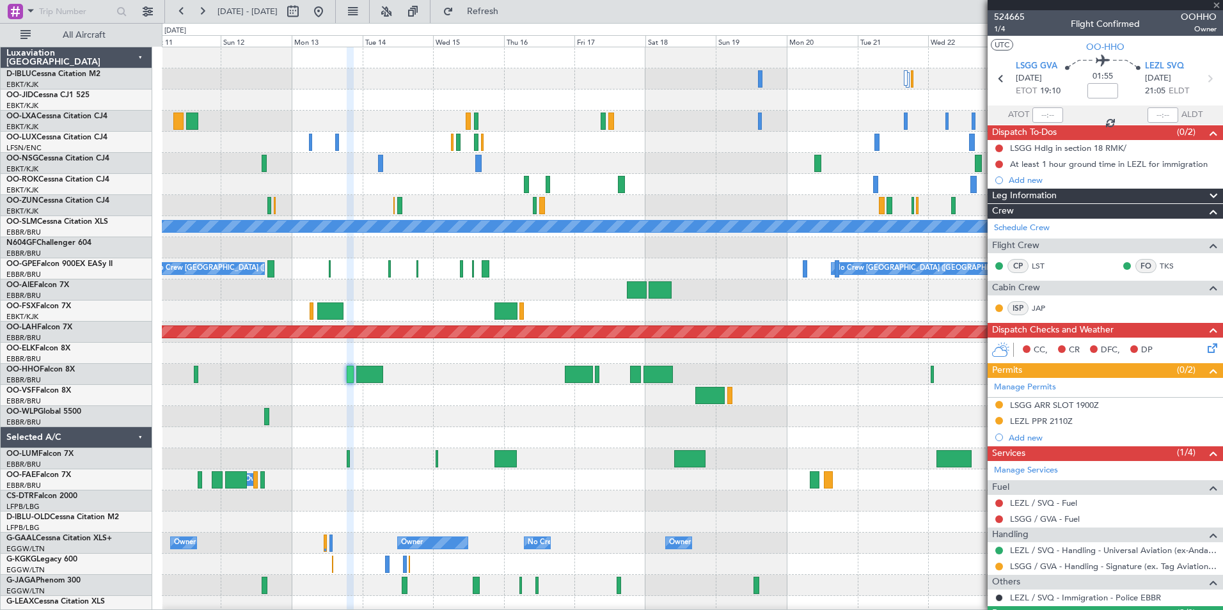
type input "3"
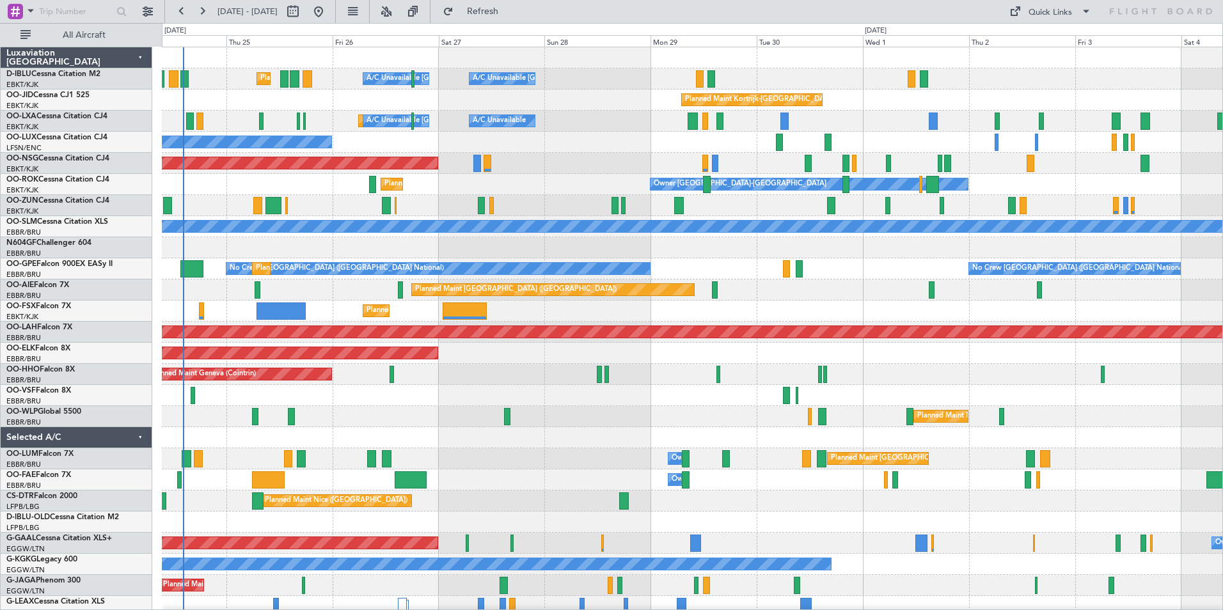
click at [562, 411] on div "A/C Unavailable [GEOGRAPHIC_DATA] ([GEOGRAPHIC_DATA] National) A/C Unavailable …" at bounding box center [692, 448] width 1061 height 802
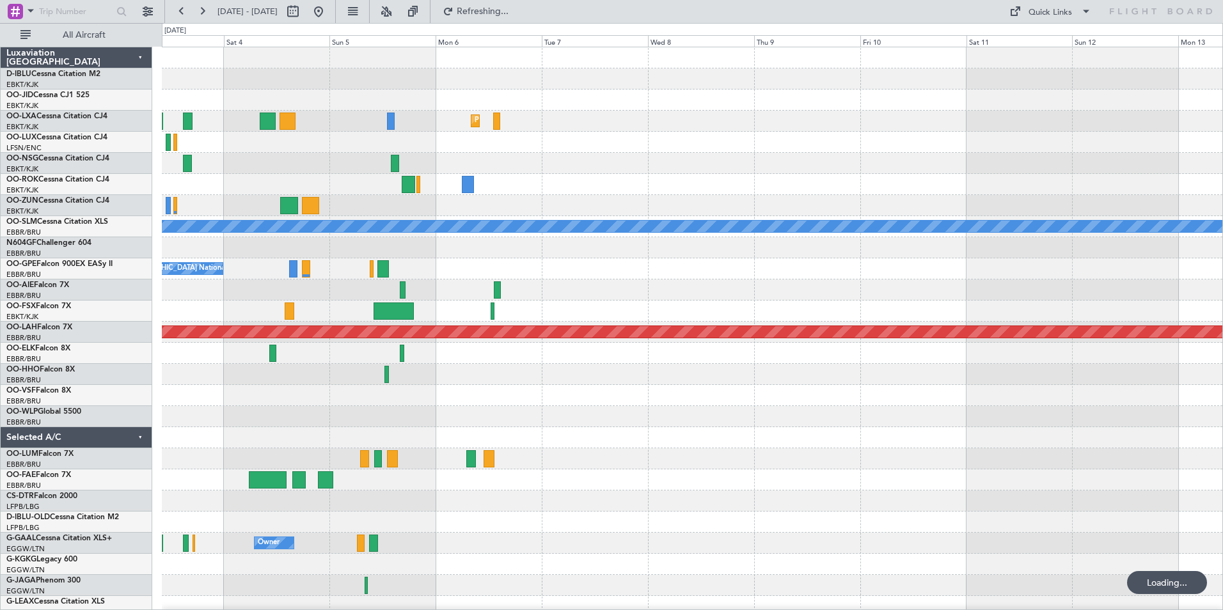
click at [622, 469] on div "Planned Maint Kortrijk-[GEOGRAPHIC_DATA] Owner [GEOGRAPHIC_DATA]-[GEOGRAPHIC_DA…" at bounding box center [692, 448] width 1061 height 802
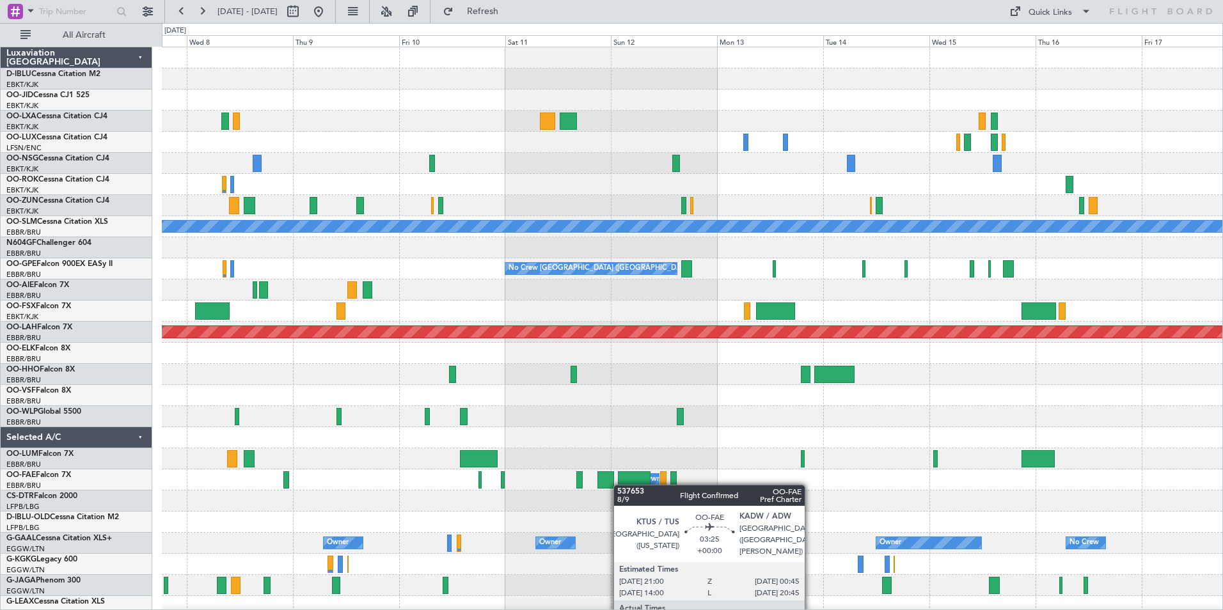
click at [613, 487] on div "Planned Maint Kortrijk-[GEOGRAPHIC_DATA] A/C Unavailable [GEOGRAPHIC_DATA] No C…" at bounding box center [692, 448] width 1061 height 802
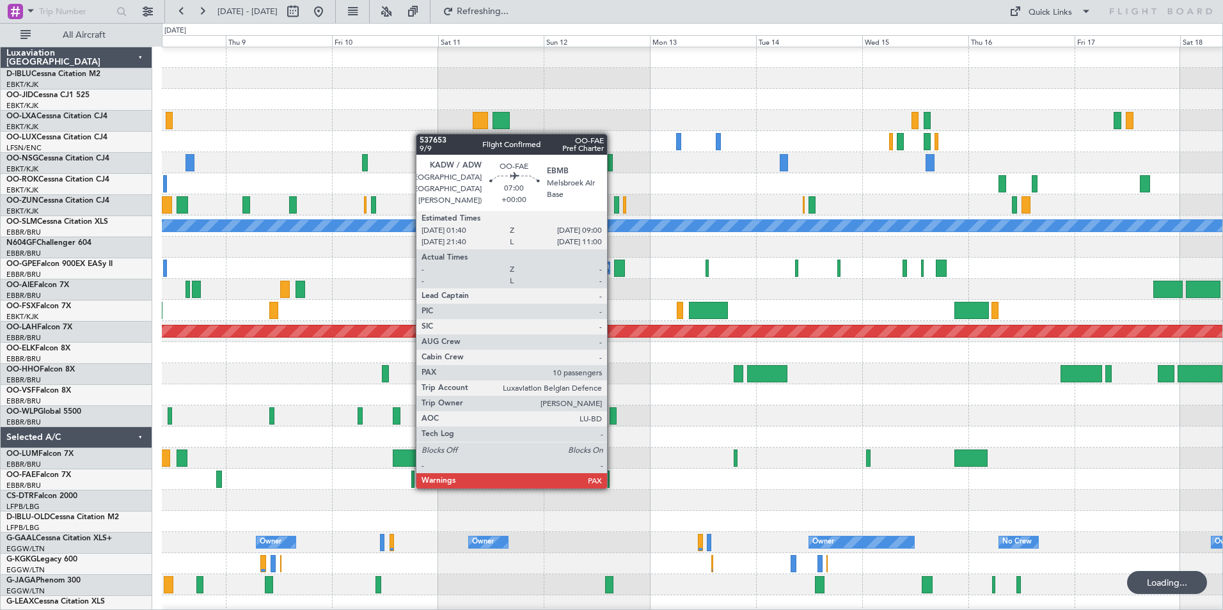
click at [741, 447] on div at bounding box center [692, 437] width 1061 height 21
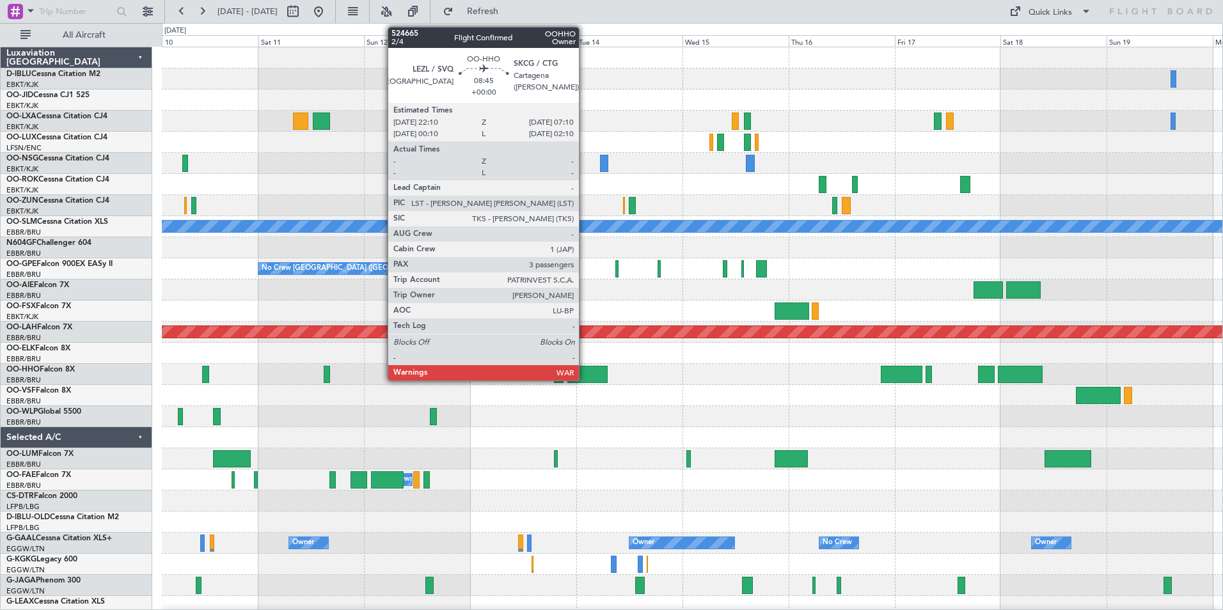
click at [585, 376] on div at bounding box center [587, 374] width 40 height 17
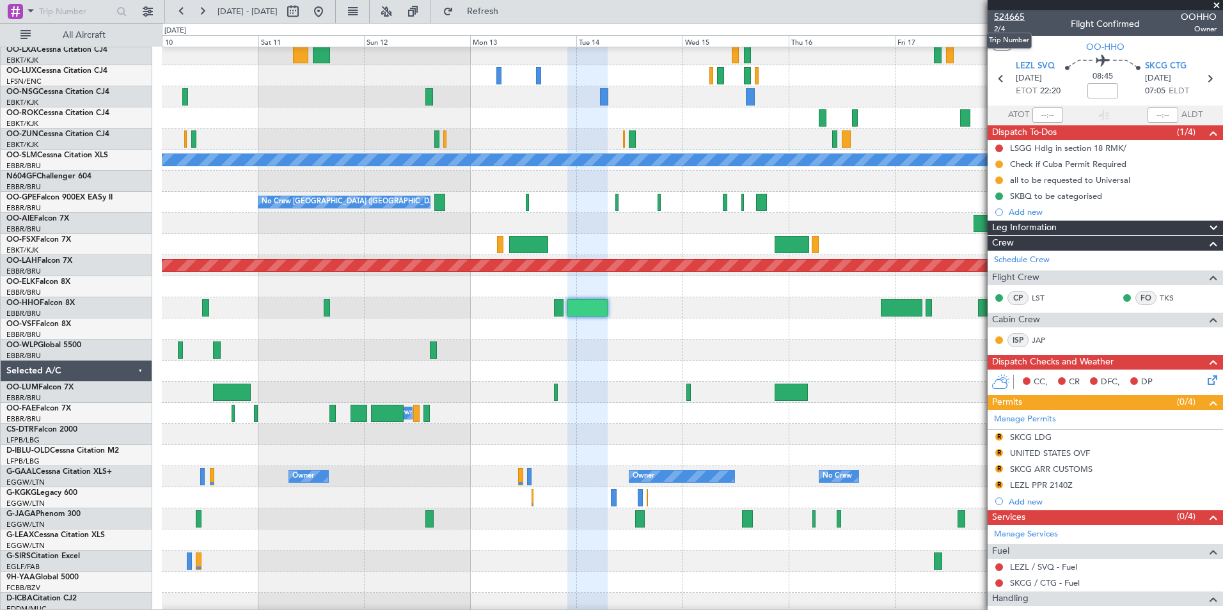
click at [1011, 13] on span "524665" at bounding box center [1009, 16] width 31 height 13
click at [329, 15] on button at bounding box center [318, 11] width 20 height 20
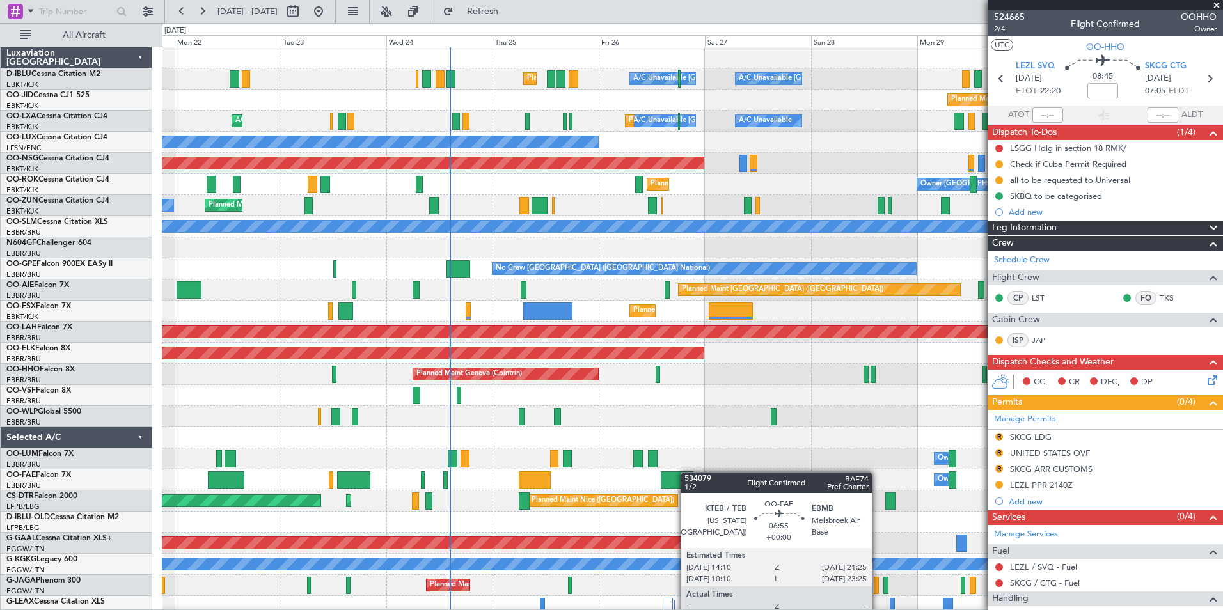
click at [665, 489] on div "Planned Maint Nice ([GEOGRAPHIC_DATA]) A/C Unavailable [GEOGRAPHIC_DATA] ([GEOG…" at bounding box center [692, 448] width 1061 height 802
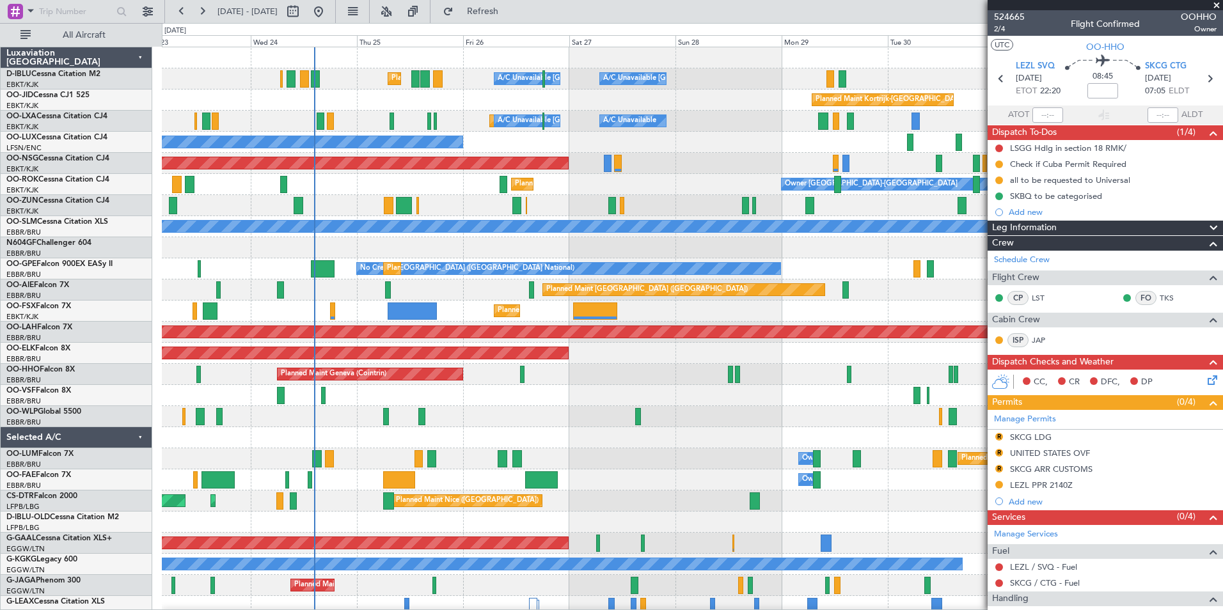
click at [546, 468] on div "Planned Maint [GEOGRAPHIC_DATA] ([GEOGRAPHIC_DATA] National) Owner [GEOGRAPHIC_…" at bounding box center [692, 458] width 1061 height 21
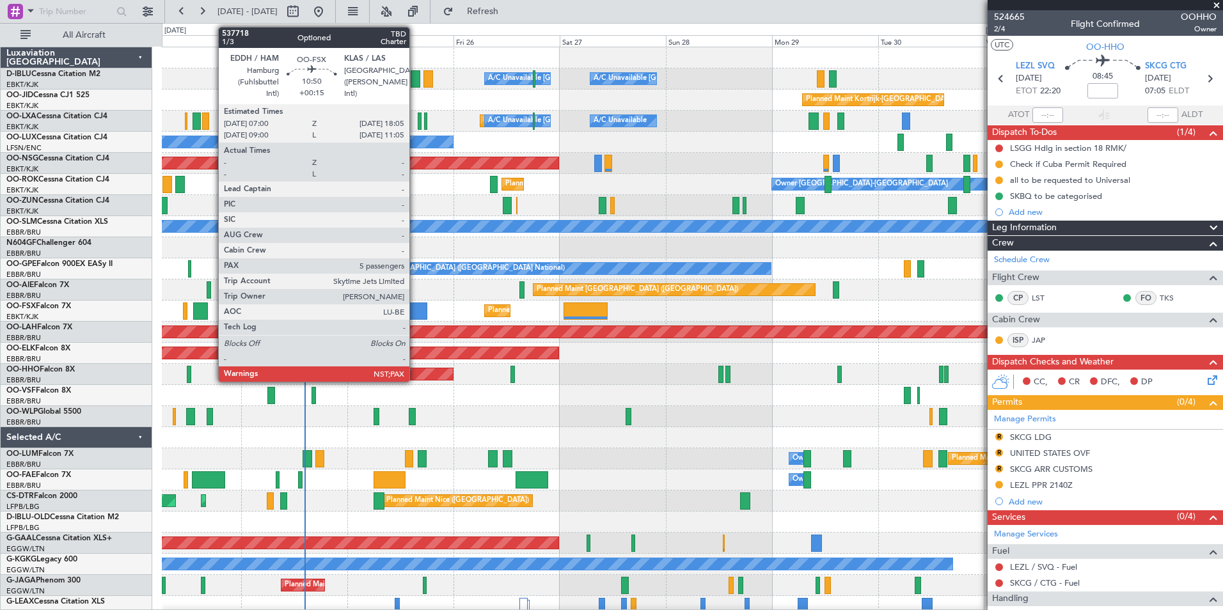
click at [415, 319] on div at bounding box center [402, 311] width 49 height 17
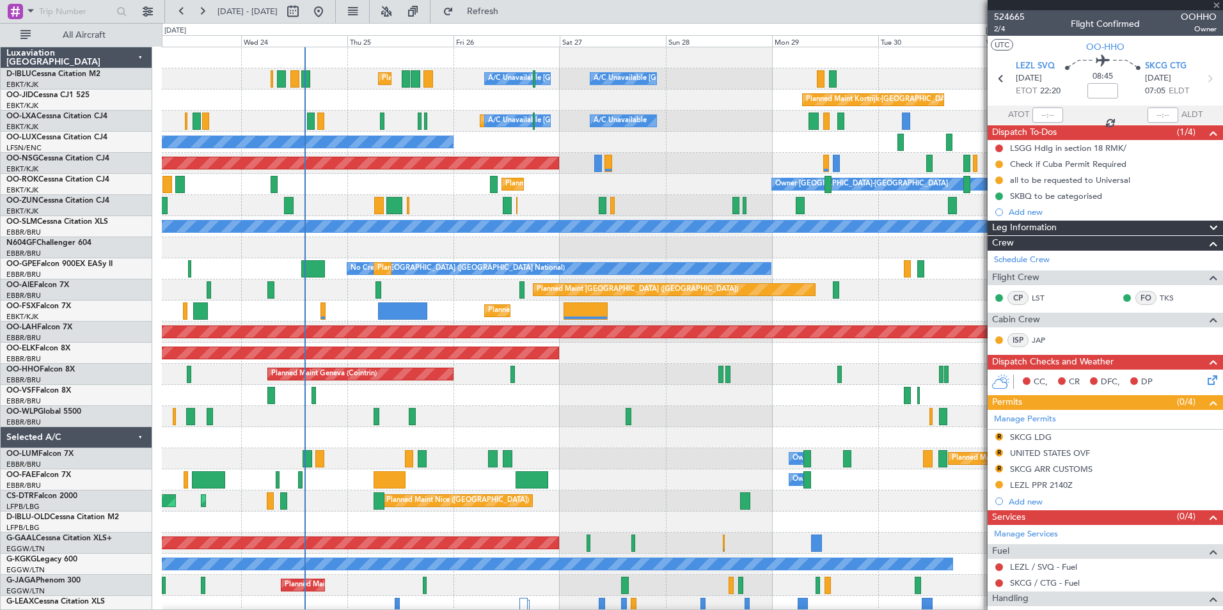
type input "+00:15"
type input "5"
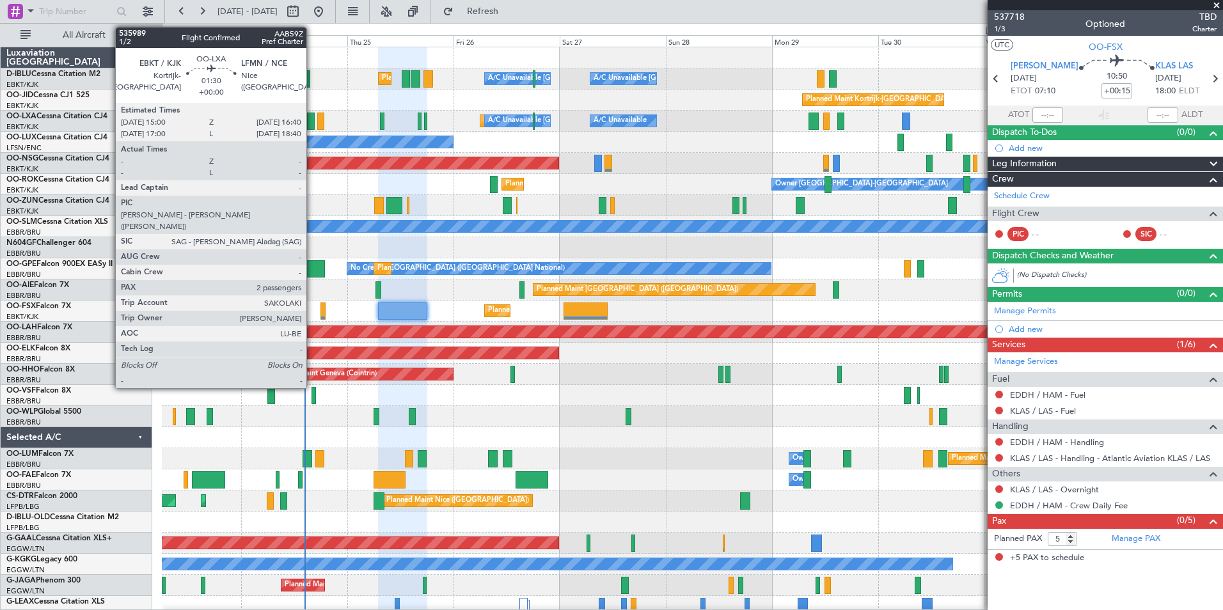
click at [312, 122] on div at bounding box center [311, 121] width 8 height 17
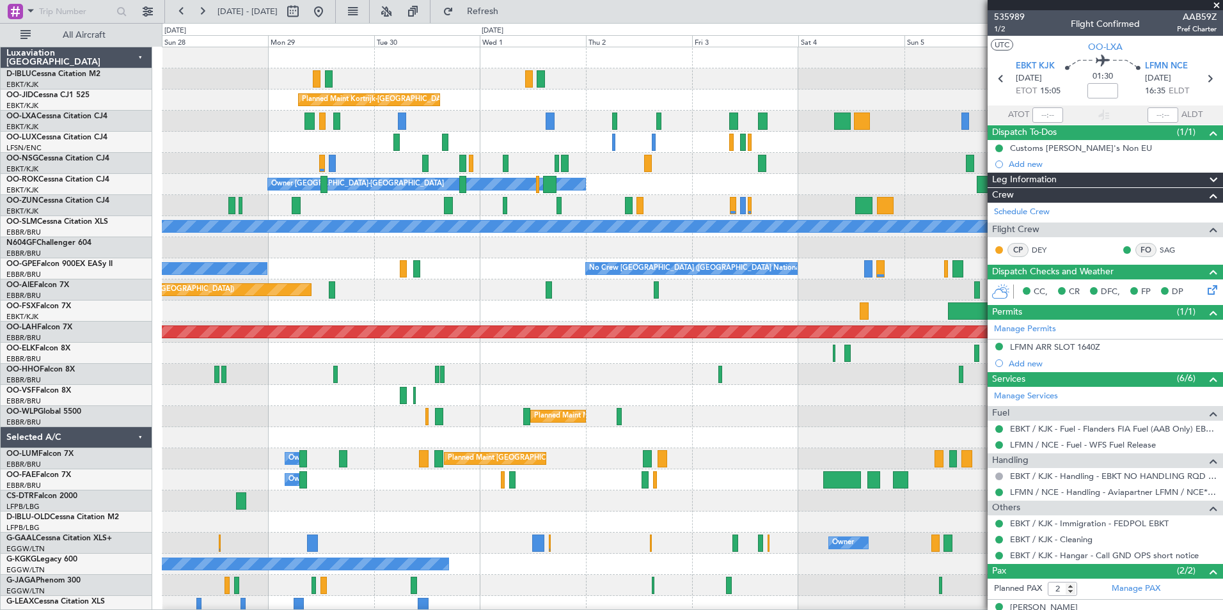
click at [426, 356] on div "A/C Unavailable Brussels (Brussels National) A/C Unavailable Kortrijk-Wevelgem …" at bounding box center [692, 448] width 1061 height 802
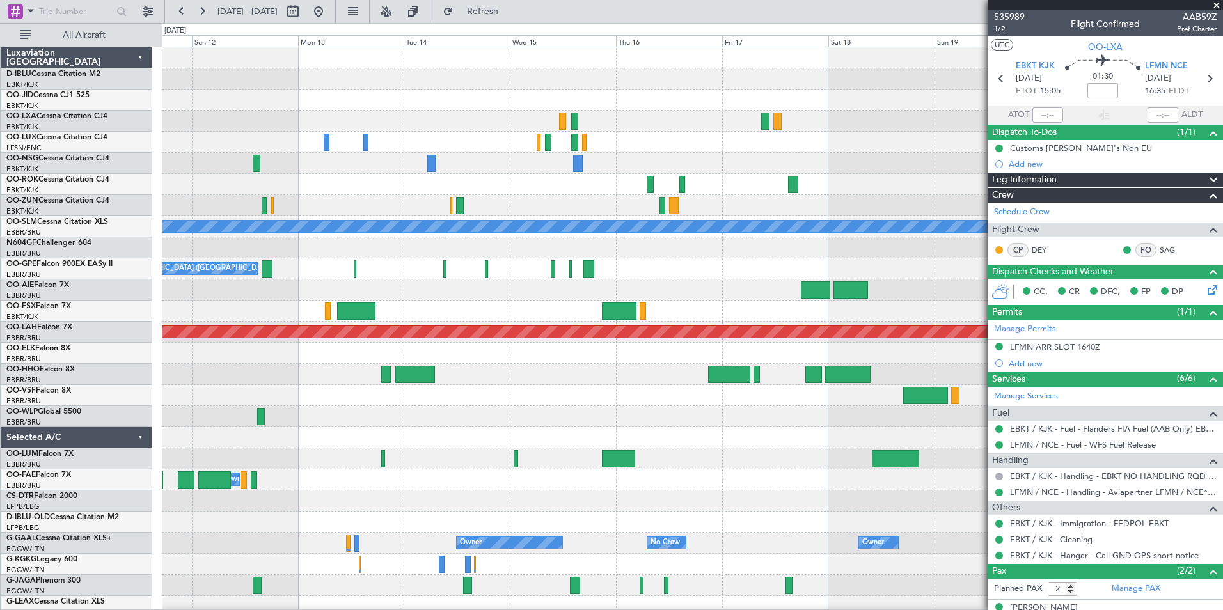
click at [1215, 4] on span at bounding box center [1216, 6] width 13 height 12
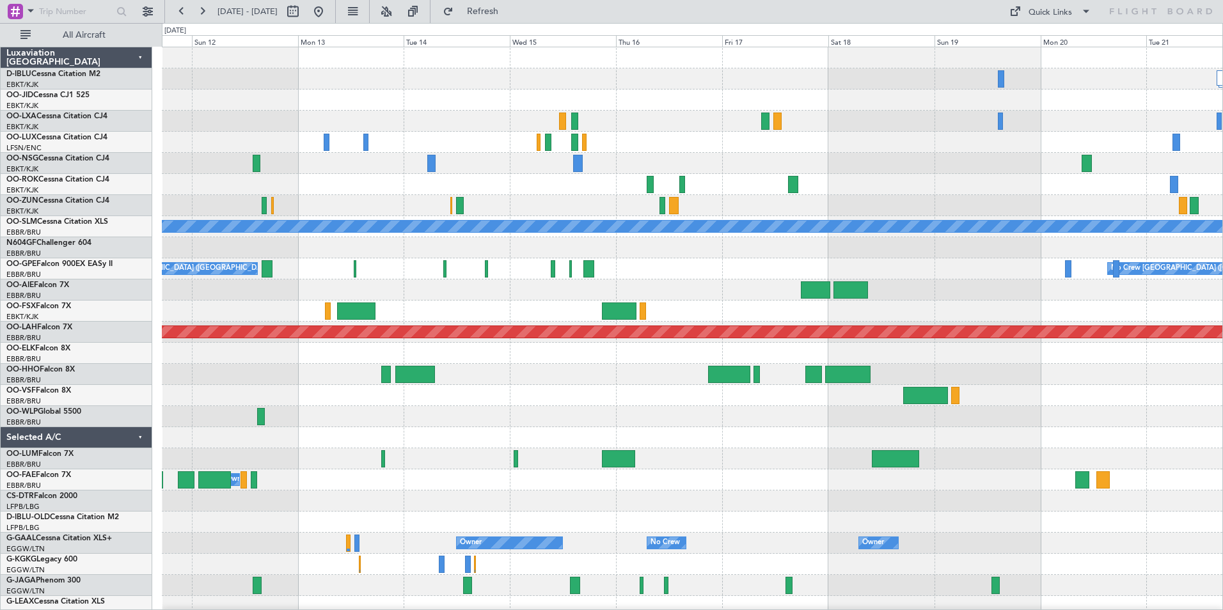
type input "0"
click at [1071, 10] on div "Quick Links" at bounding box center [1050, 12] width 43 height 13
click at [1042, 43] on button "Trip Builder" at bounding box center [1051, 42] width 96 height 31
click at [329, 15] on button at bounding box center [318, 11] width 20 height 20
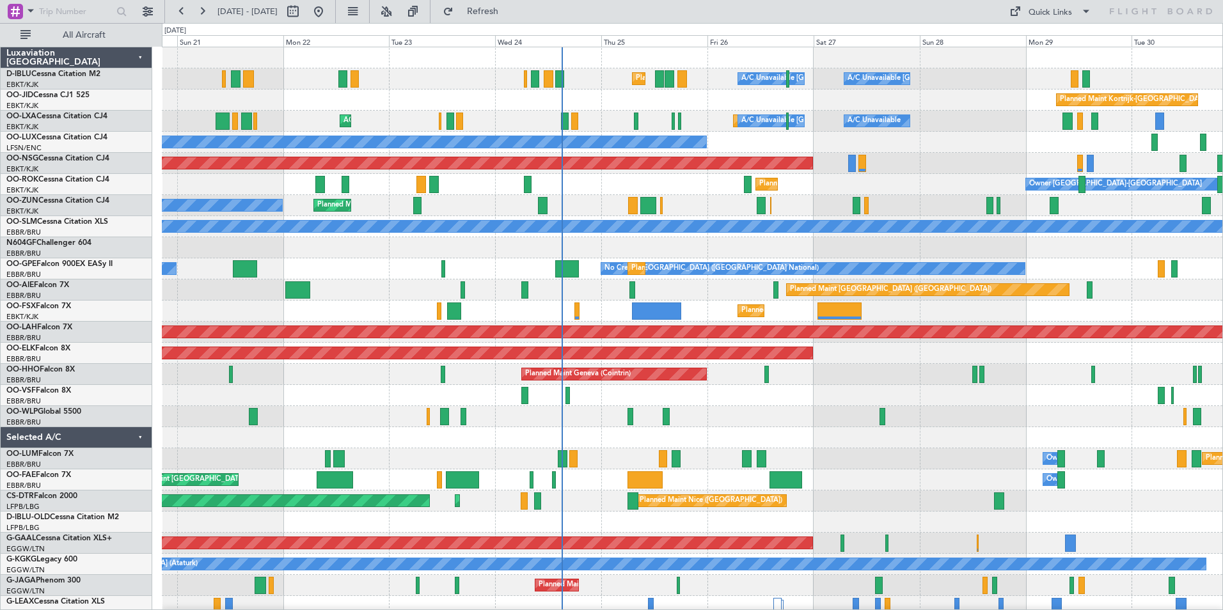
click at [717, 464] on div "A/C Unavailable Brussels (Brussels National) A/C Unavailable Kortrijk-Wevelgem …" at bounding box center [692, 448] width 1061 height 802
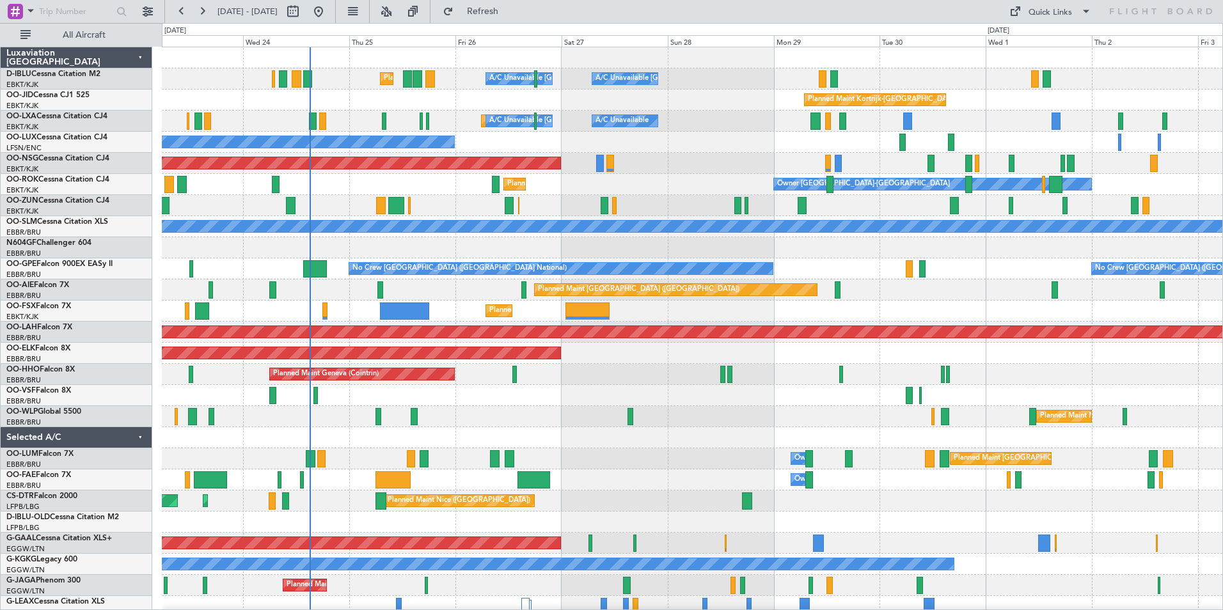
click at [663, 446] on div "Planned Maint Nice (Côte d'Azur Airport) A/C Unavailable Brussels (Brussels Nat…" at bounding box center [692, 448] width 1061 height 802
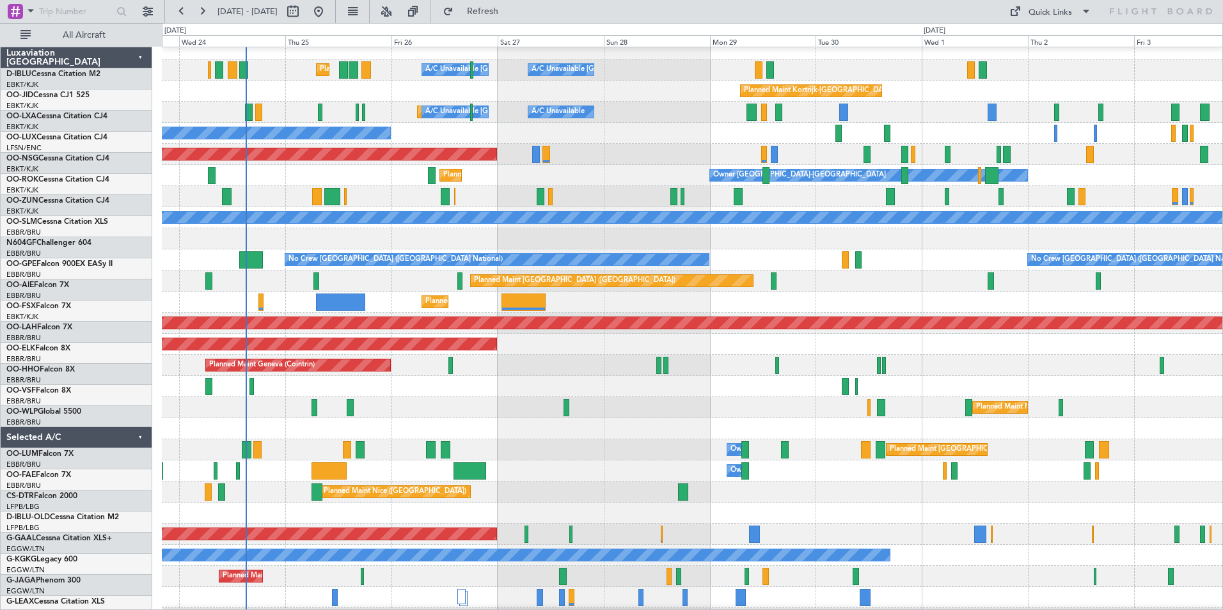
scroll to position [10, 0]
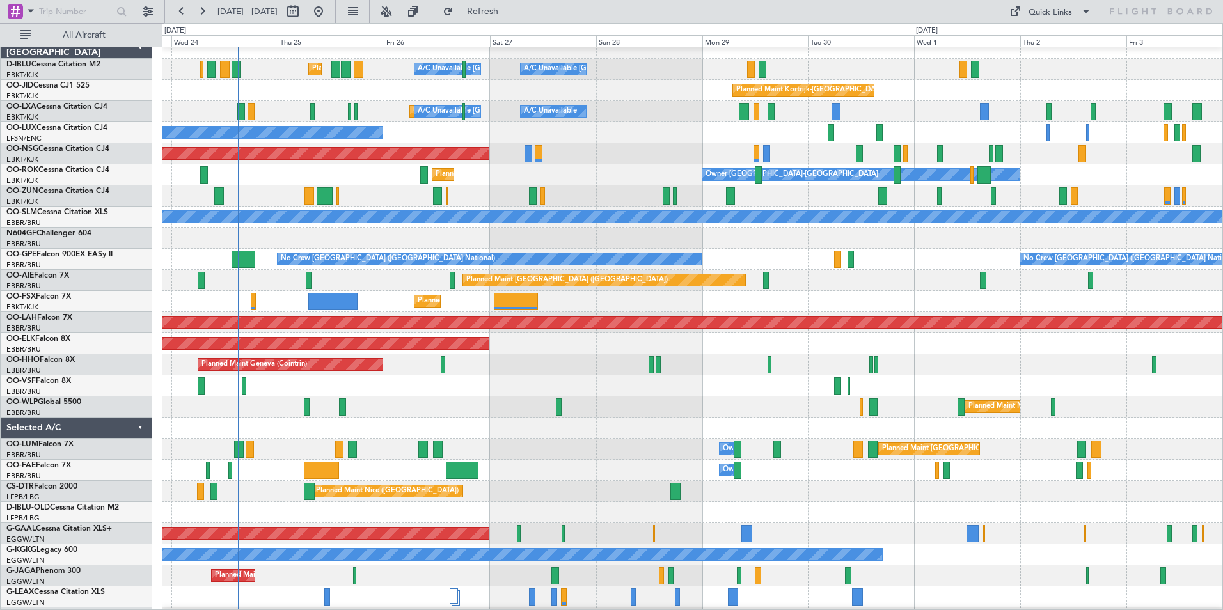
click at [617, 443] on div "Planned Maint Brussels (Brussels National) Owner Melsbroek Air Base" at bounding box center [692, 449] width 1061 height 21
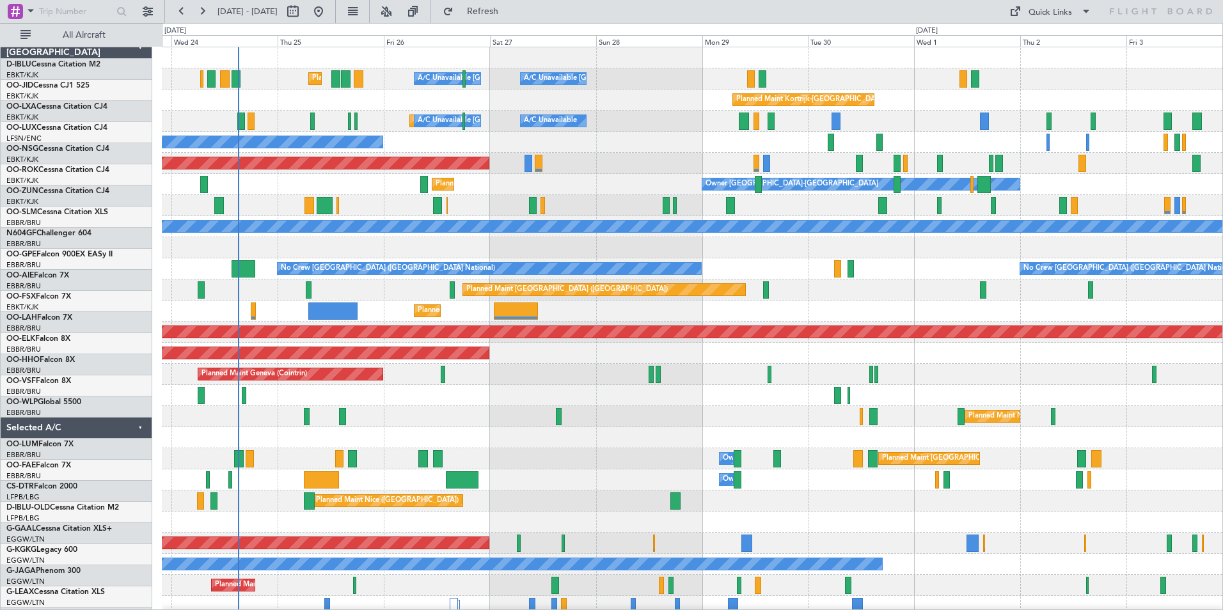
scroll to position [0, 0]
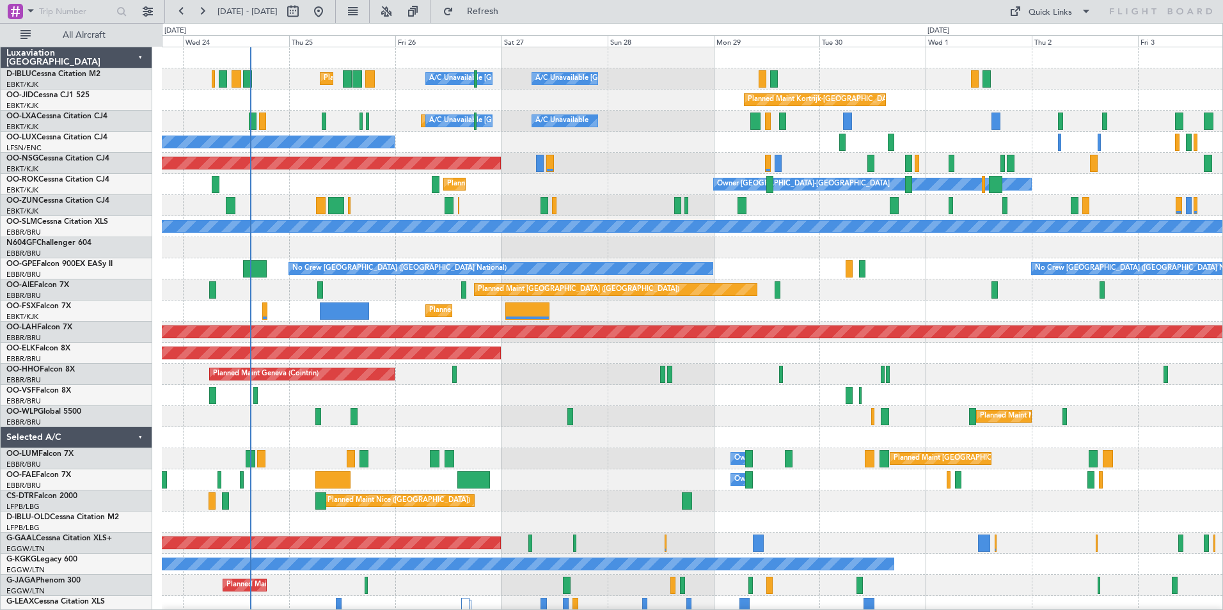
click at [550, 498] on div "Planned Maint Nice (Côte d'Azur Airport) A/C Unavailable Brussels (Brussels Nat…" at bounding box center [692, 448] width 1061 height 802
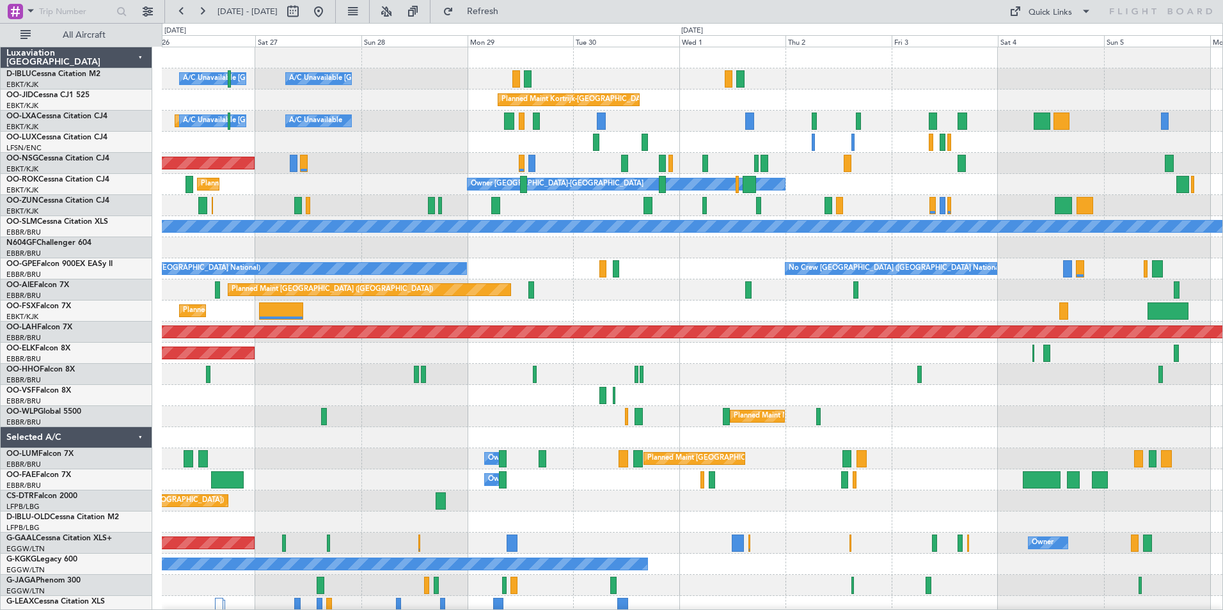
click at [629, 383] on div "Planned Maint Geneva (Cointrin)" at bounding box center [692, 374] width 1061 height 21
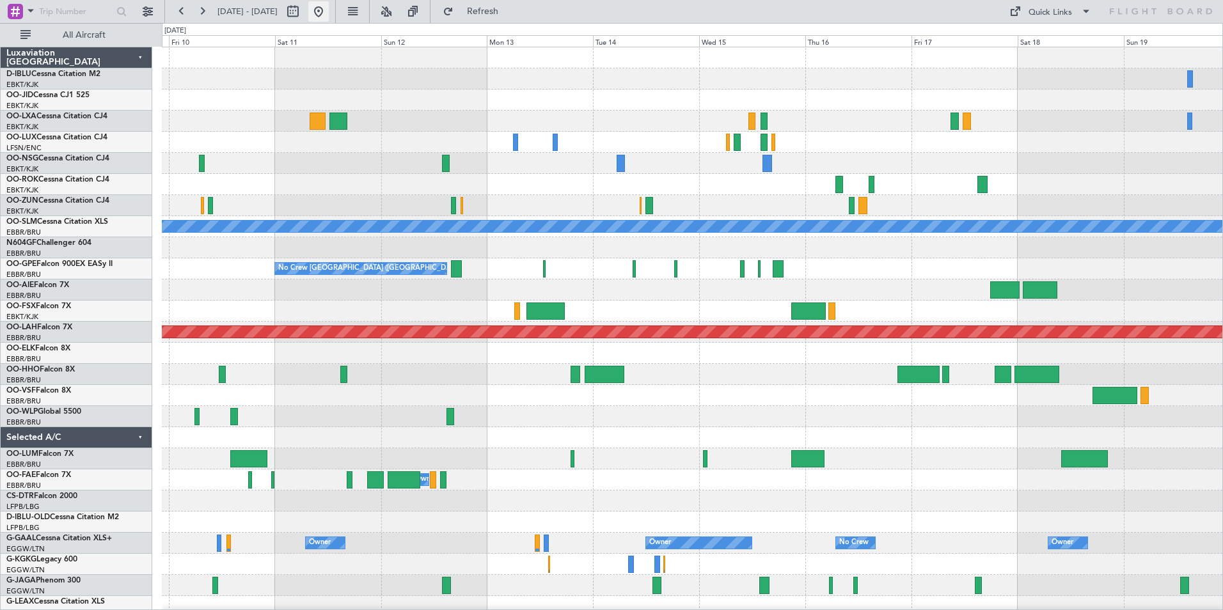
click at [329, 9] on button at bounding box center [318, 11] width 20 height 20
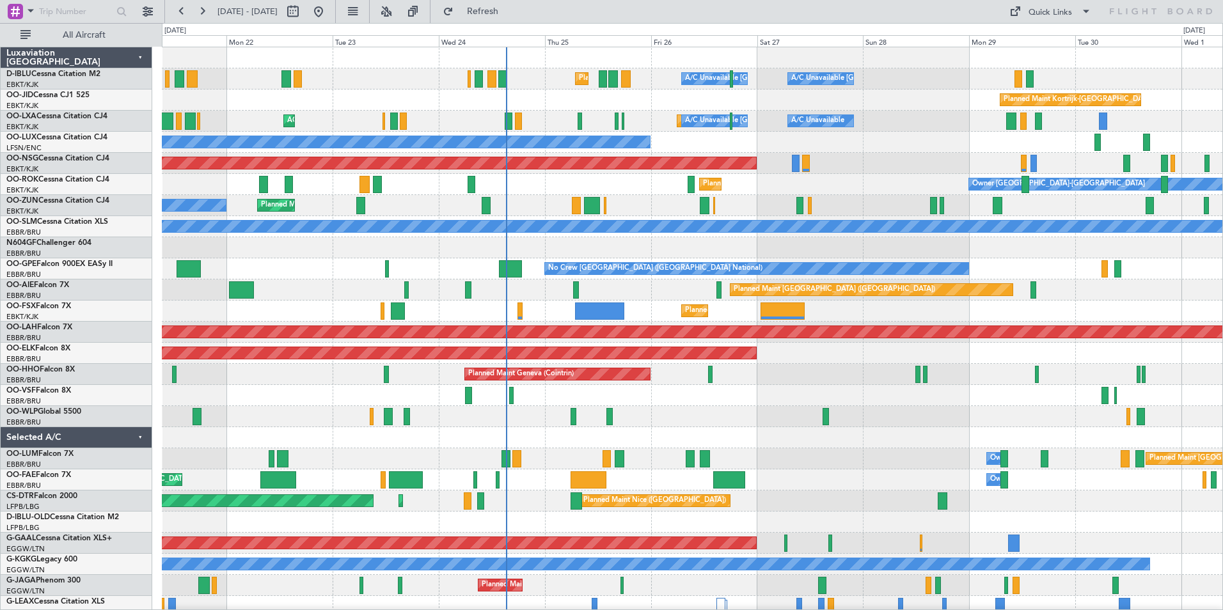
click at [581, 403] on div "AOG Maint Brussels (Brussels National)" at bounding box center [692, 395] width 1061 height 21
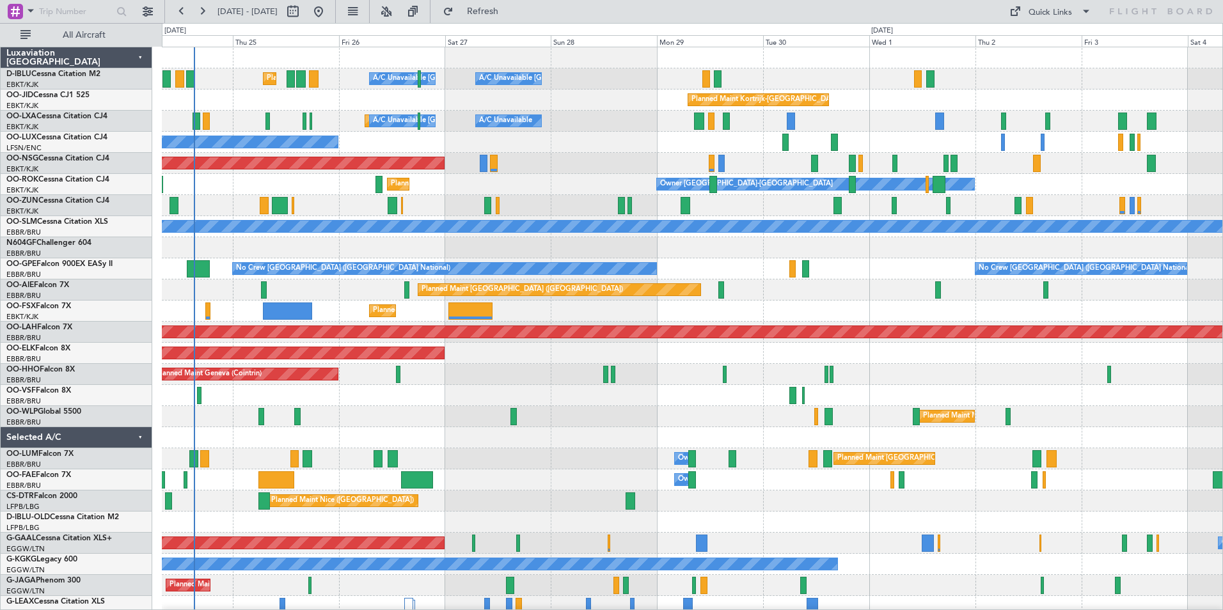
click at [630, 446] on div "Planned Maint Nice (Côte d'Azur Airport) A/C Unavailable Brussels (Brussels Nat…" at bounding box center [692, 448] width 1061 height 802
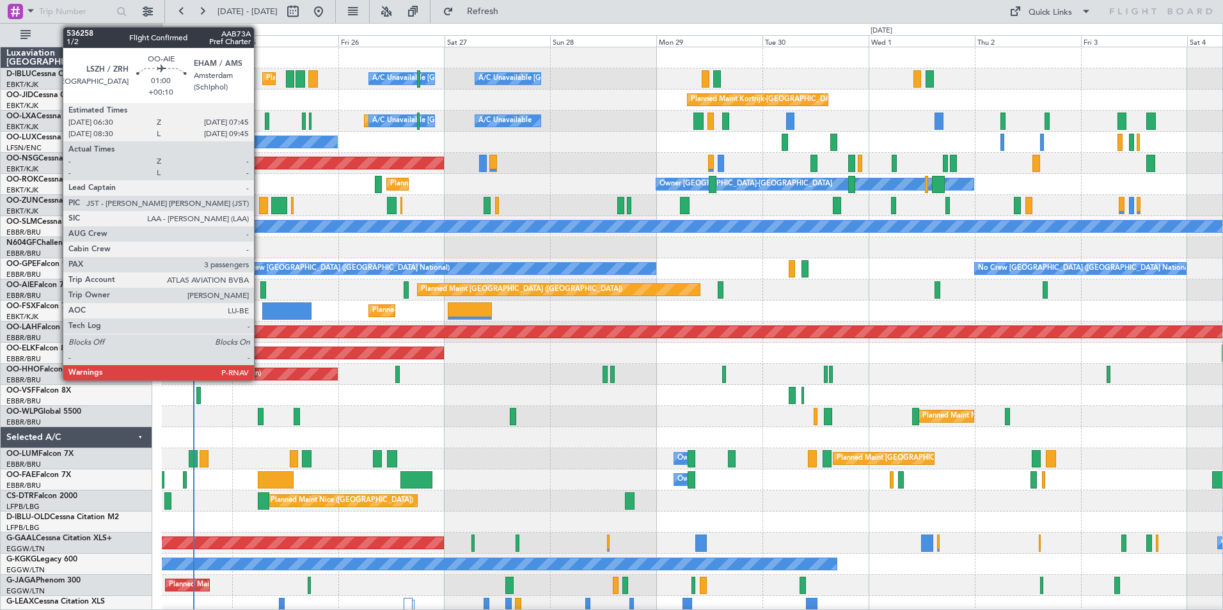
click at [260, 287] on div at bounding box center [263, 289] width 6 height 17
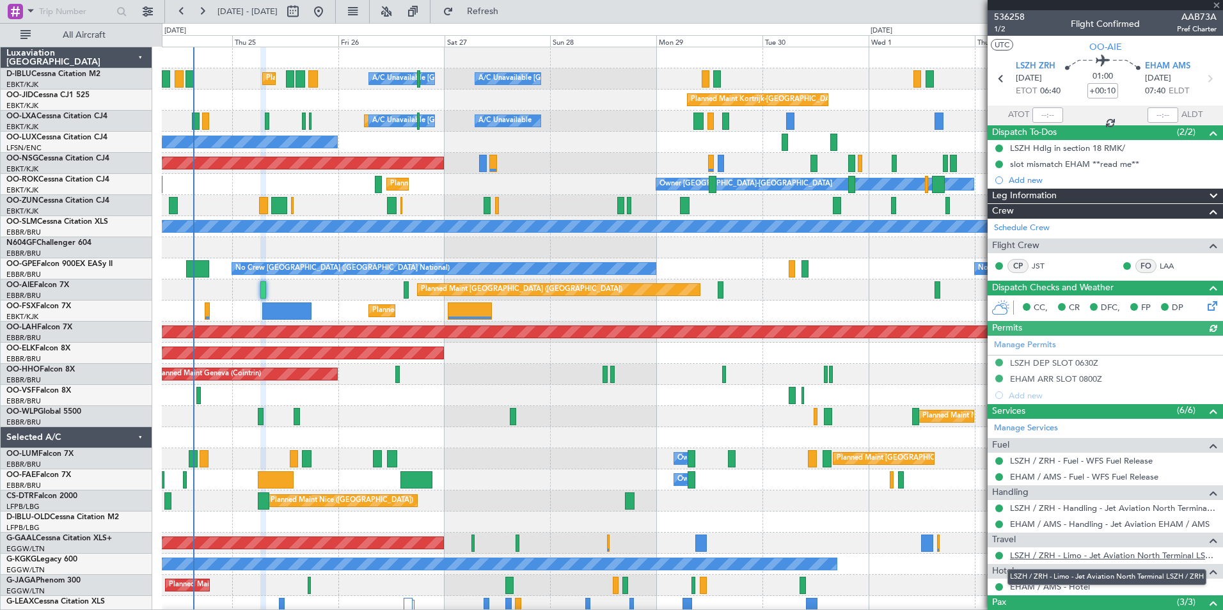
click at [1106, 557] on link "LSZH / ZRH - Limo - Jet Aviation North Terminal LSZH / ZRH" at bounding box center [1113, 555] width 207 height 11
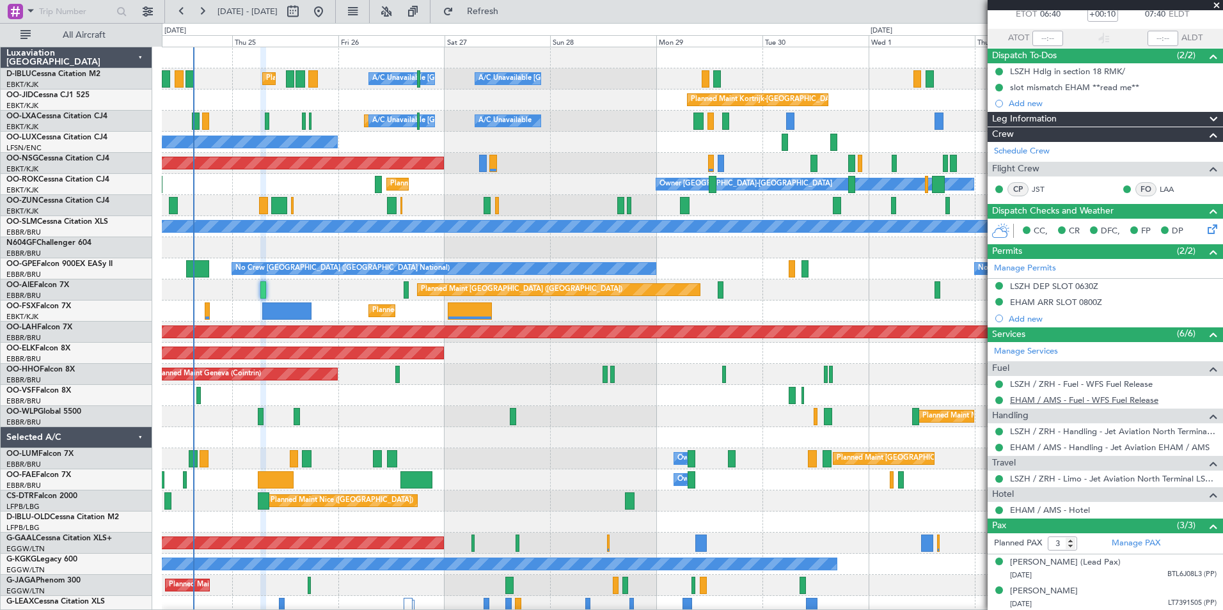
scroll to position [79, 0]
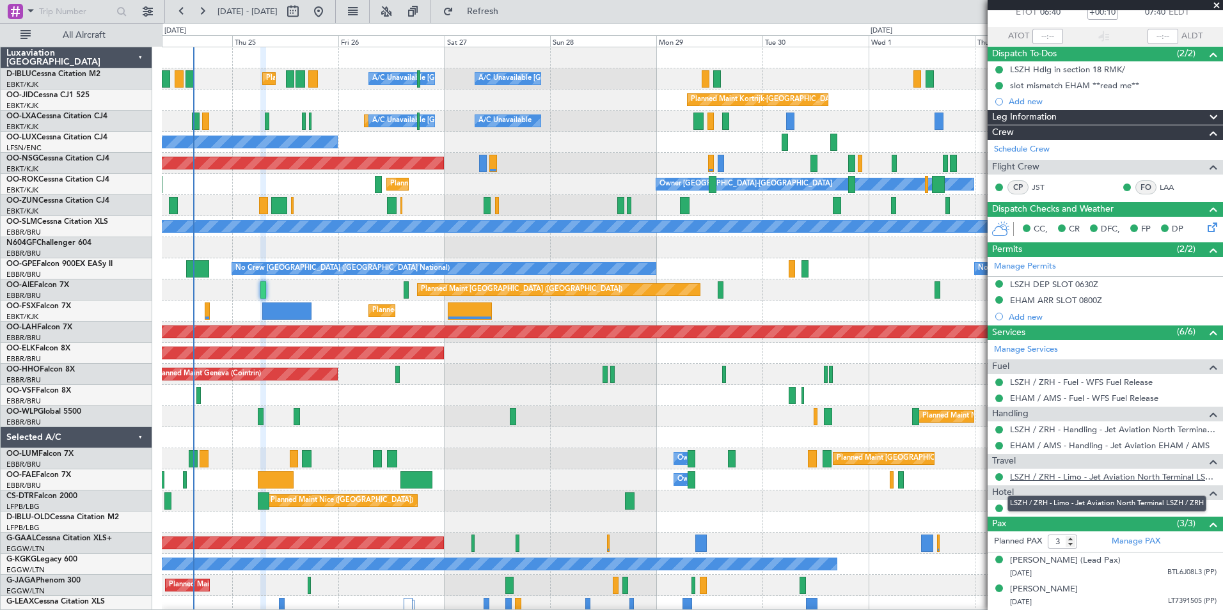
click at [1098, 475] on link "LSZH / ZRH - Limo - Jet Aviation North Terminal LSZH / ZRH" at bounding box center [1113, 476] width 207 height 11
click at [286, 416] on div "A/C Unavailable Brussels (Brussels National) A/C Unavailable Kortrijk-Wevelgem …" at bounding box center [692, 448] width 1061 height 802
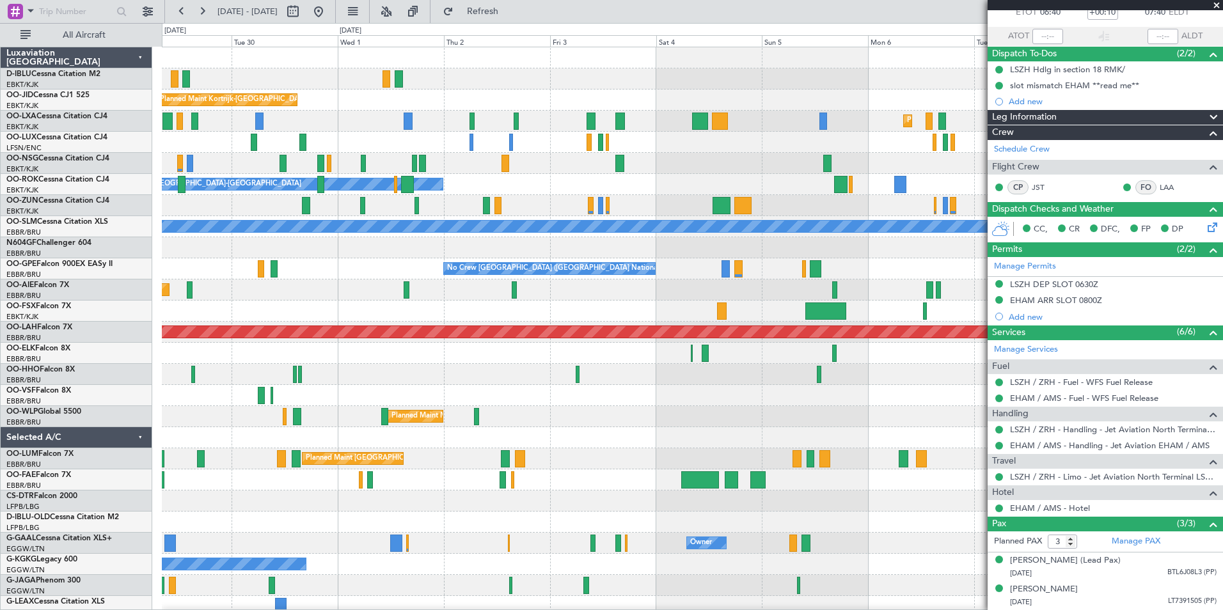
click at [221, 517] on div "A/C Unavailable Kortrijk-Wevelgem A/C Unavailable Brussels (Brussels National) …" at bounding box center [692, 448] width 1061 height 802
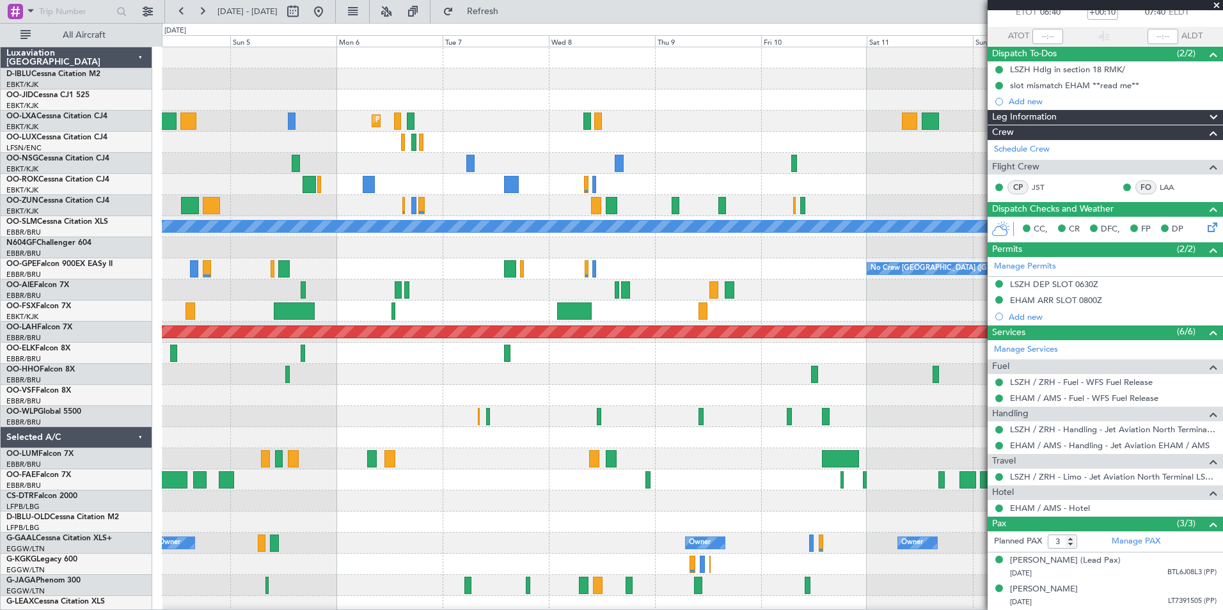
click at [239, 513] on div "Planned Maint Kortrijk-Wevelgem Owner Kortrijk-Wevelgem A/C Unavailable Monchen…" at bounding box center [692, 448] width 1061 height 802
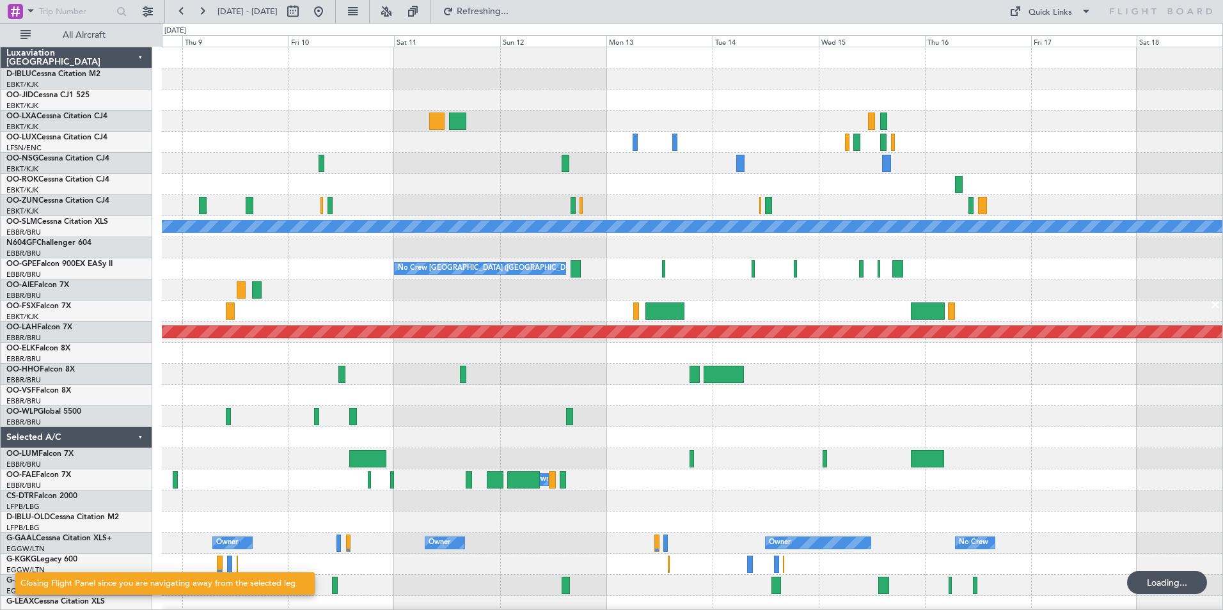
scroll to position [0, 0]
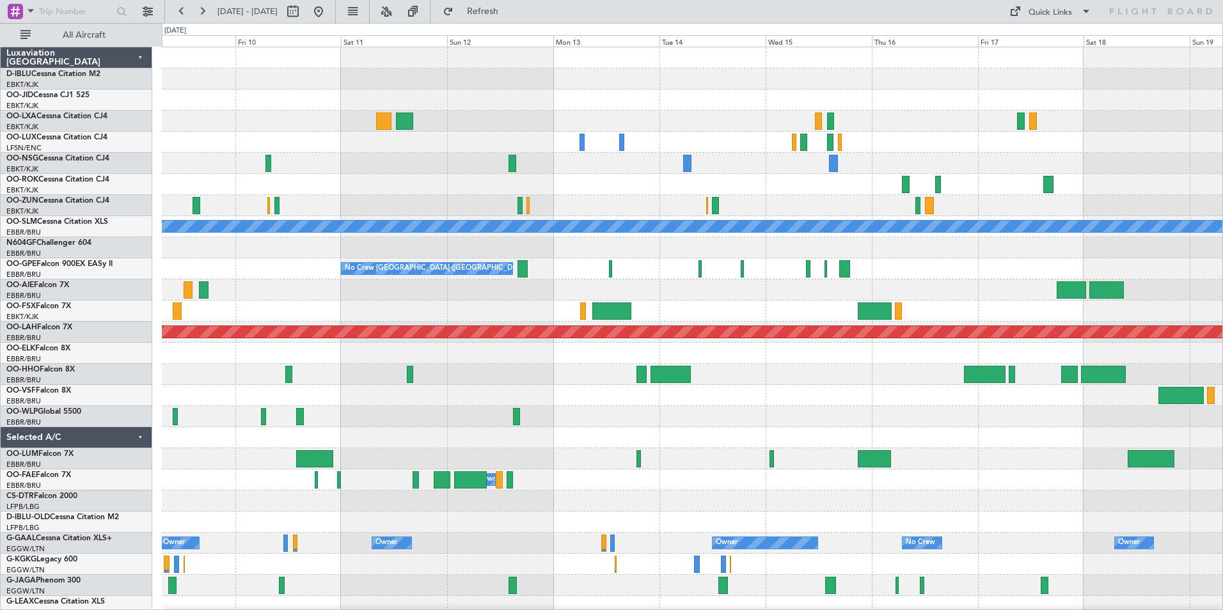
click at [882, 491] on div "A/C Unavailable Monchengladbach No Crew Brussels (Brussels National) No Crew Br…" at bounding box center [692, 479] width 1061 height 865
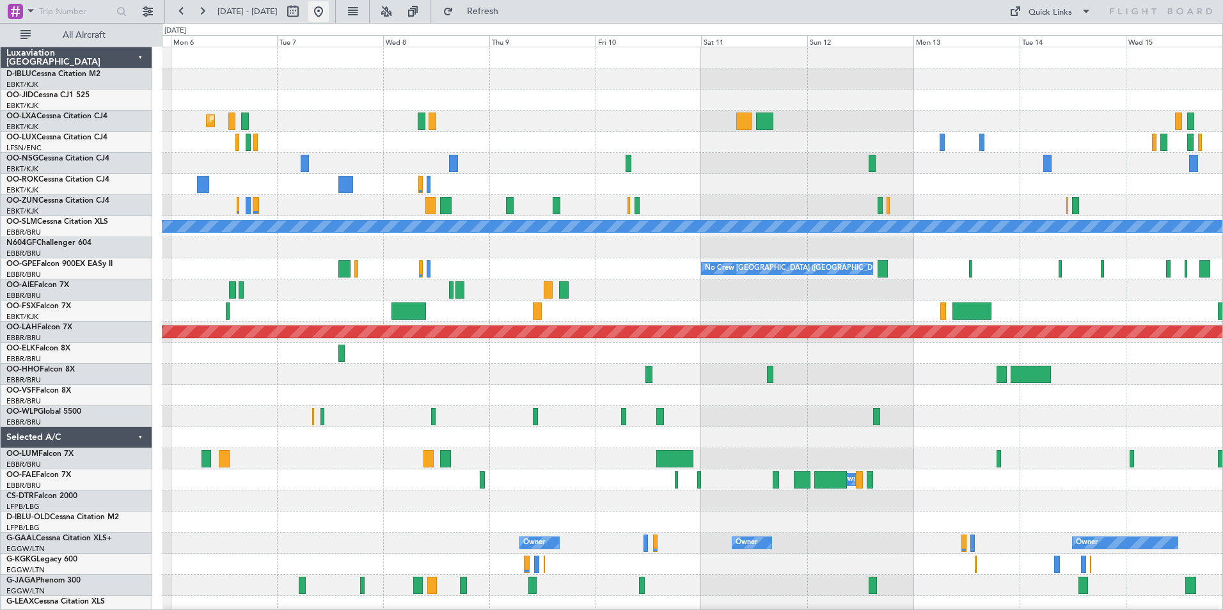
click at [329, 9] on button at bounding box center [318, 11] width 20 height 20
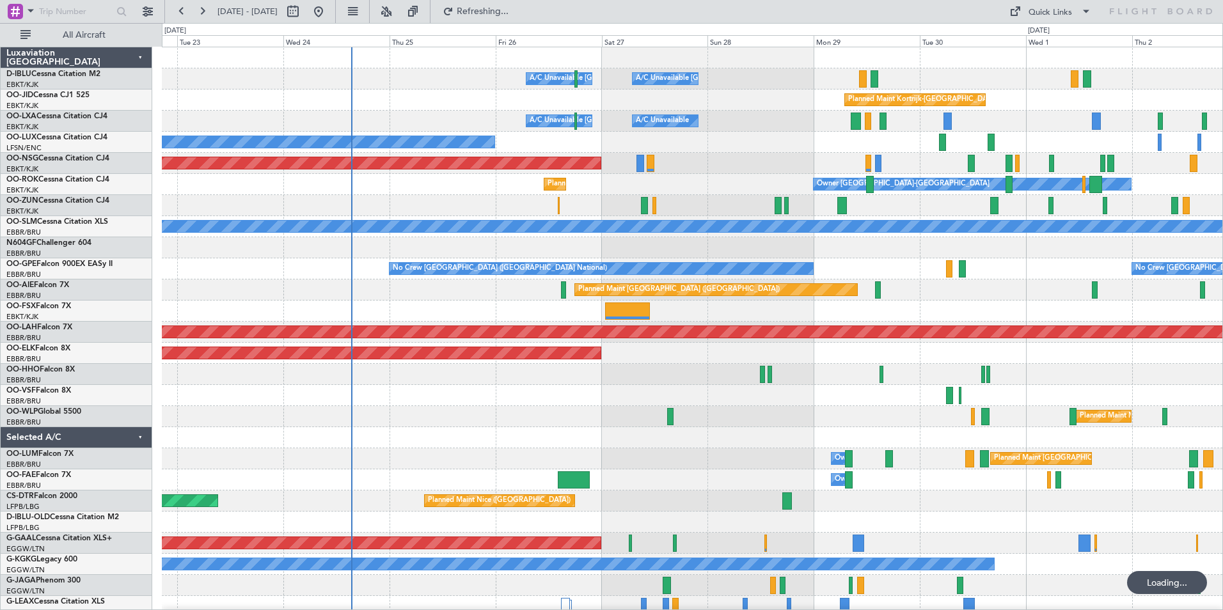
click at [672, 398] on div "A/C Unavailable Kortrijk-Wevelgem A/C Unavailable Brussels (Brussels National) …" at bounding box center [692, 448] width 1061 height 802
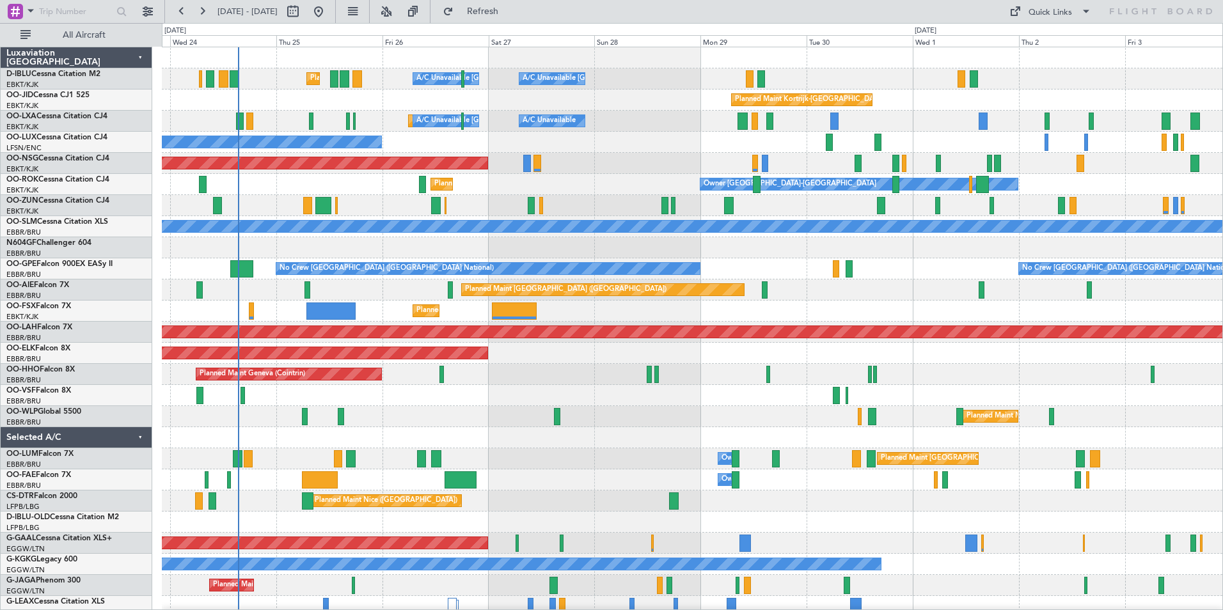
click at [576, 444] on div "Planned Maint Nice (Côte d'Azur Airport) A/C Unavailable Brussels (Brussels Nat…" at bounding box center [692, 448] width 1061 height 802
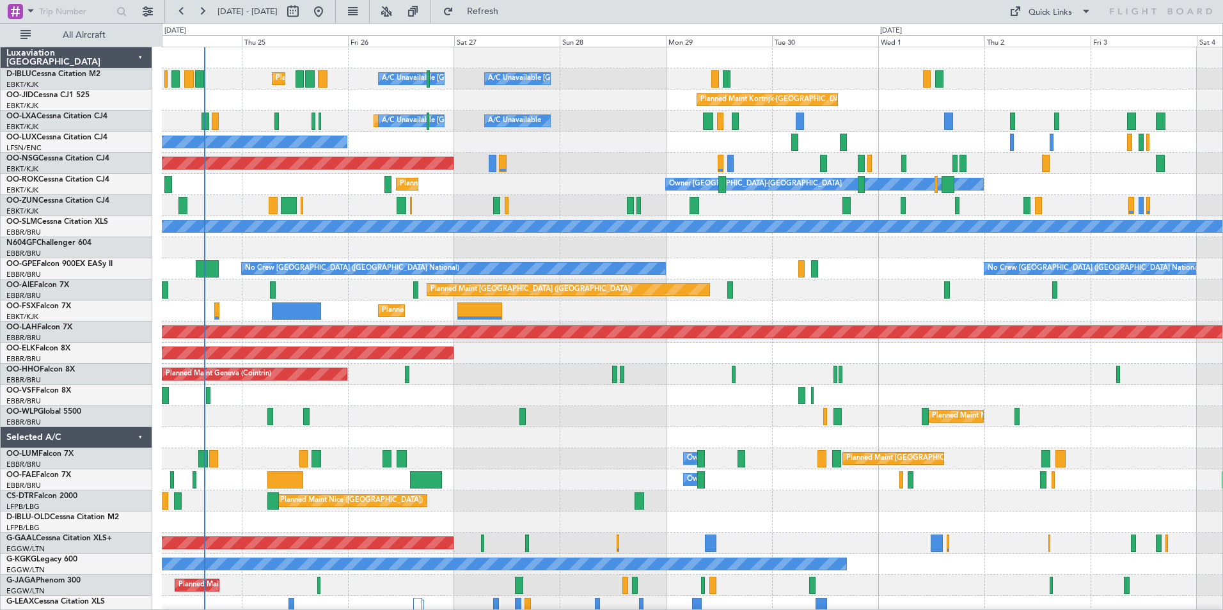
click at [829, 393] on div at bounding box center [692, 395] width 1061 height 21
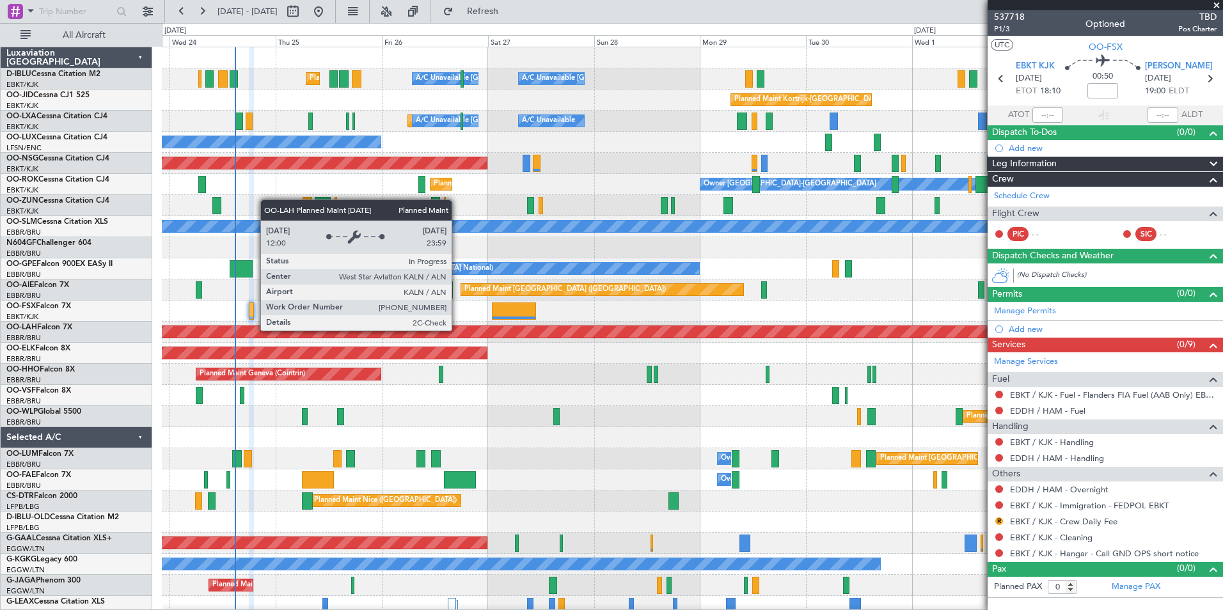
click at [1215, 10] on span at bounding box center [1216, 6] width 13 height 12
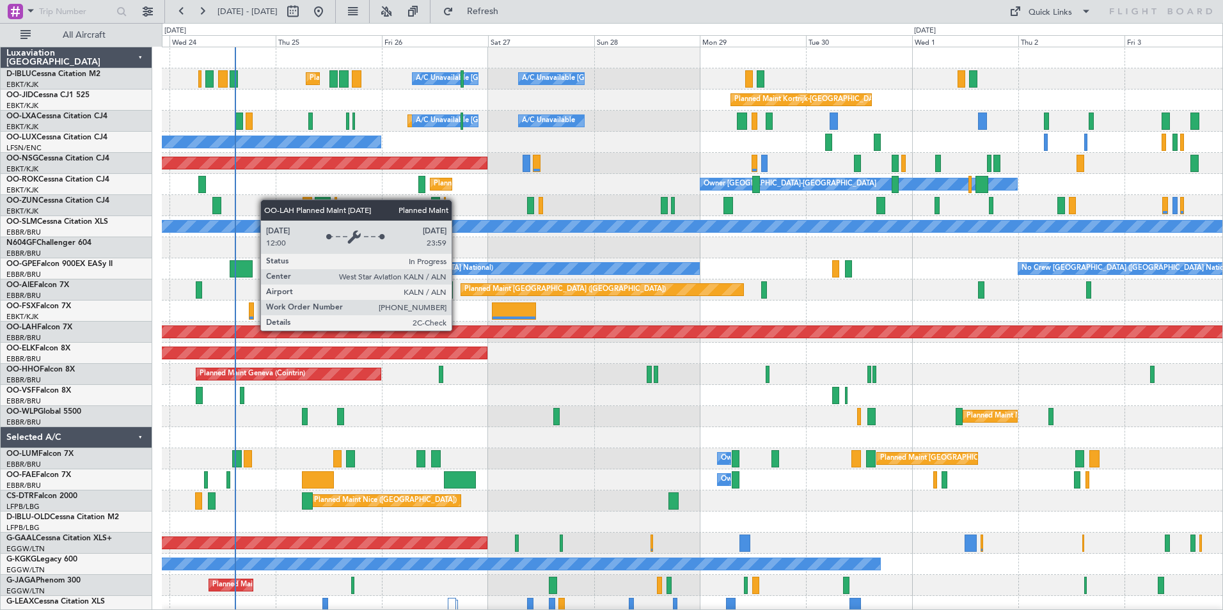
click at [1034, 26] on div "0 0 Tue 23 Wed 24 Thu 25 Fri 26 Sat 27 Sun 28 [DATE] Tue 30 Wed 1 Thu 2 [DATE]" at bounding box center [692, 35] width 1060 height 23
click at [1034, 19] on div "Quick Links" at bounding box center [1050, 12] width 43 height 13
click at [1029, 47] on button "Trip Builder" at bounding box center [1051, 42] width 96 height 31
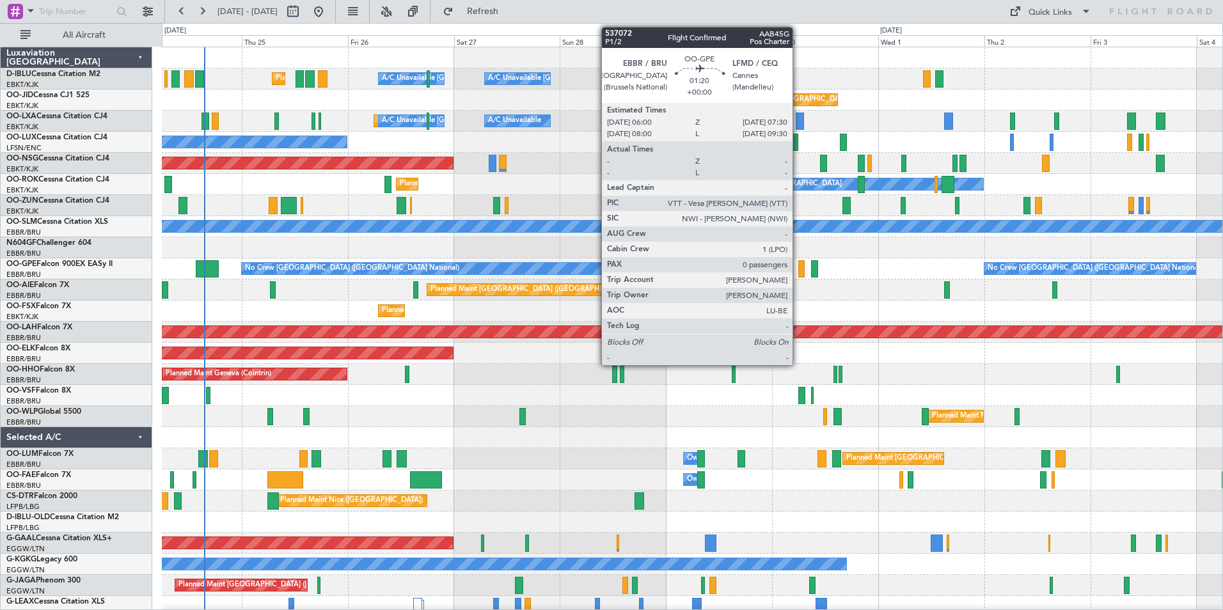
click at [798, 275] on div at bounding box center [801, 268] width 7 height 17
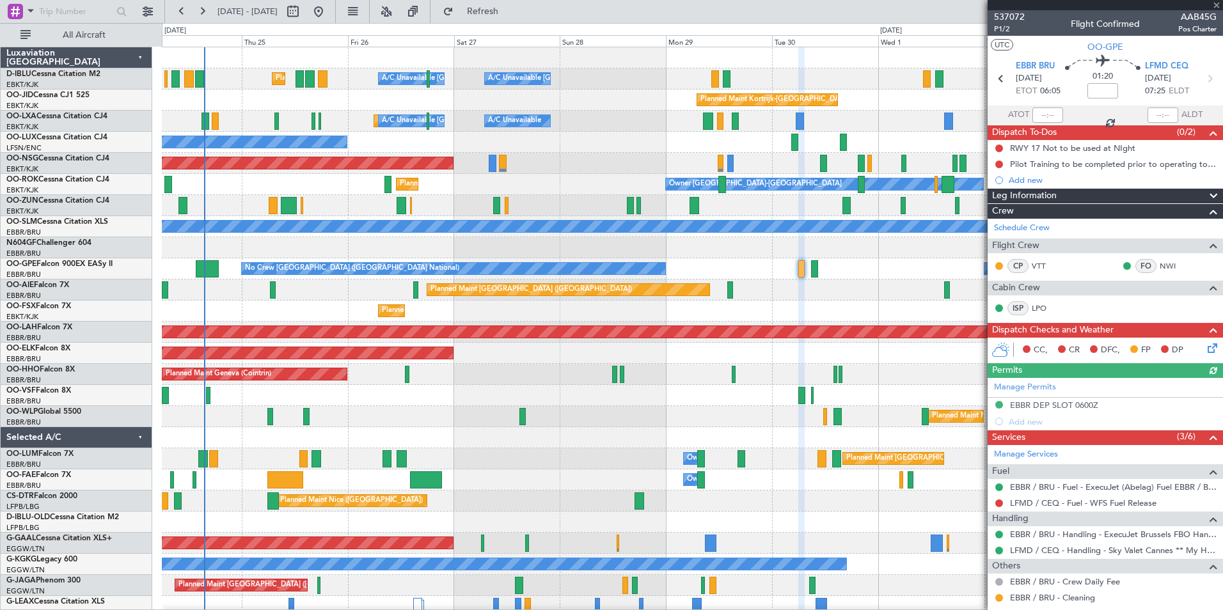
scroll to position [47, 0]
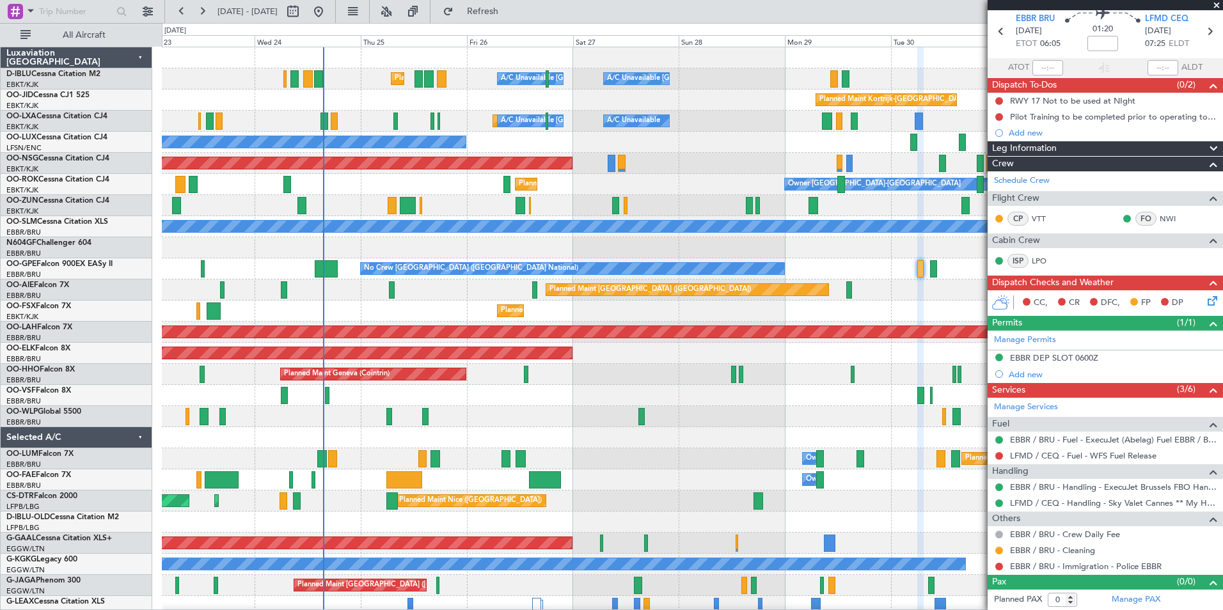
click at [689, 407] on div "Planned Maint Nice ([GEOGRAPHIC_DATA]) A/C Unavailable [GEOGRAPHIC_DATA] ([GEOG…" at bounding box center [692, 448] width 1061 height 802
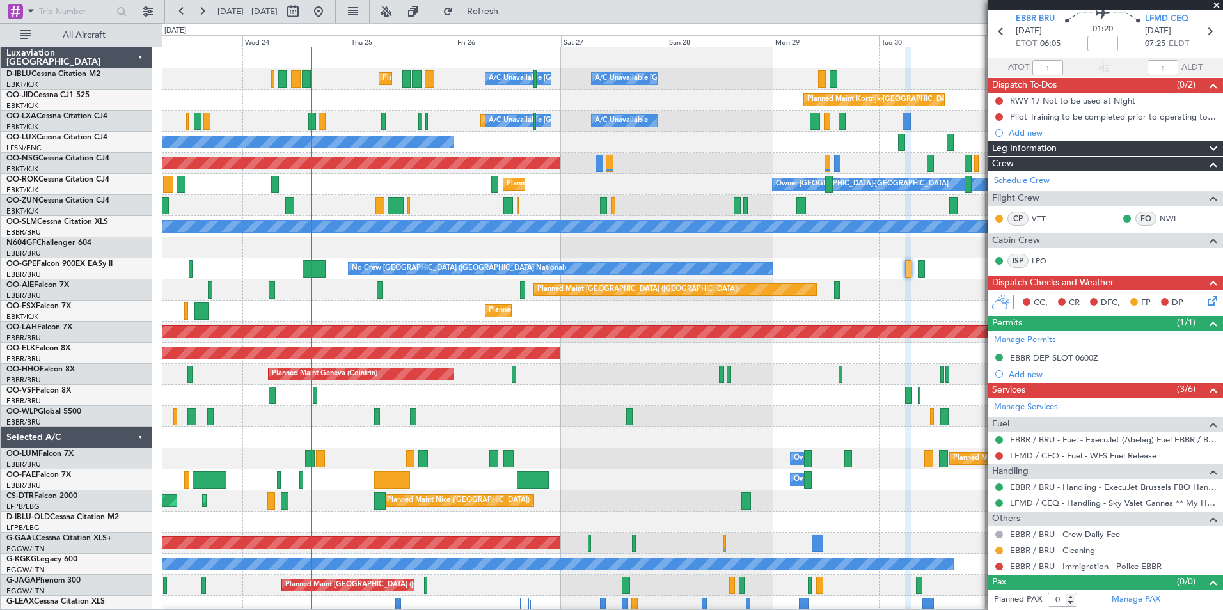
click at [652, 493] on div "Planned Maint Nice ([GEOGRAPHIC_DATA]) A/C Unavailable [GEOGRAPHIC_DATA] ([GEOG…" at bounding box center [692, 448] width 1061 height 802
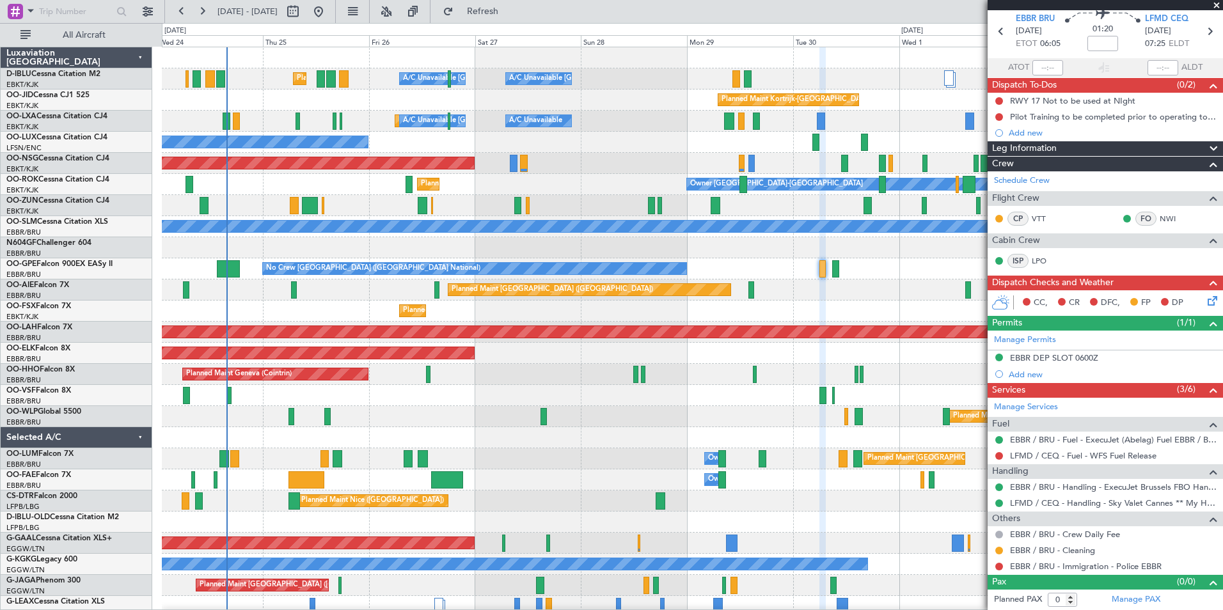
click at [648, 373] on div "Planned Maint Geneva (Cointrin)" at bounding box center [692, 374] width 1061 height 21
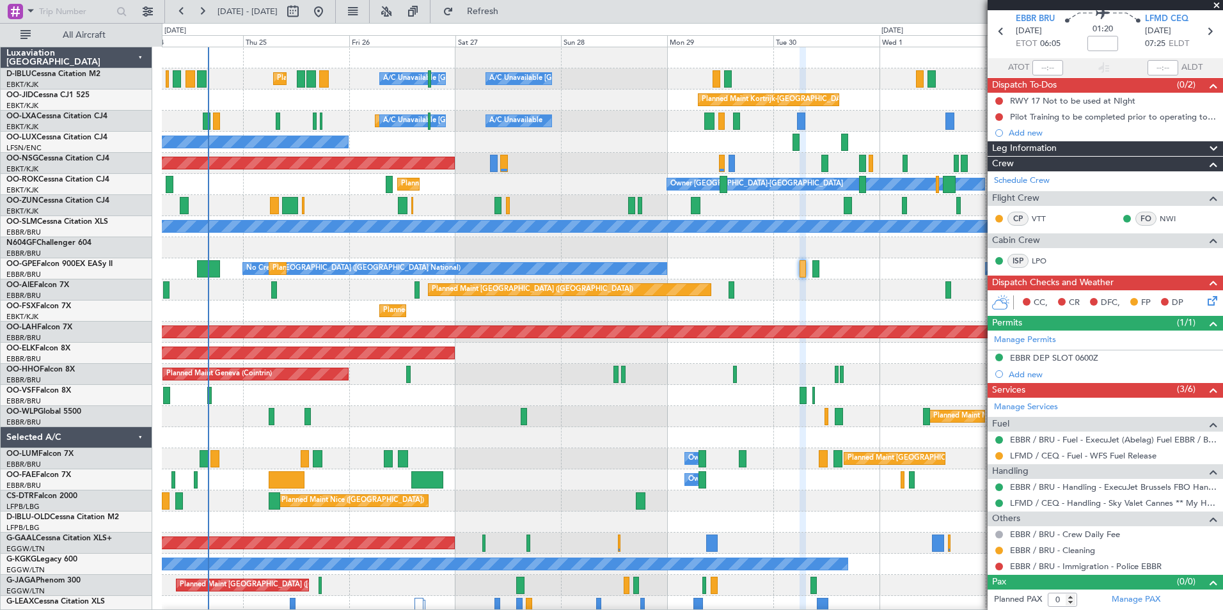
click at [524, 425] on div at bounding box center [524, 416] width 6 height 17
type input "2"
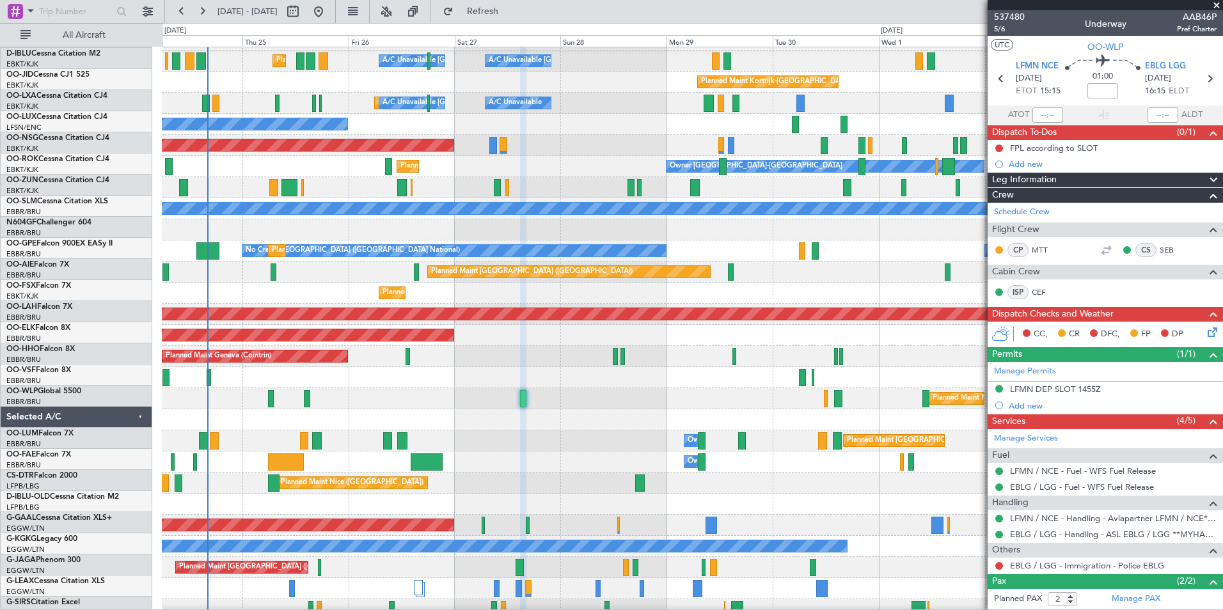
scroll to position [0, 0]
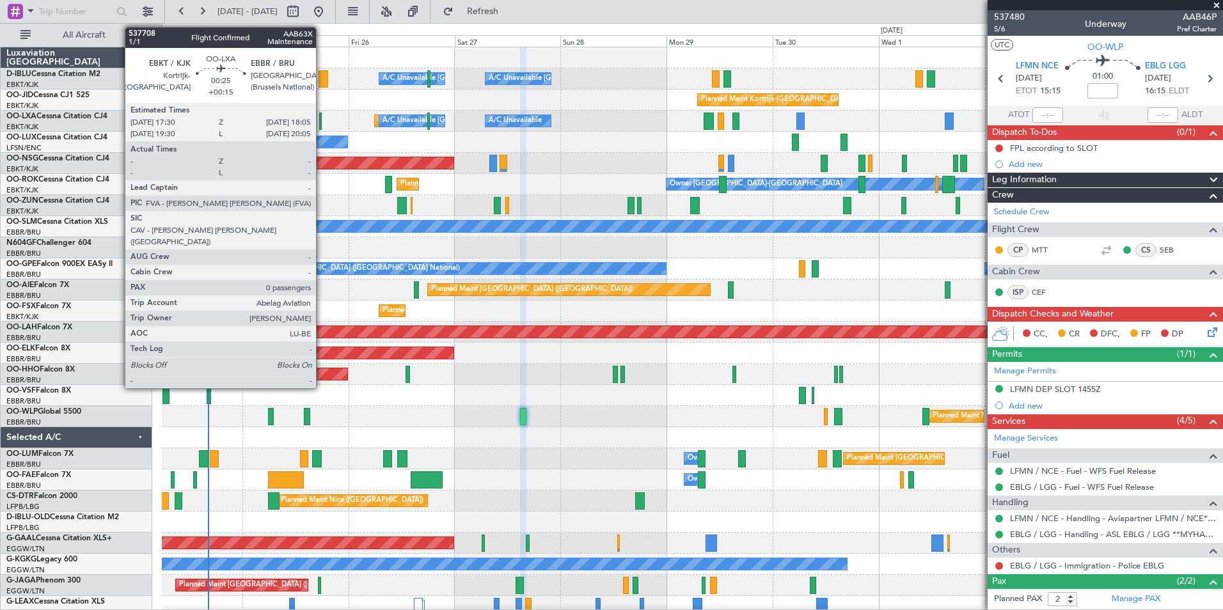
click at [322, 120] on div at bounding box center [320, 121] width 3 height 17
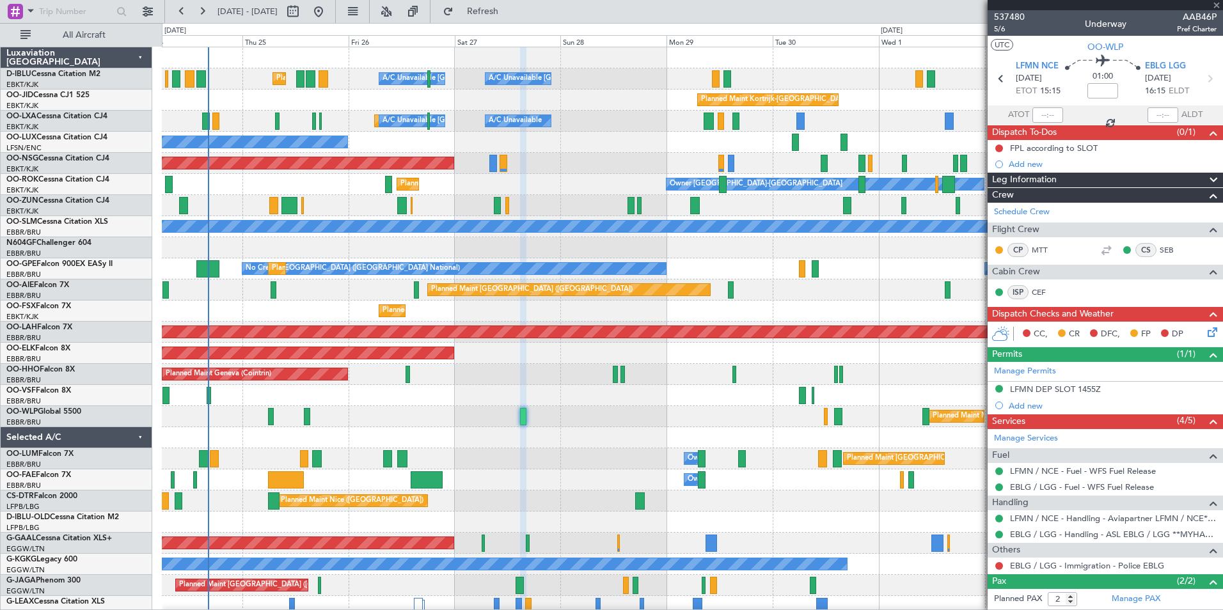
type input "+00:15"
type input "0"
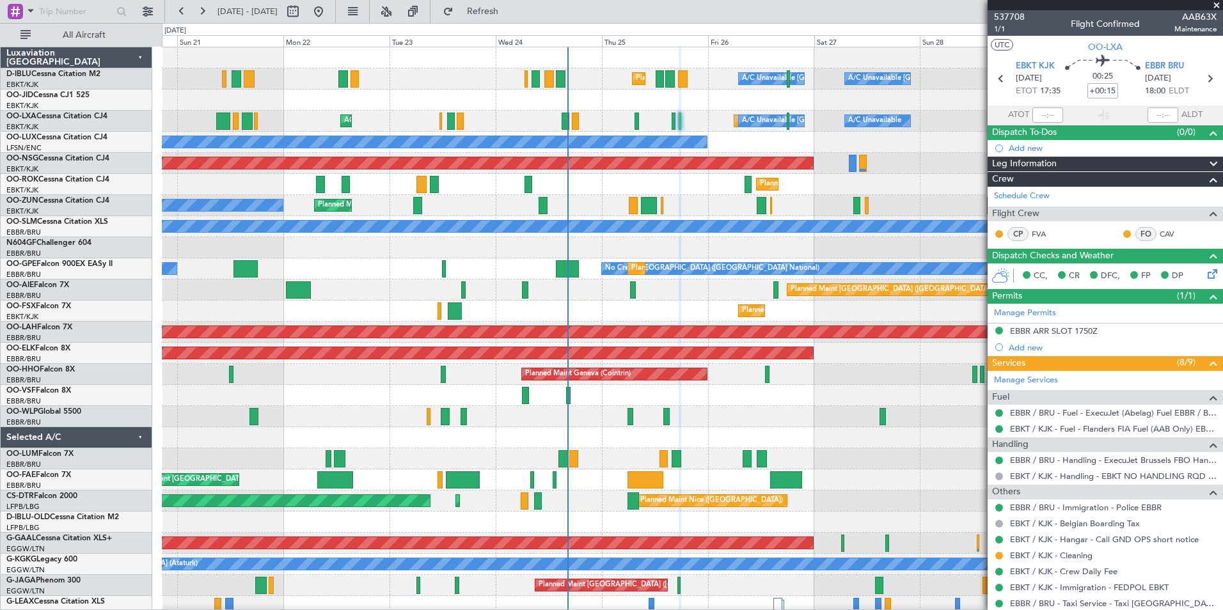
click at [650, 183] on div "A/C Unavailable [GEOGRAPHIC_DATA] ([GEOGRAPHIC_DATA] National) A/C Unavailable …" at bounding box center [692, 448] width 1061 height 802
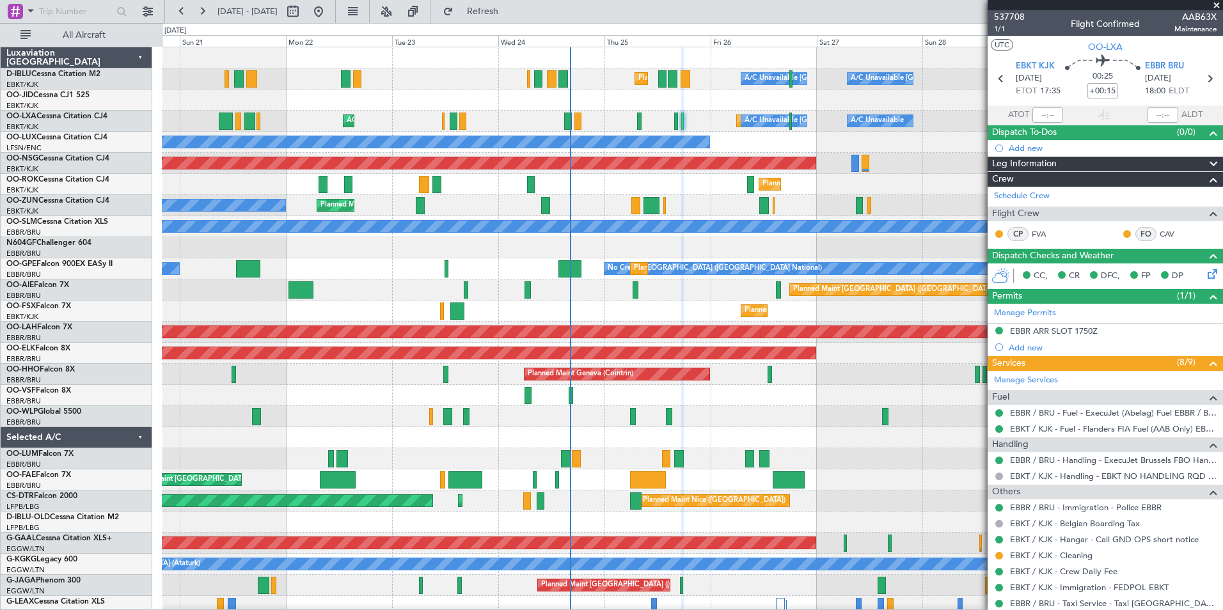
click at [612, 175] on div "Planned Maint Kortrijk-[GEOGRAPHIC_DATA] Owner [GEOGRAPHIC_DATA]-[GEOGRAPHIC_DA…" at bounding box center [692, 184] width 1061 height 21
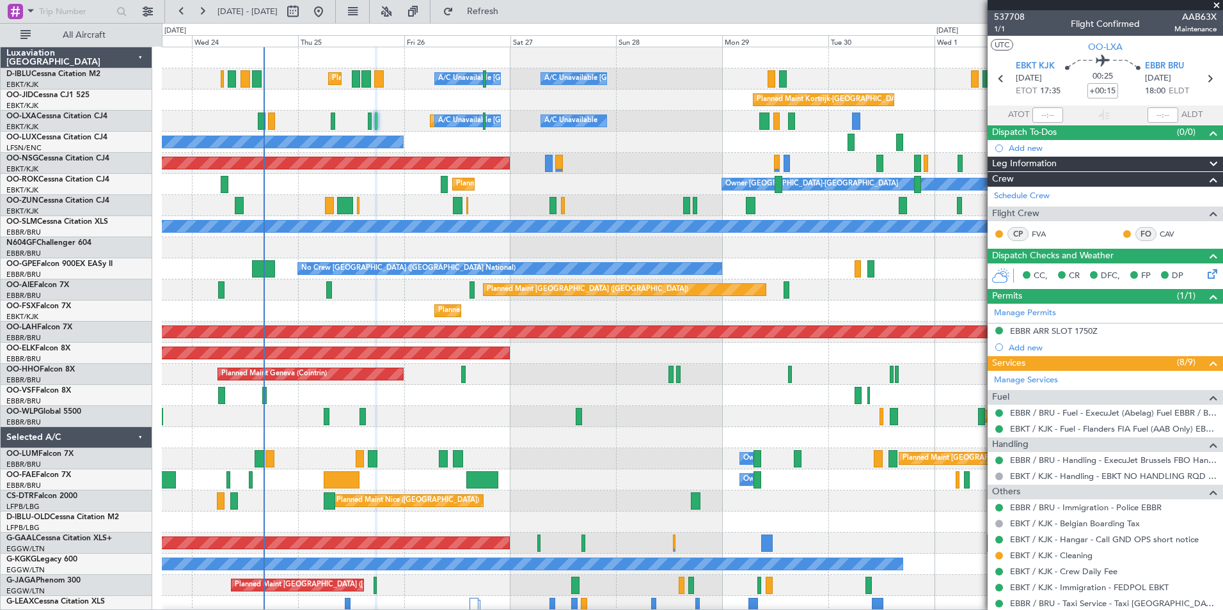
click at [607, 431] on div "Planned Maint Nice ([GEOGRAPHIC_DATA]) A/C Unavailable [GEOGRAPHIC_DATA] ([GEOG…" at bounding box center [692, 448] width 1061 height 802
